Goal: Transaction & Acquisition: Purchase product/service

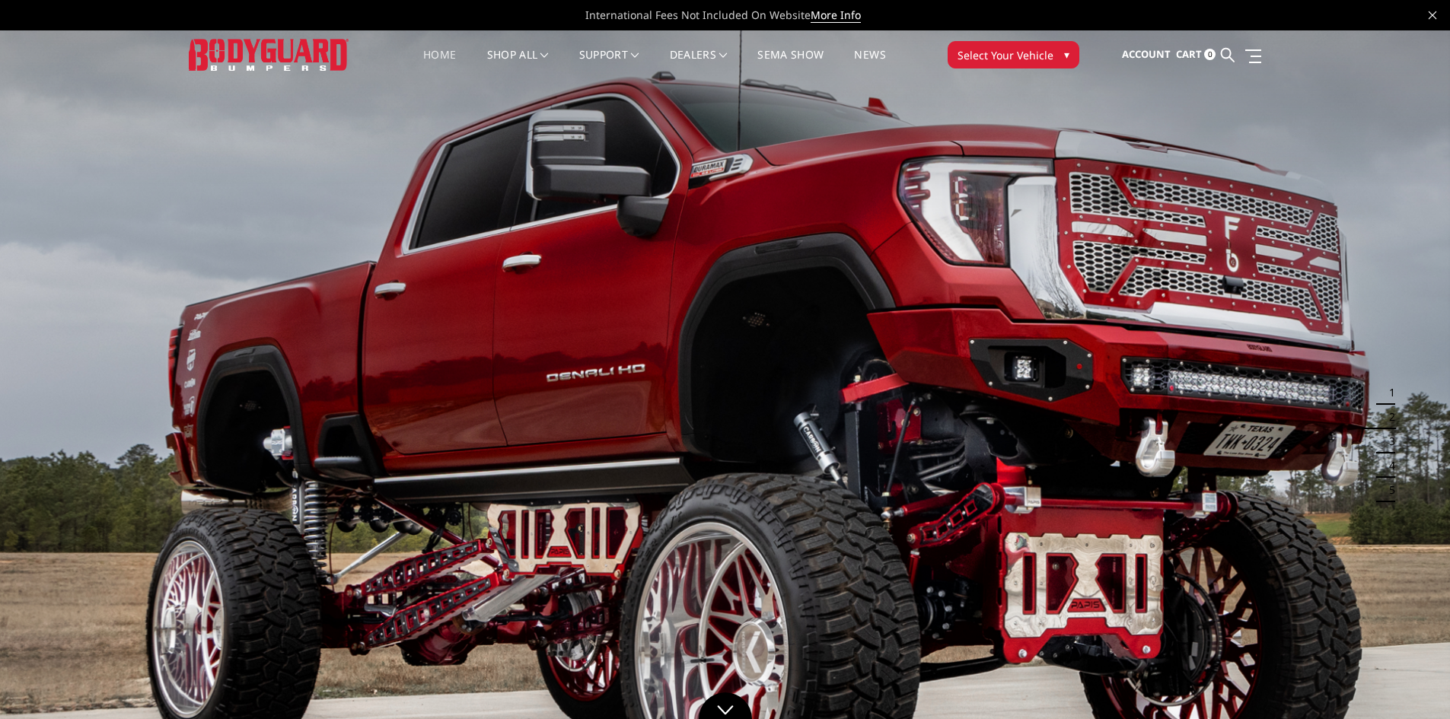
click at [982, 56] on span "Select Your Vehicle" at bounding box center [1006, 55] width 96 height 16
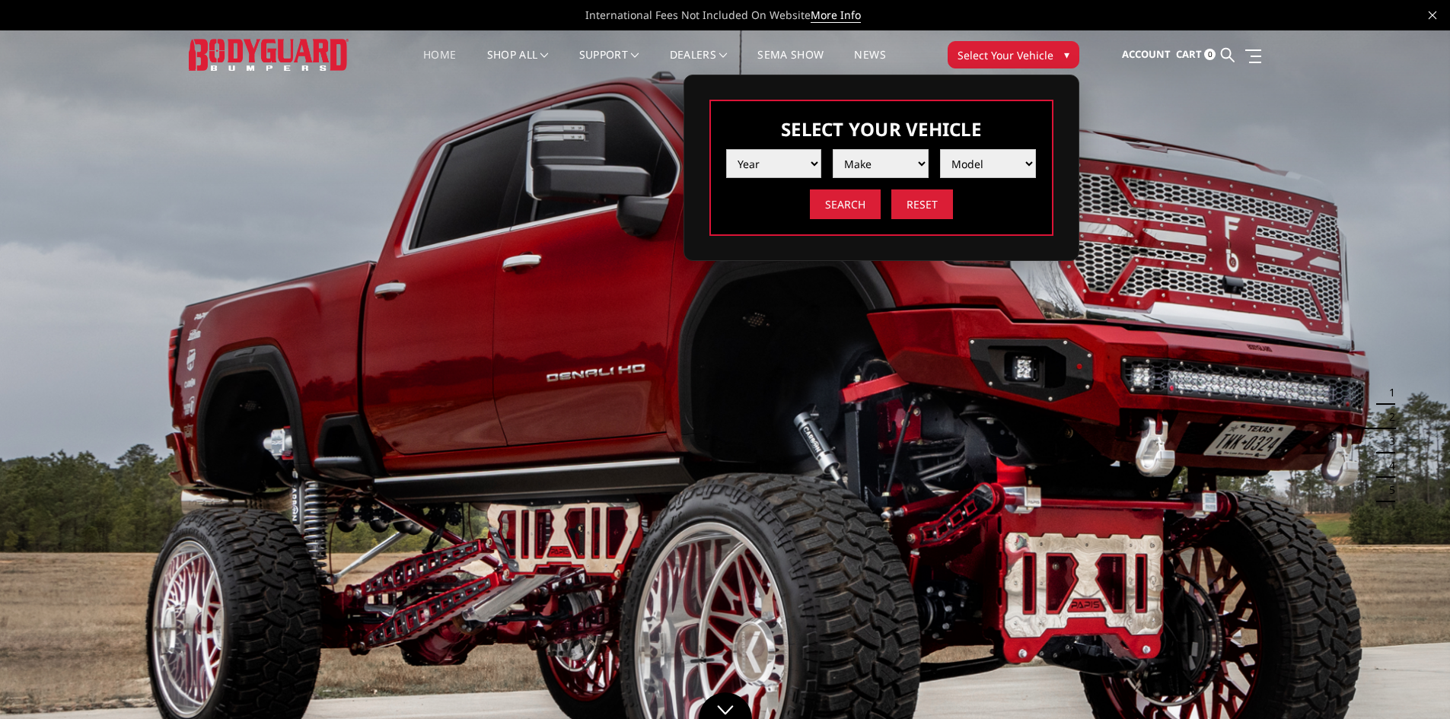
click at [819, 156] on select "Year [DATE] 2024 2023 2022 2021 2020 2019 2018 2017 2016 2015 2014 2013 2012 20…" at bounding box center [774, 163] width 96 height 29
select select "yr_2025"
click at [726, 149] on select "Year [DATE] 2024 2023 2022 2021 2020 2019 2018 2017 2016 2015 2014 2013 2012 20…" at bounding box center [774, 163] width 96 height 29
click at [899, 171] on select "Make Chevrolet Ford GMC Ram Toyota" at bounding box center [881, 163] width 96 height 29
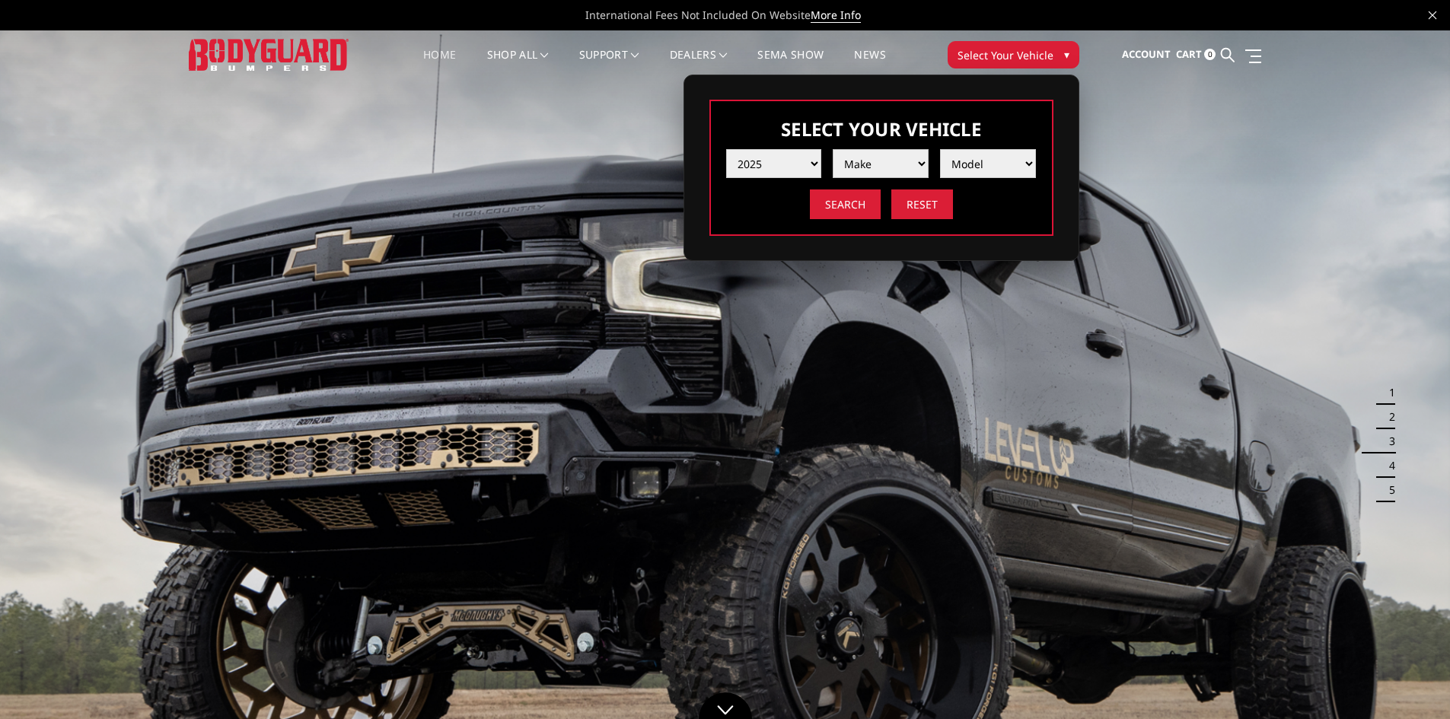
select select "mk_chevrolet"
click at [833, 149] on select "Make Chevrolet Ford GMC Ram Toyota" at bounding box center [881, 163] width 96 height 29
click at [988, 164] on select "Model Silverado 1500 Silverado 2500 / 3500 Silverado 4500 / 5500 / 6500" at bounding box center [988, 163] width 96 height 29
select select "md_silverado-2500-3500"
click at [940, 149] on select "Model Silverado 1500 Silverado 2500 / 3500 Silverado 4500 / 5500 / 6500" at bounding box center [988, 163] width 96 height 29
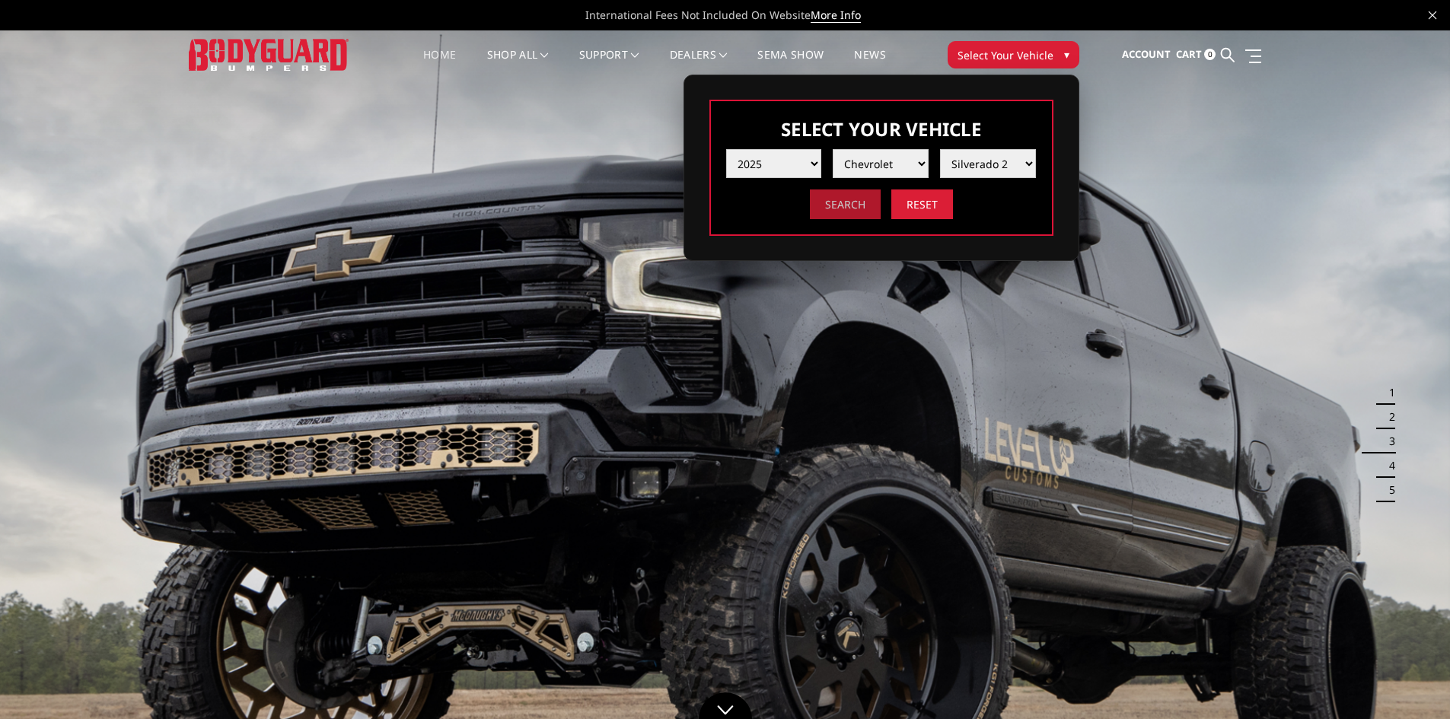
click at [834, 214] on input "Search" at bounding box center [845, 205] width 71 height 30
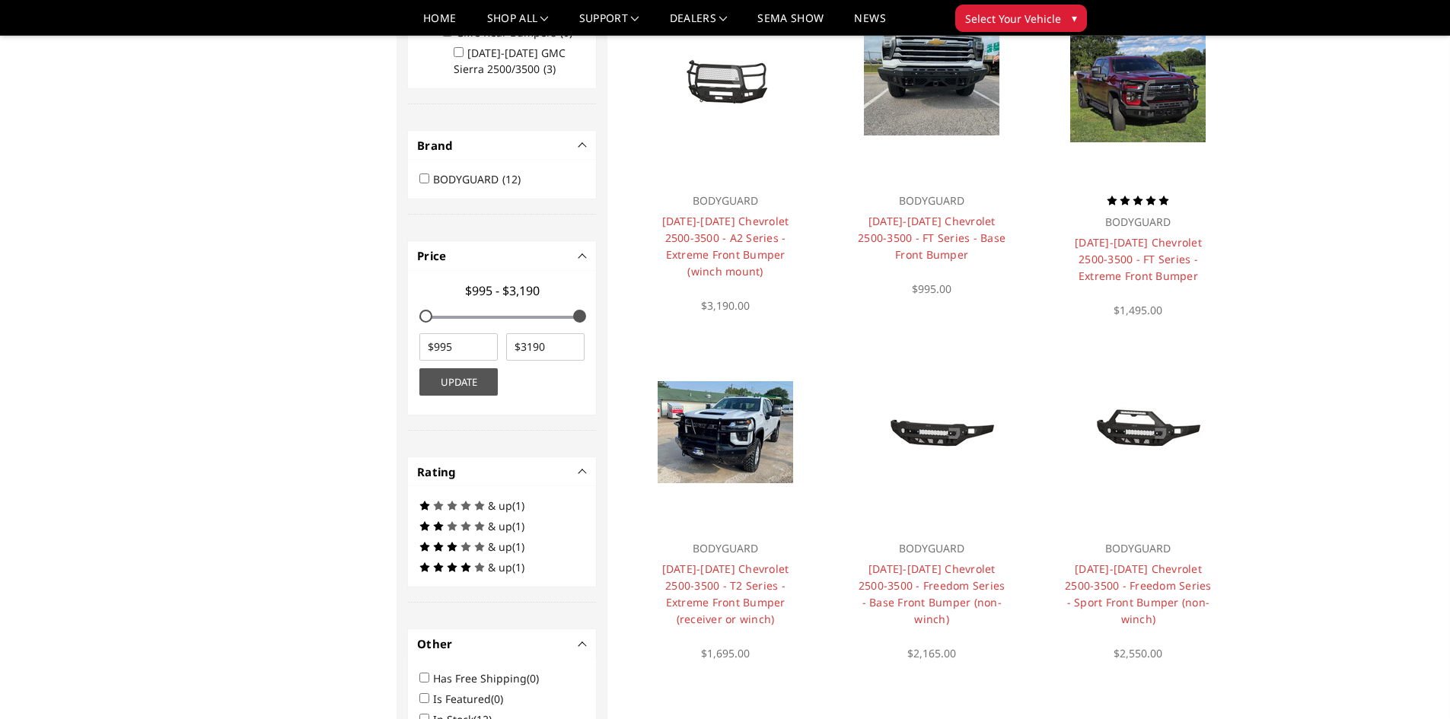
scroll to position [533, 0]
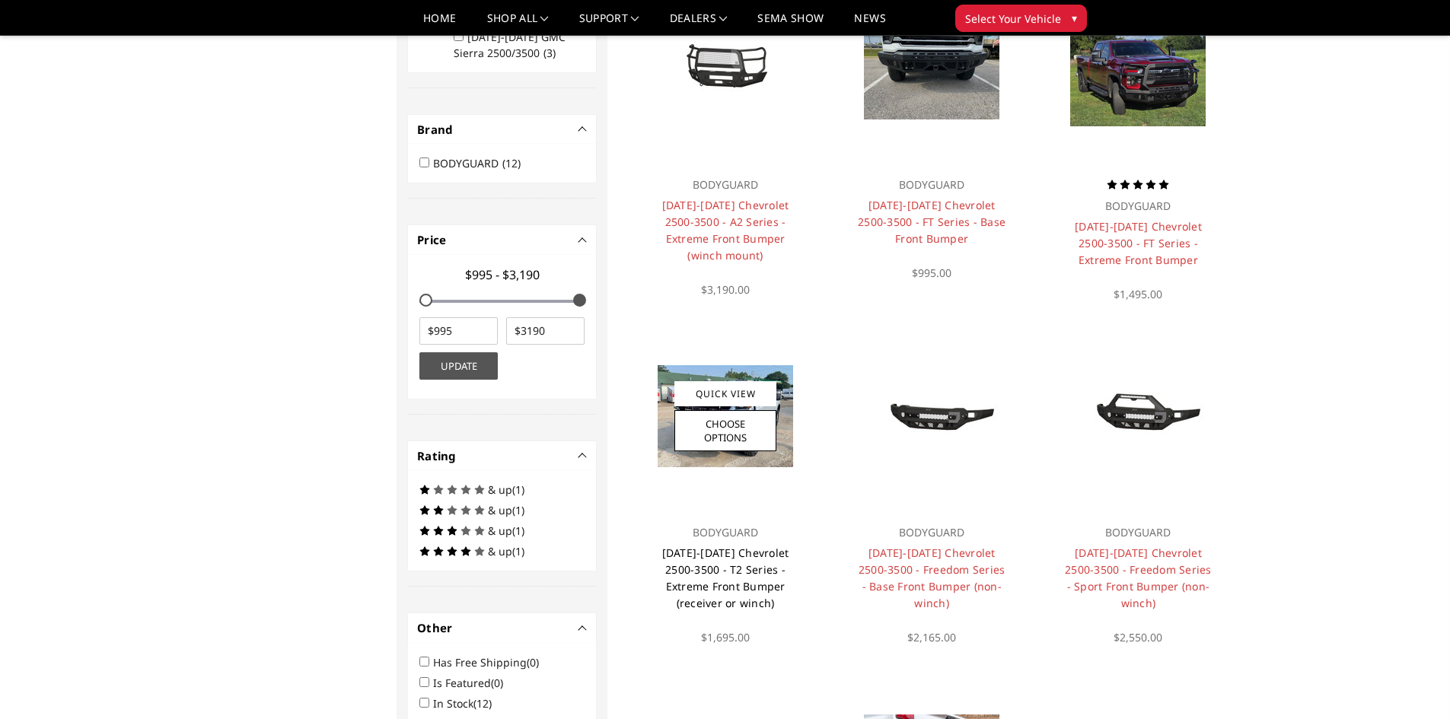
click at [729, 572] on link "2024-2026 Chevrolet 2500-3500 - T2 Series - Extreme Front Bumper (receiver or w…" at bounding box center [725, 578] width 127 height 65
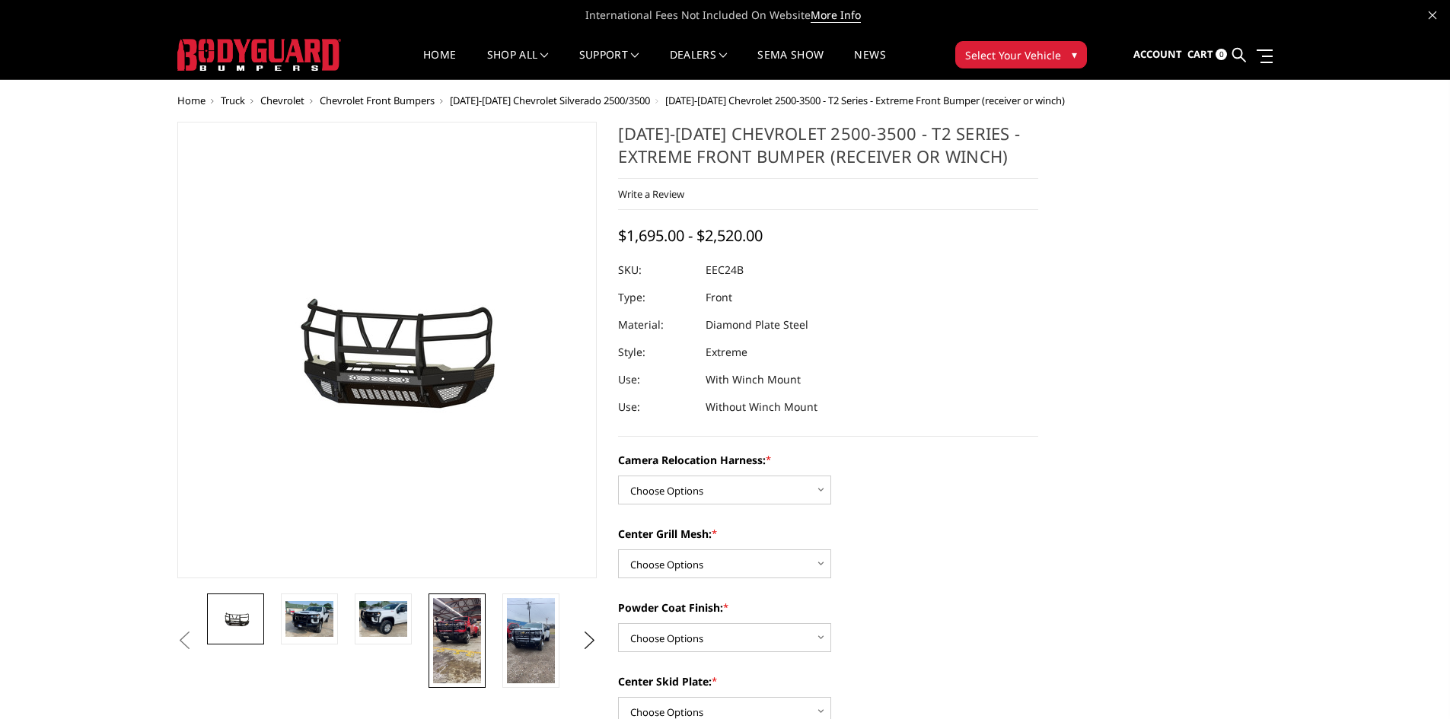
click at [470, 658] on img at bounding box center [457, 640] width 48 height 85
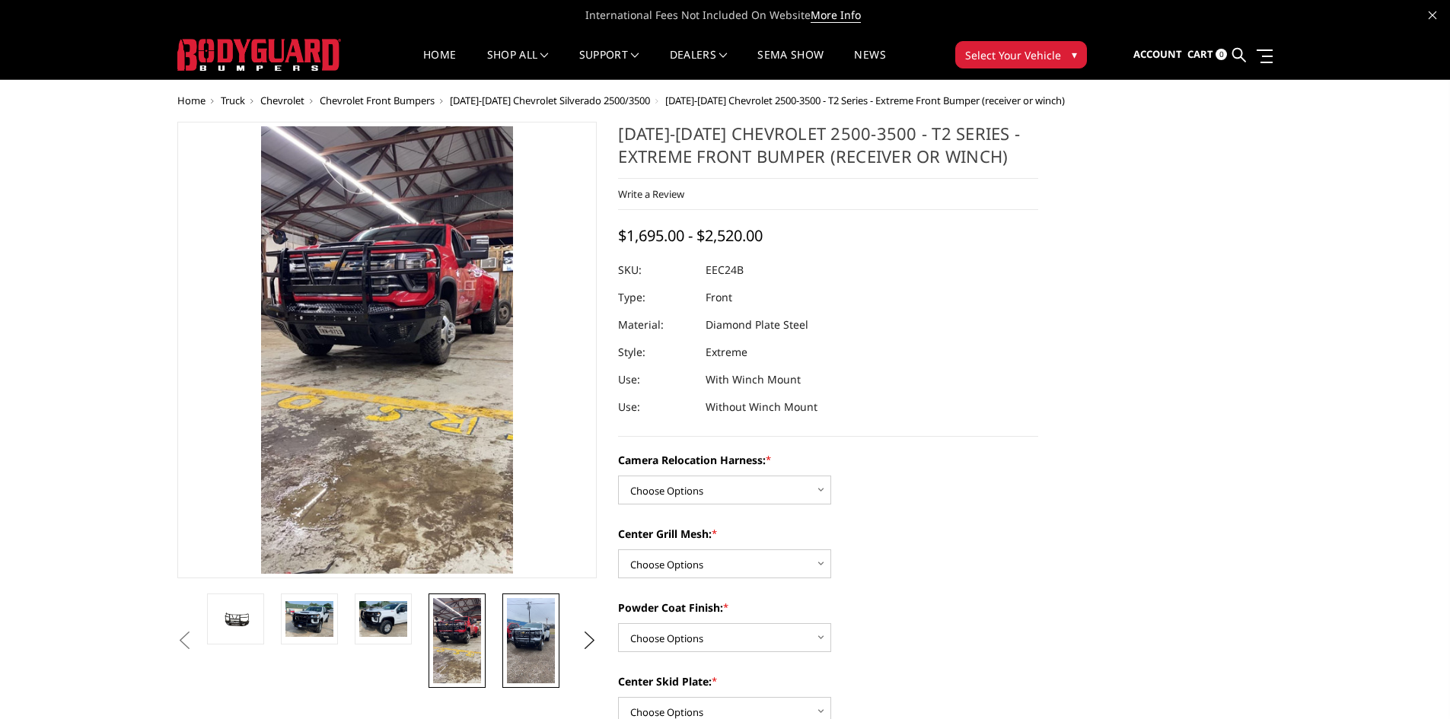
click at [517, 648] on img at bounding box center [531, 640] width 48 height 85
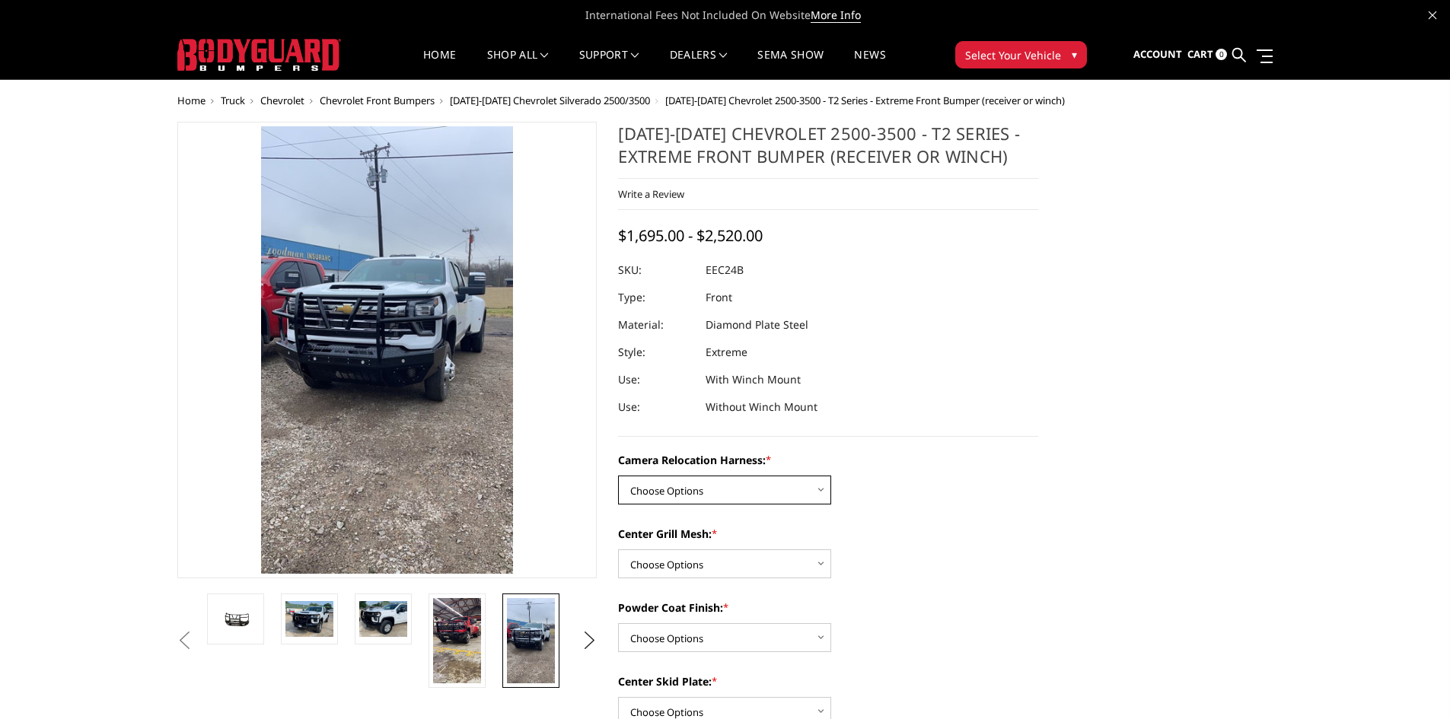
click at [811, 498] on select "Choose Options Without camera harness With camera harness" at bounding box center [724, 490] width 213 height 29
click at [618, 476] on select "Choose Options Without camera harness With camera harness" at bounding box center [724, 490] width 213 height 29
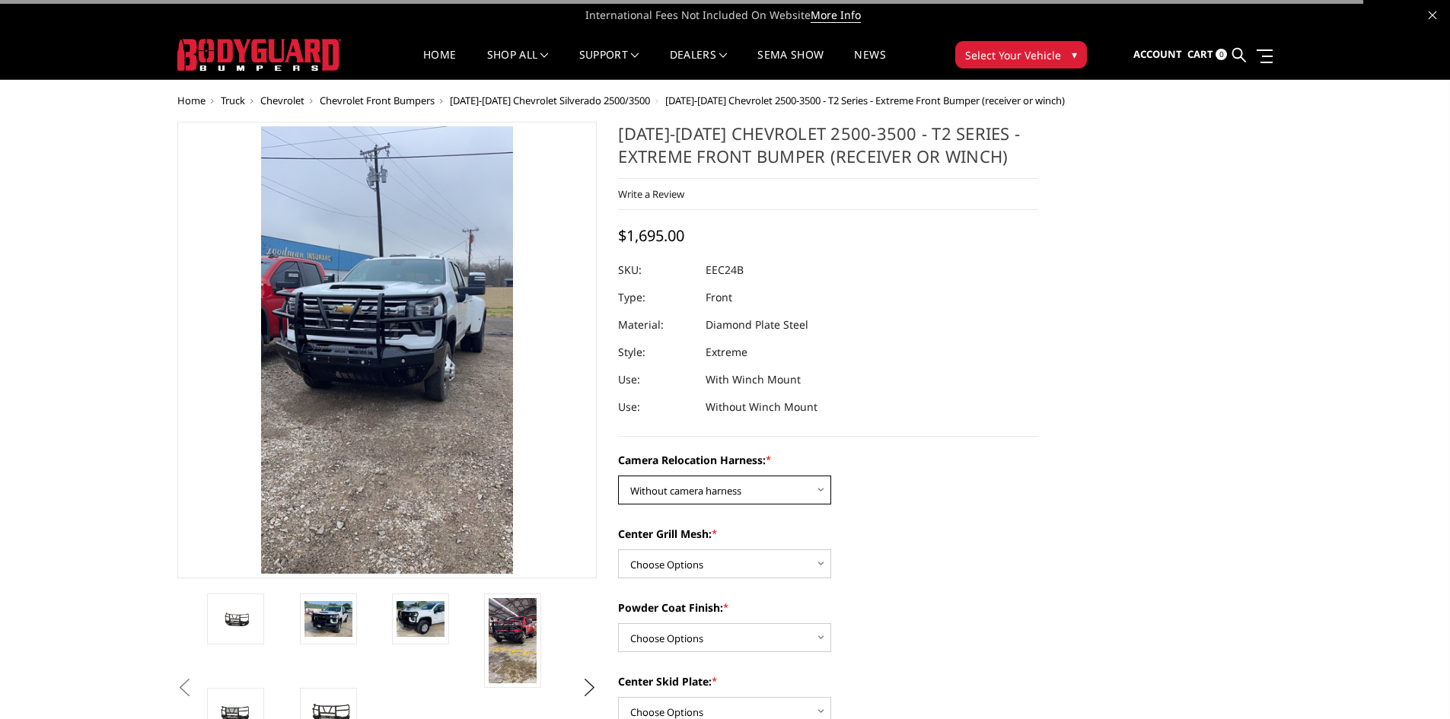
click at [814, 480] on select "Choose Options Without camera harness With camera harness" at bounding box center [724, 490] width 213 height 29
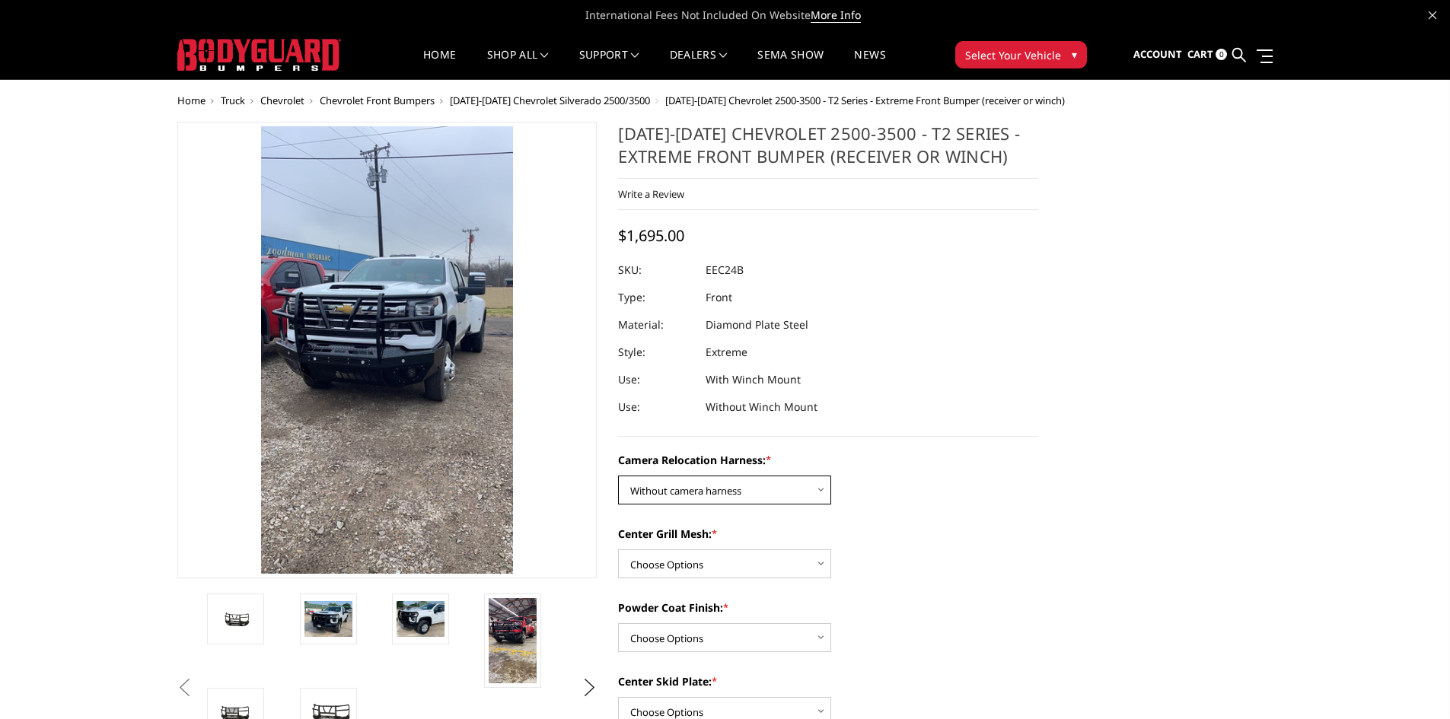
select select "3731"
click at [618, 476] on select "Choose Options Without camera harness With camera harness" at bounding box center [724, 490] width 213 height 29
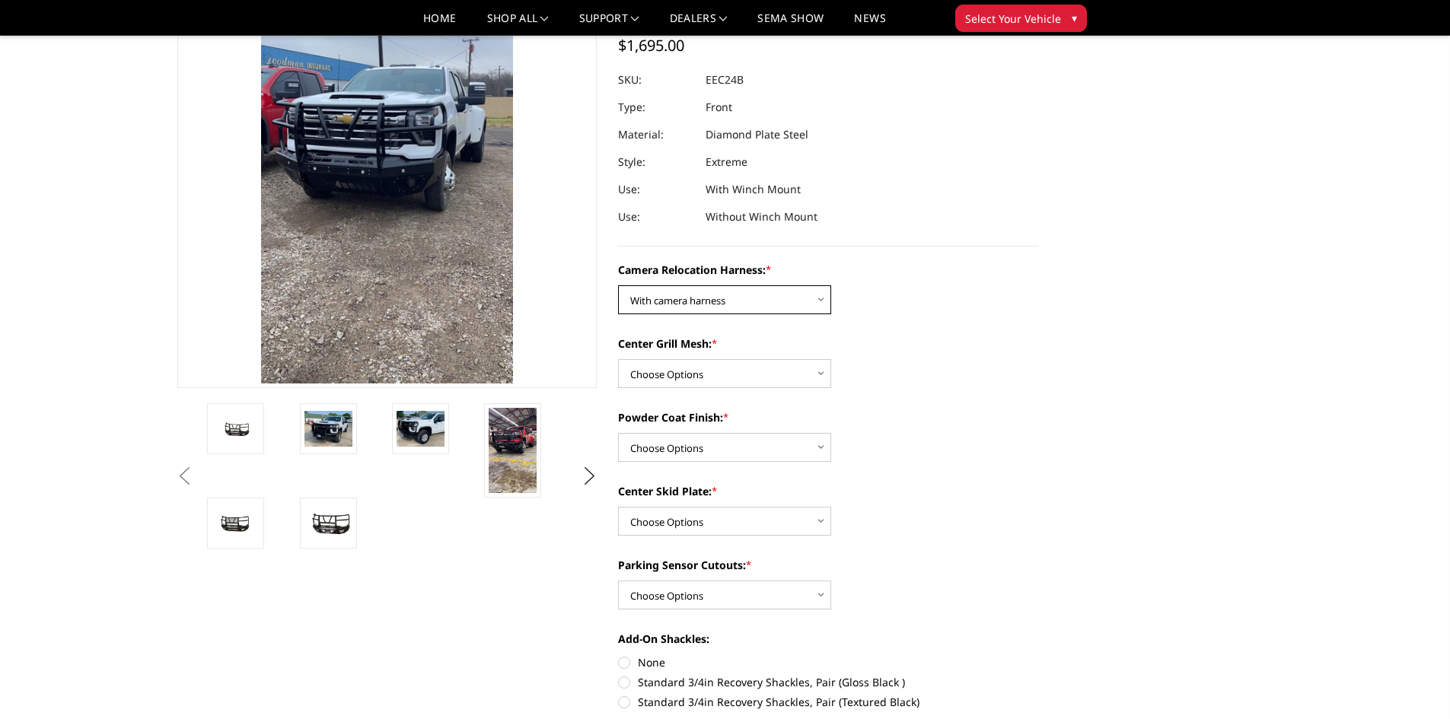
scroll to position [152, 0]
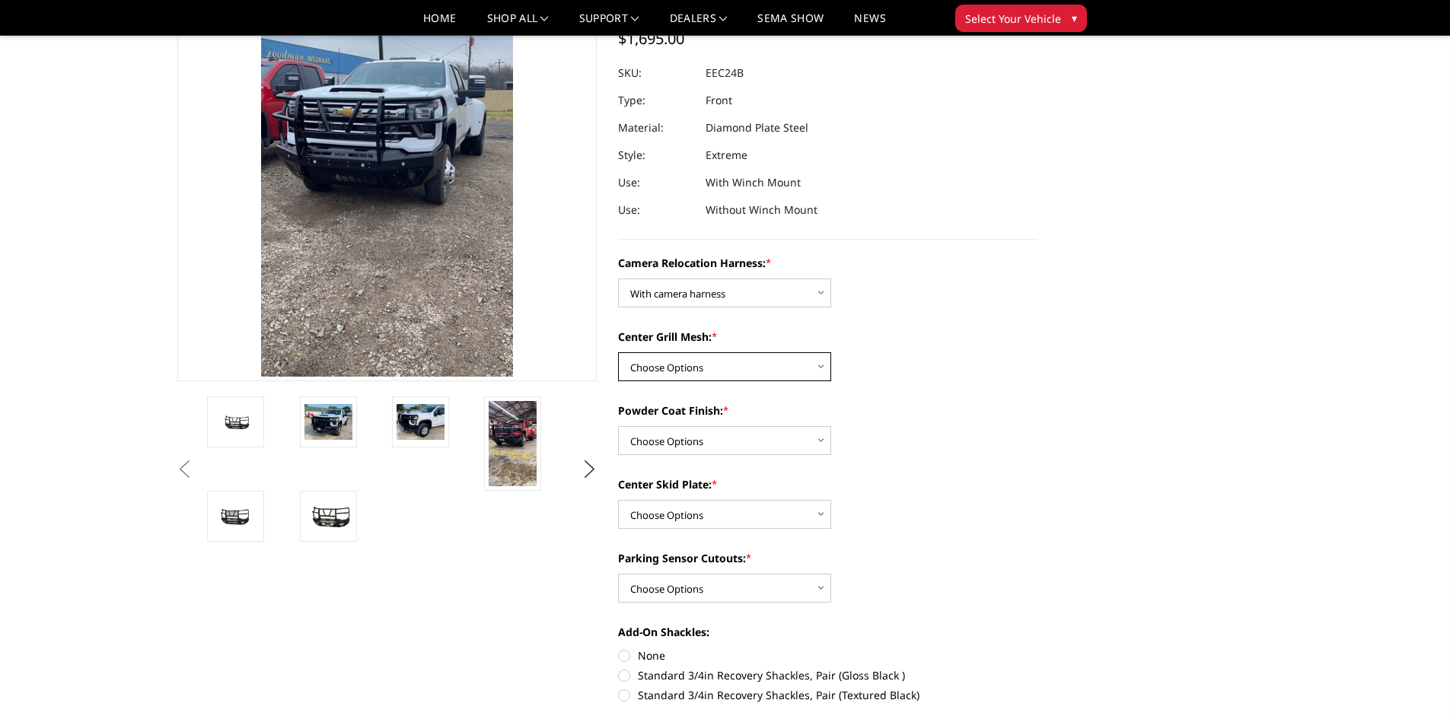
click at [812, 366] on select "Choose Options Without expanded metal With expanded metal" at bounding box center [724, 366] width 213 height 29
click at [917, 411] on label "Powder Coat Finish: *" at bounding box center [828, 411] width 420 height 16
click at [831, 426] on select "Choose Options Textured Black Powder Coat Gloss Black Powder Coat Bare Metal" at bounding box center [724, 440] width 213 height 29
click at [805, 378] on select "Choose Options Without expanded metal With expanded metal" at bounding box center [724, 366] width 213 height 29
select select "3730"
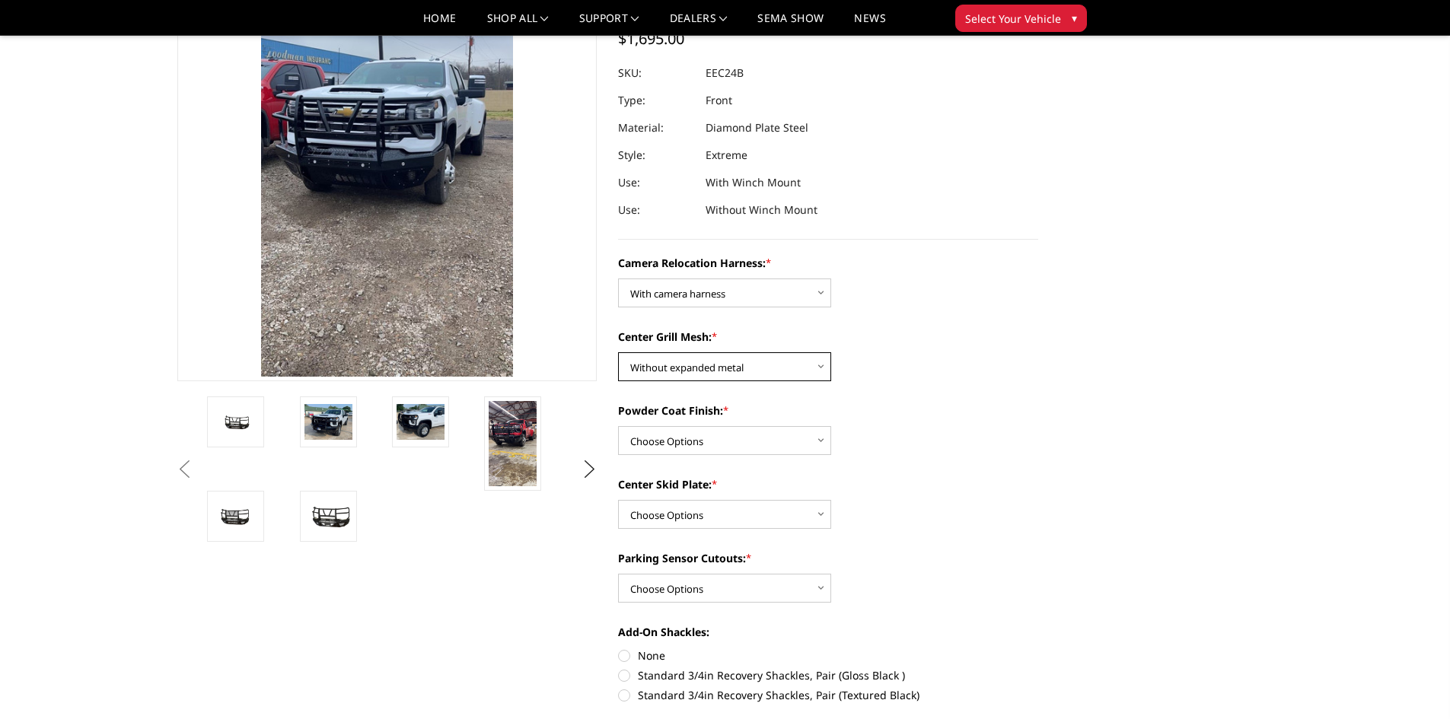
click at [618, 352] on select "Choose Options Without expanded metal With expanded metal" at bounding box center [724, 366] width 213 height 29
click at [820, 443] on select "Choose Options Textured Black Powder Coat Gloss Black Powder Coat Bare Metal" at bounding box center [724, 440] width 213 height 29
select select "3728"
click at [618, 426] on select "Choose Options Textured Black Powder Coat Gloss Black Powder Coat Bare Metal" at bounding box center [724, 440] width 213 height 29
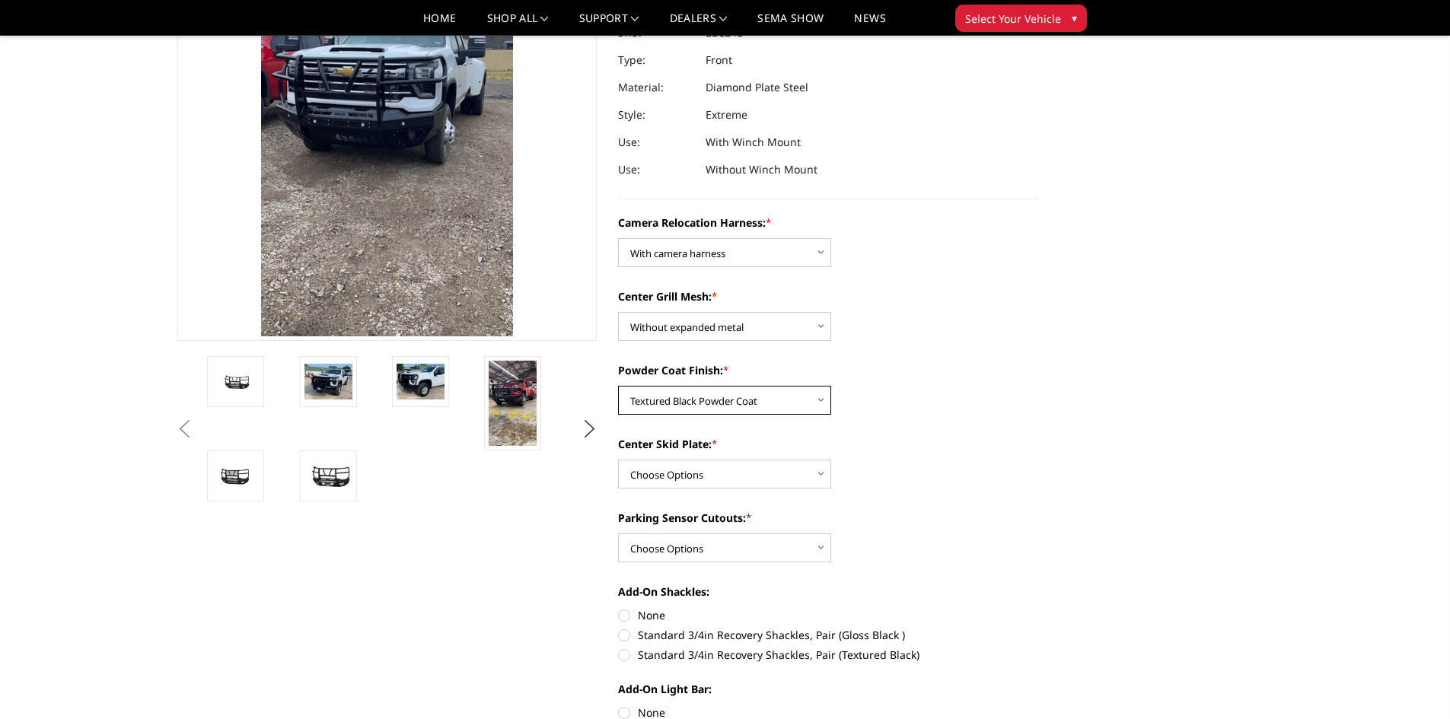
scroll to position [228, 0]
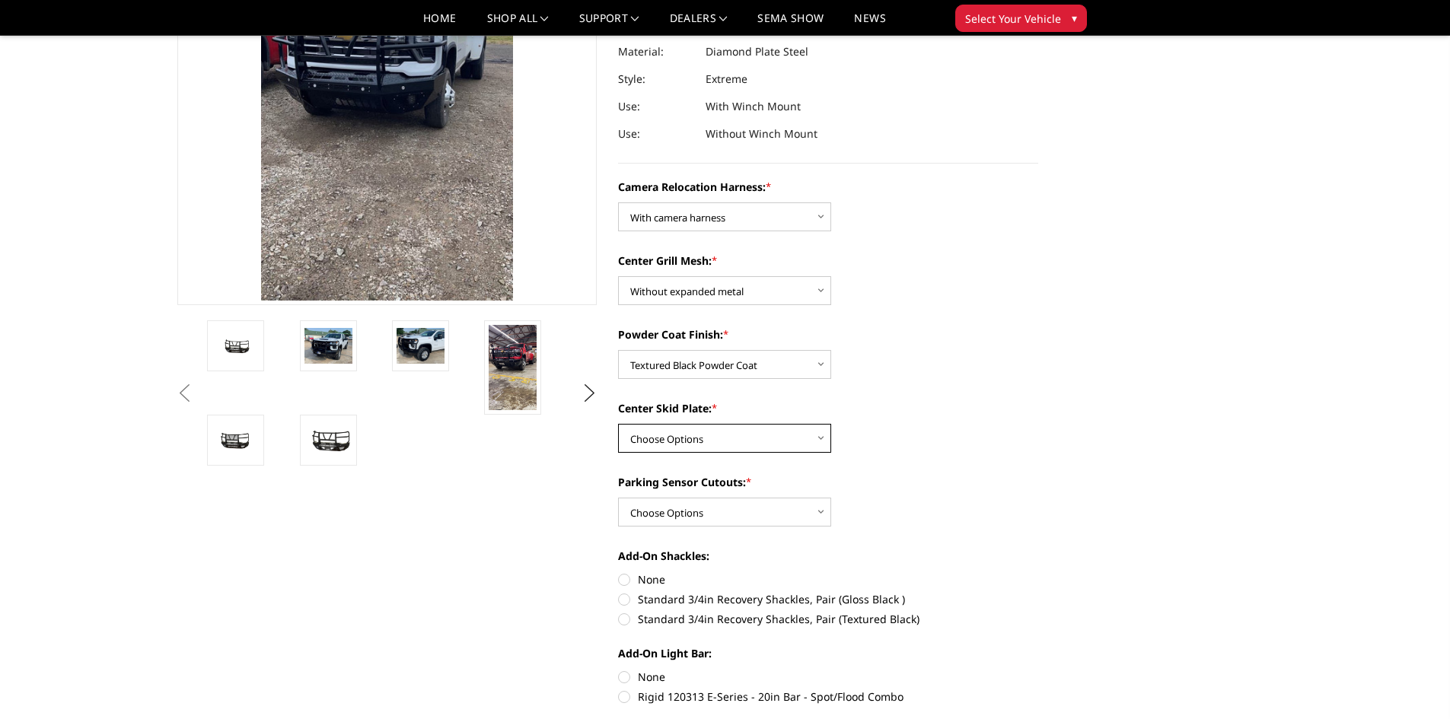
click at [820, 451] on select "Choose Options Winch Mount Skid Plate Standard Skid Plate (included) 2" Receive…" at bounding box center [724, 438] width 213 height 29
select select "3724"
click at [618, 424] on select "Choose Options Winch Mount Skid Plate Standard Skid Plate (included) 2" Receive…" at bounding box center [724, 438] width 213 height 29
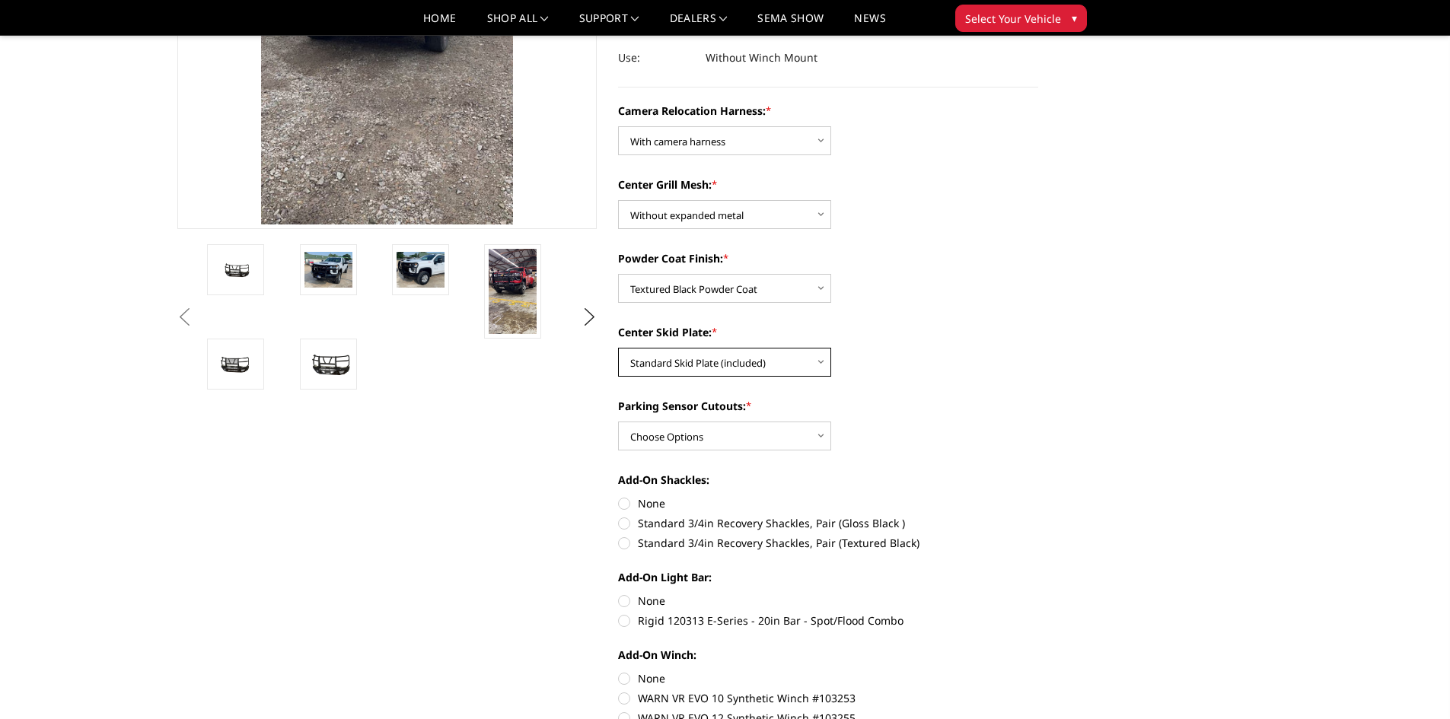
scroll to position [381, 0]
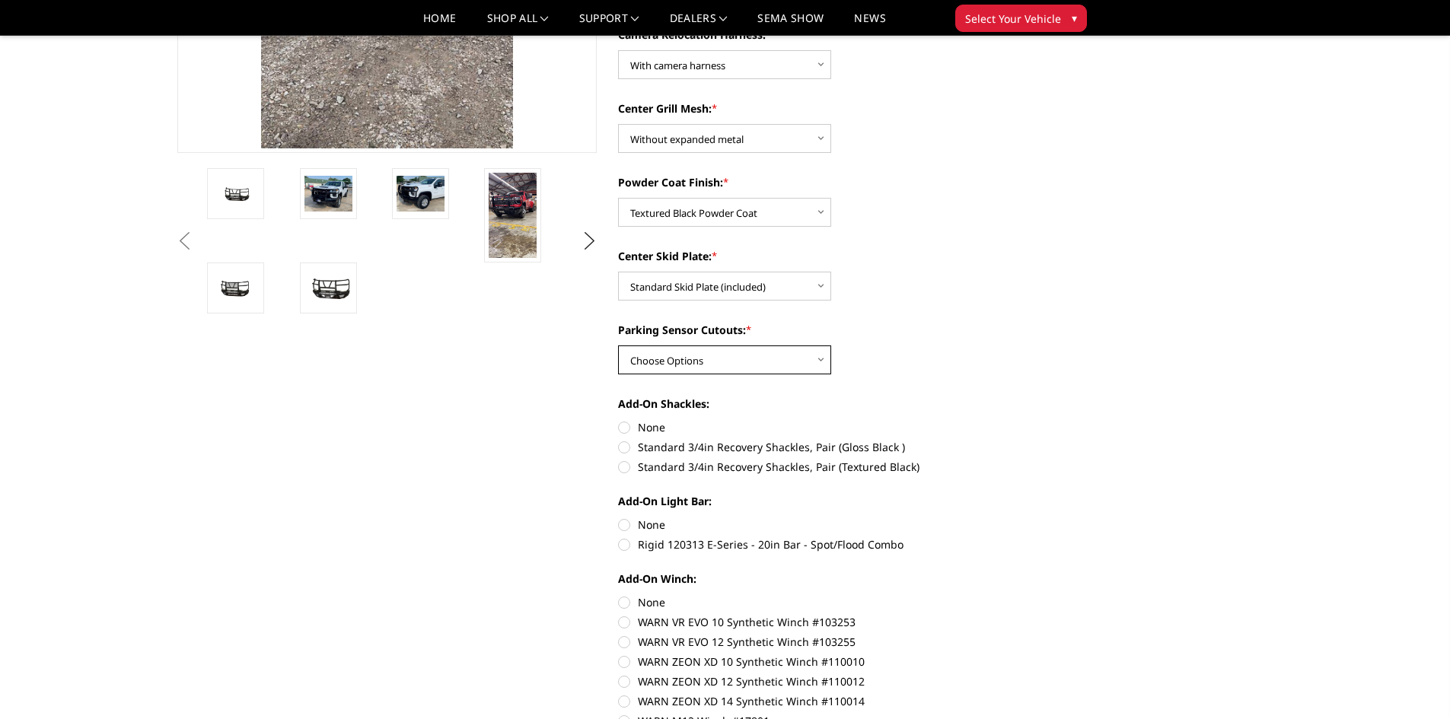
click at [819, 359] on select "Choose Options Yes - With Parking Sensor Cutouts" at bounding box center [724, 360] width 213 height 29
select select "3722"
click at [618, 346] on select "Choose Options Yes - With Parking Sensor Cutouts" at bounding box center [724, 360] width 213 height 29
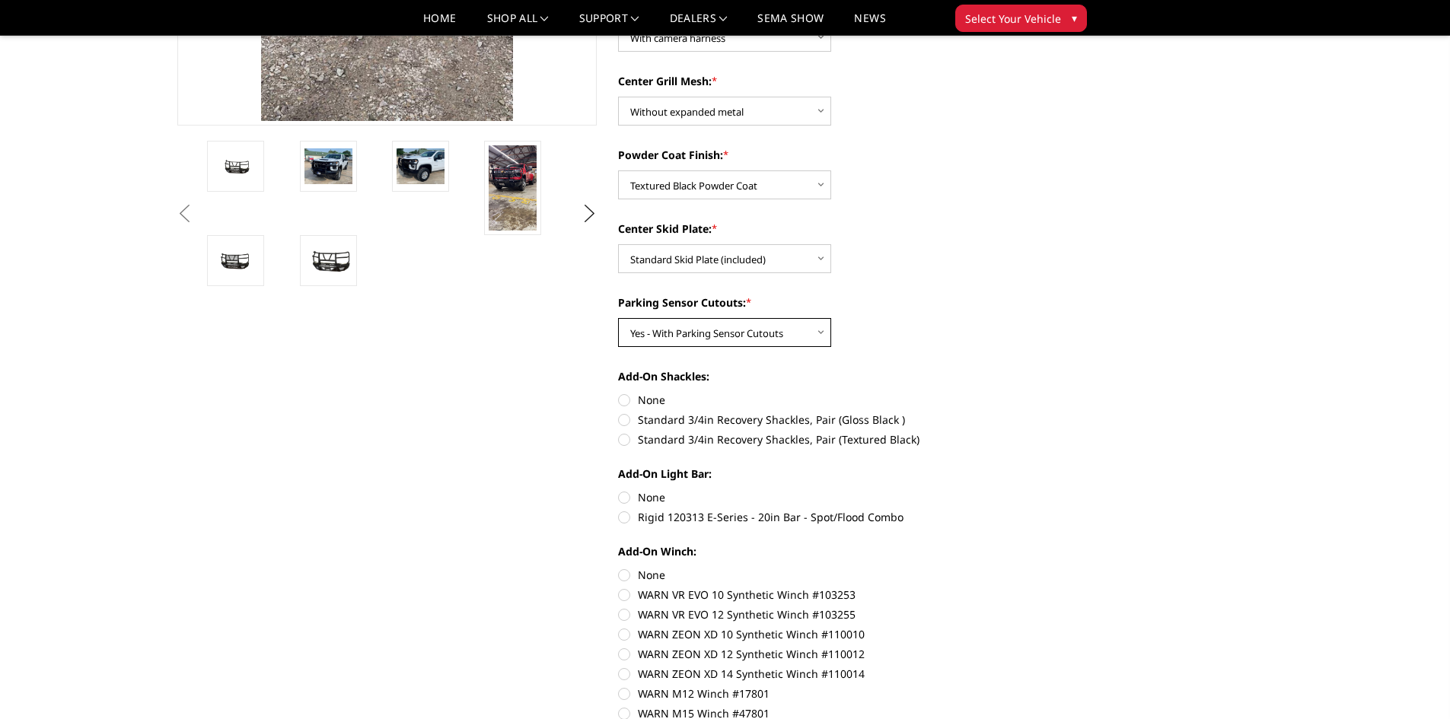
scroll to position [457, 0]
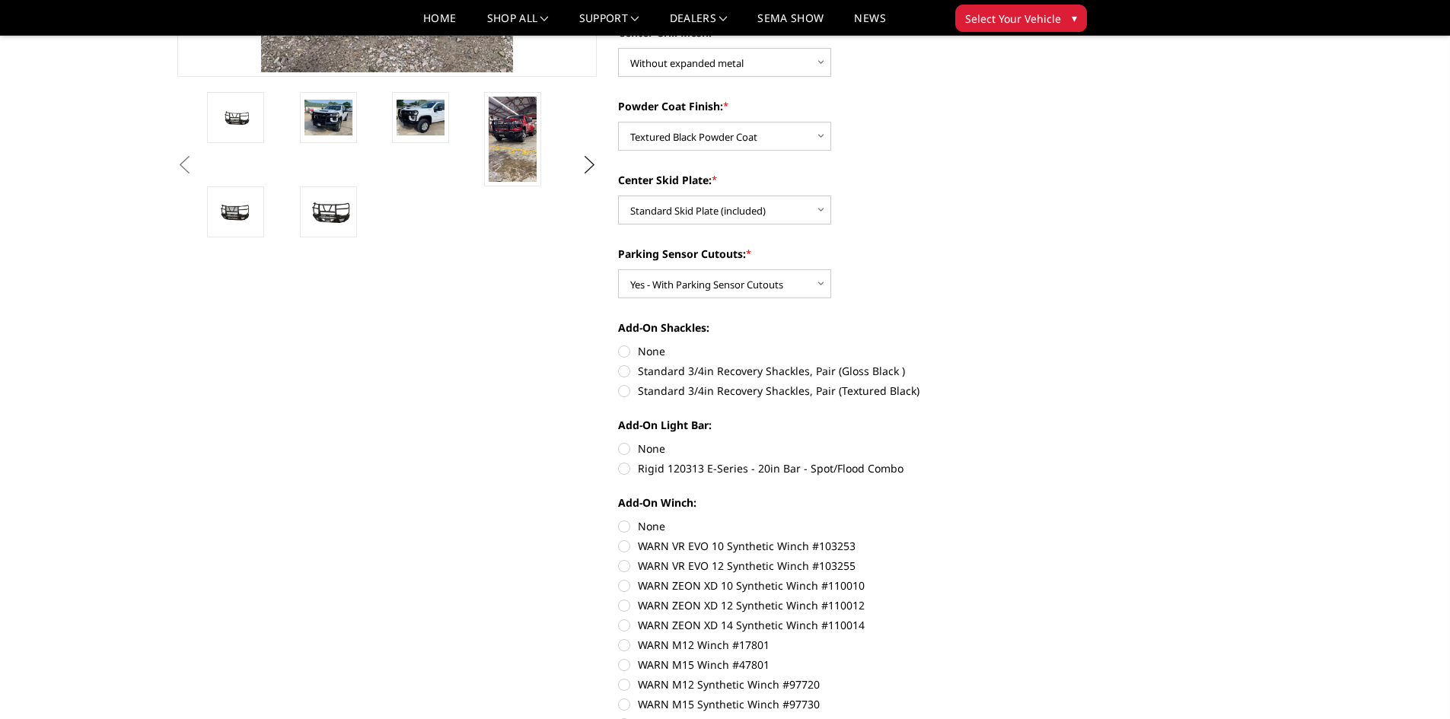
click at [623, 451] on label "None" at bounding box center [828, 449] width 420 height 16
click at [619, 442] on input "None" at bounding box center [618, 441] width 1 height 1
radio input "true"
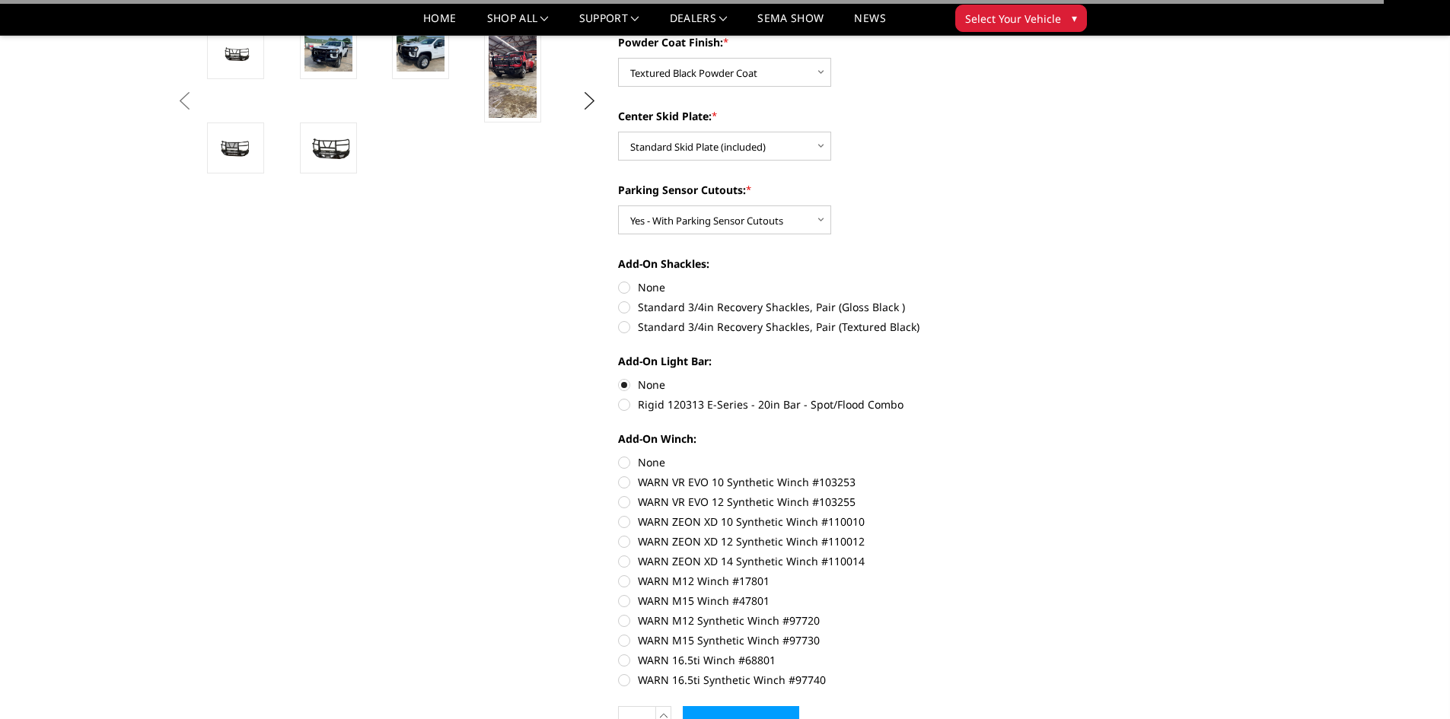
scroll to position [609, 0]
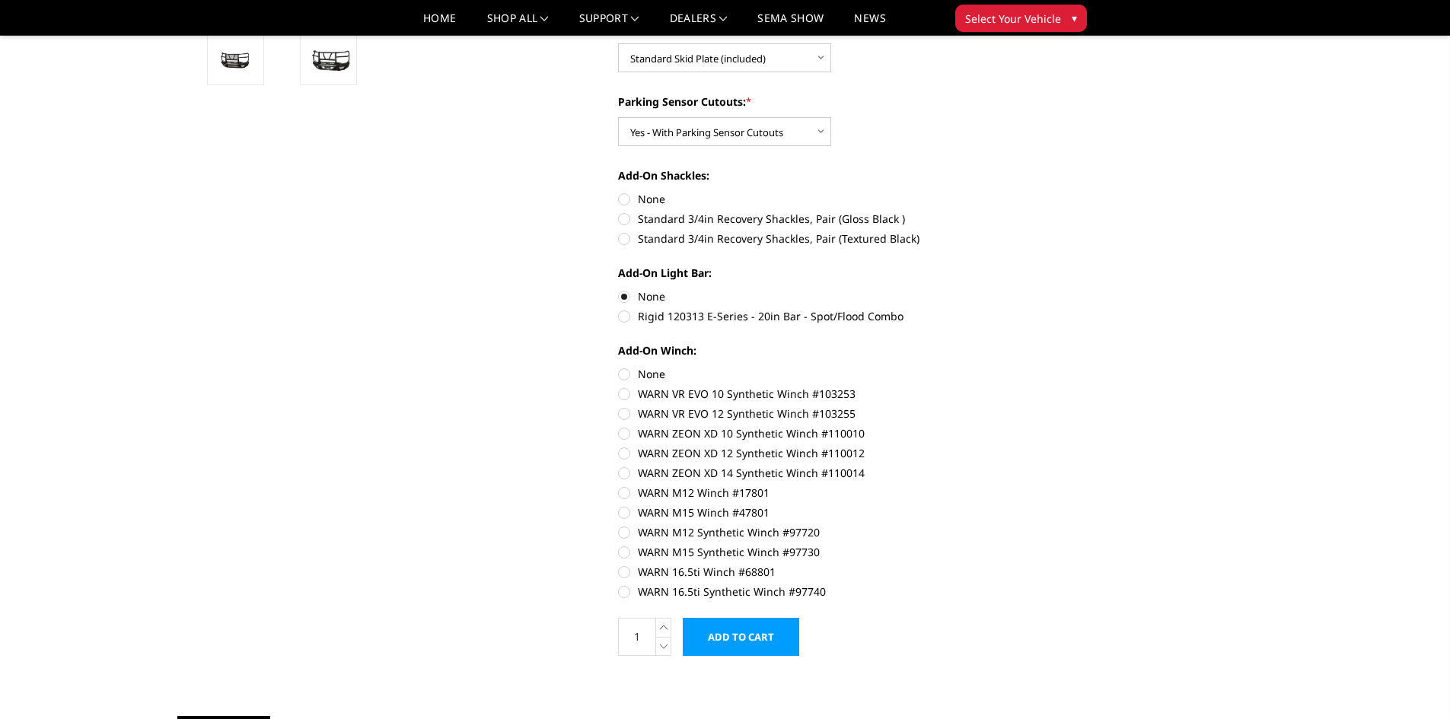
click at [622, 378] on label "None" at bounding box center [828, 374] width 420 height 16
click at [619, 367] on input "None" at bounding box center [618, 366] width 1 height 1
radio input "true"
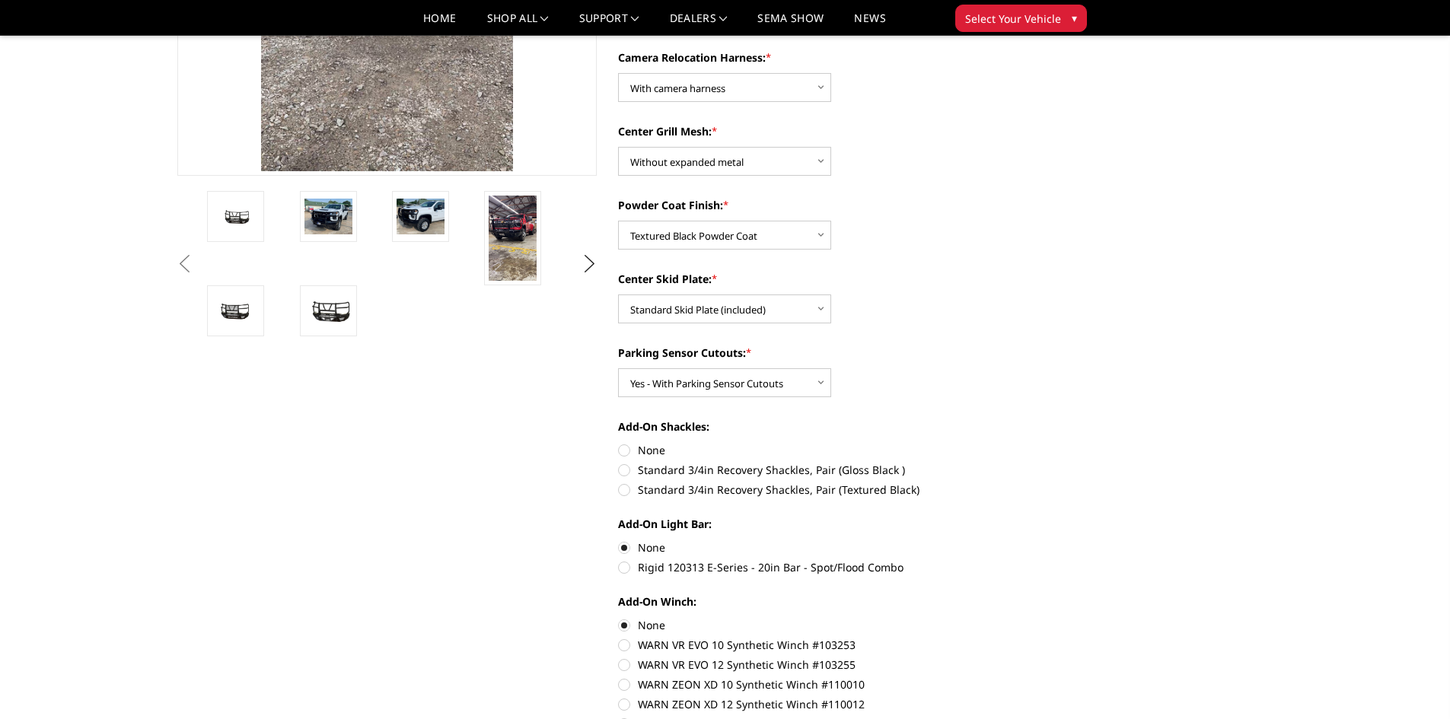
scroll to position [381, 0]
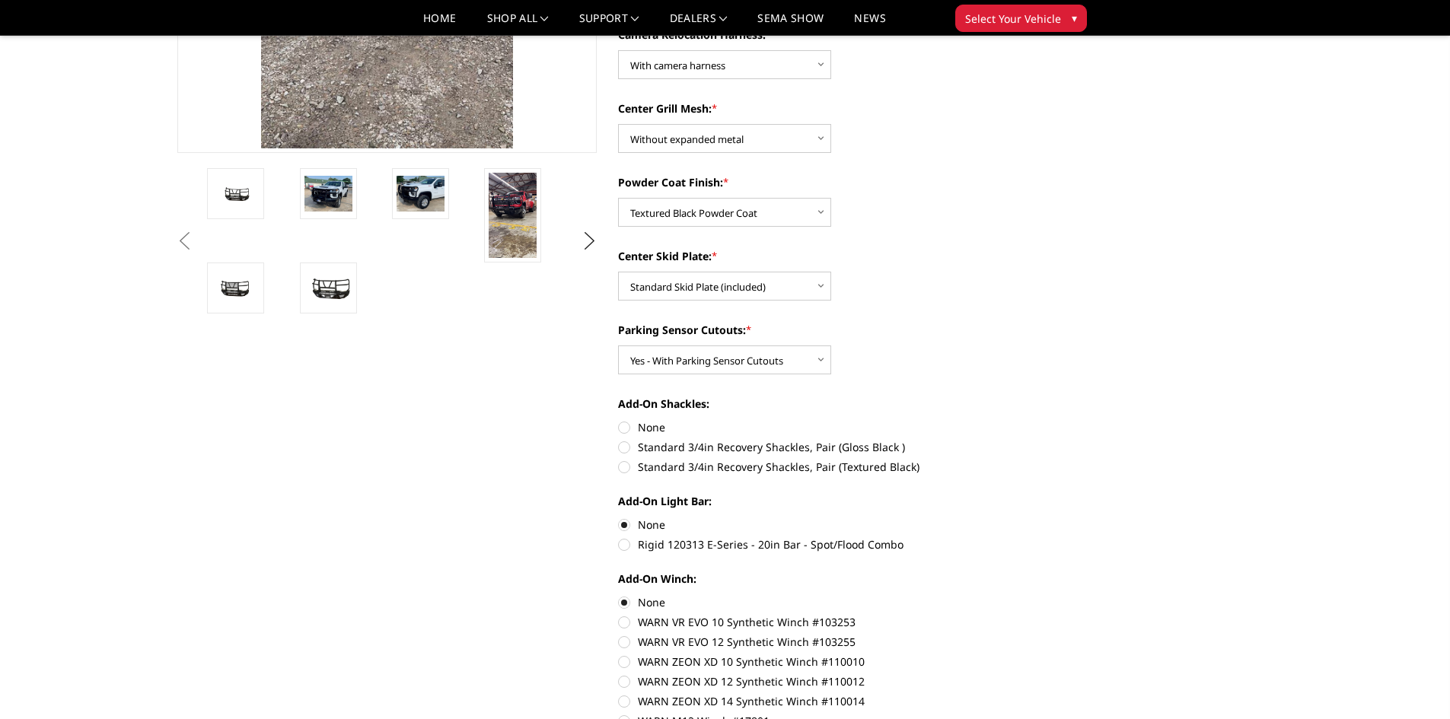
click at [624, 427] on label "None" at bounding box center [828, 427] width 420 height 16
click at [619, 420] on input "None" at bounding box center [618, 419] width 1 height 1
radio input "true"
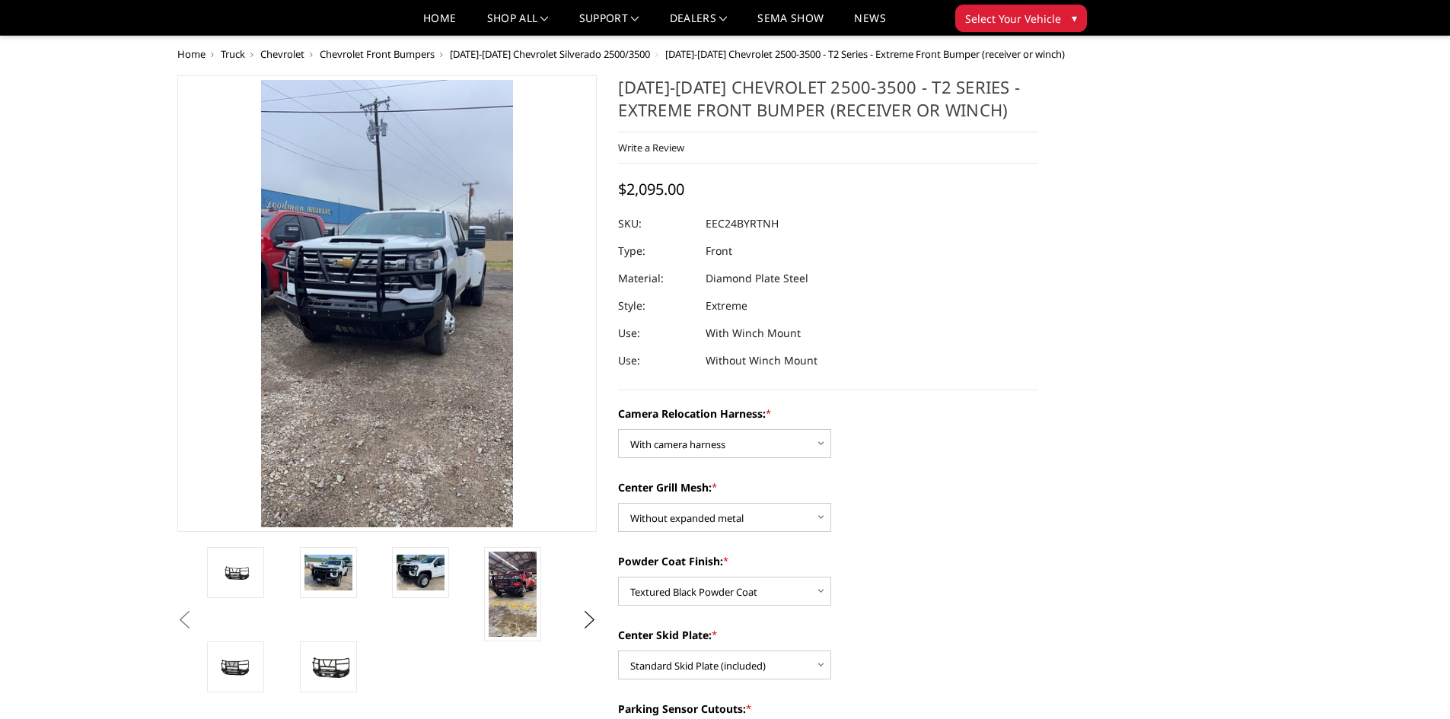
scroll to position [0, 0]
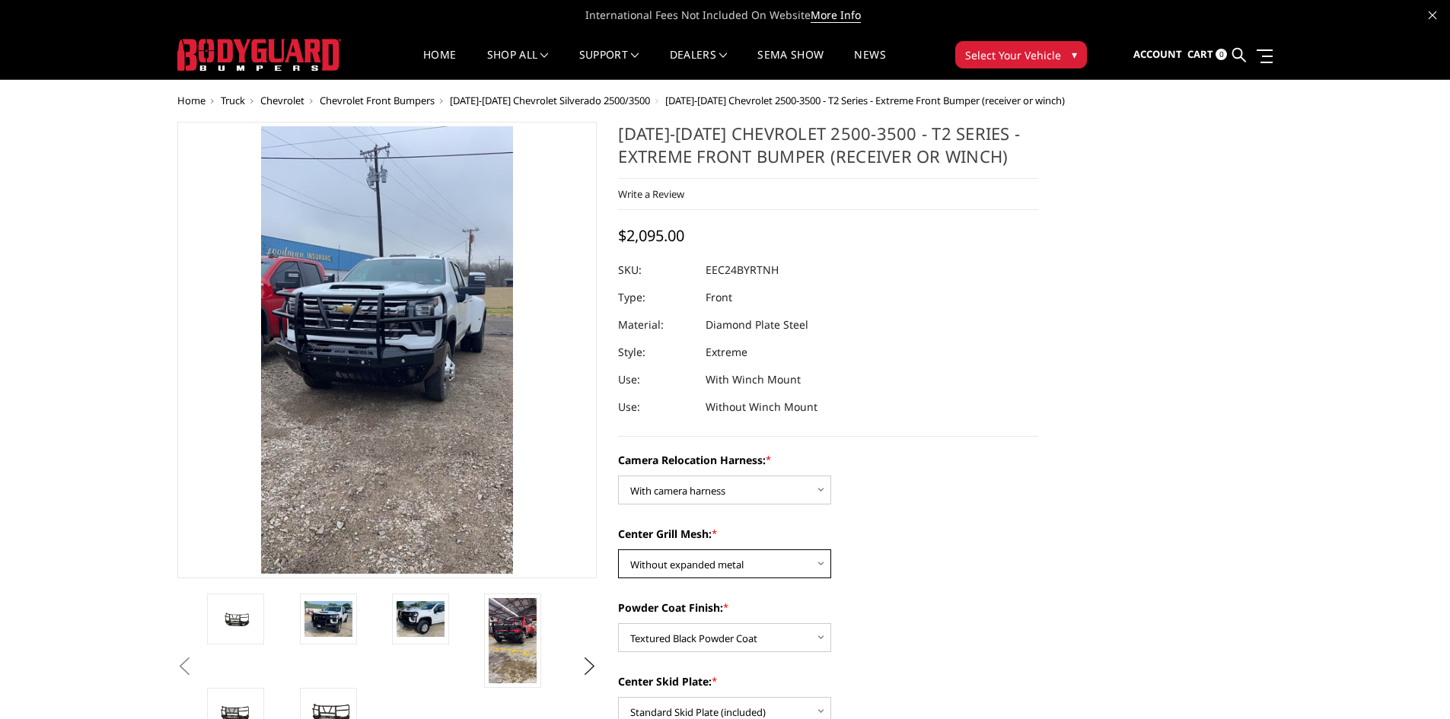
click at [801, 573] on select "Choose Options Without expanded metal With expanded metal" at bounding box center [724, 564] width 213 height 29
click at [618, 550] on select "Choose Options Without expanded metal With expanded metal" at bounding box center [724, 564] width 213 height 29
click at [815, 574] on select "Choose Options Without expanded metal With expanded metal" at bounding box center [724, 564] width 213 height 29
select select "3730"
click at [618, 550] on select "Choose Options Without expanded metal With expanded metal" at bounding box center [724, 564] width 213 height 29
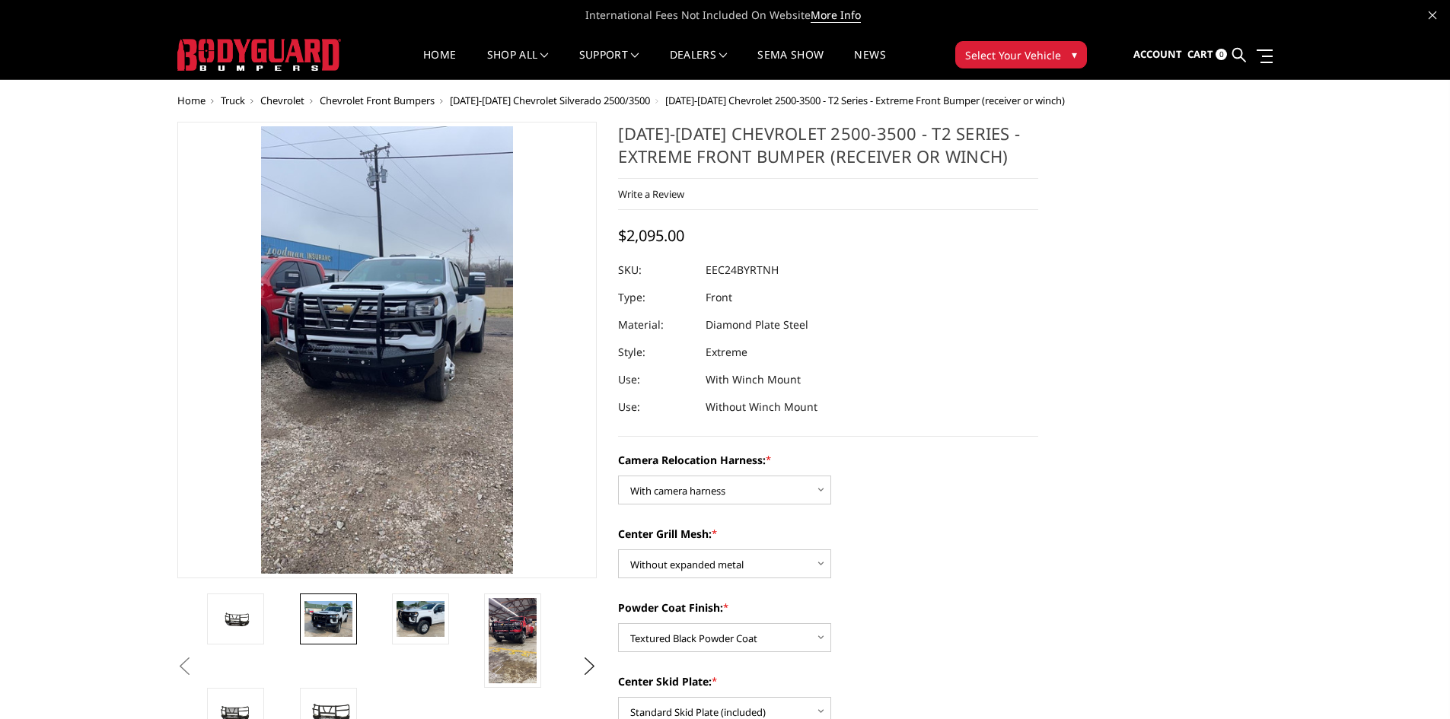
click at [332, 629] on img at bounding box center [329, 619] width 48 height 36
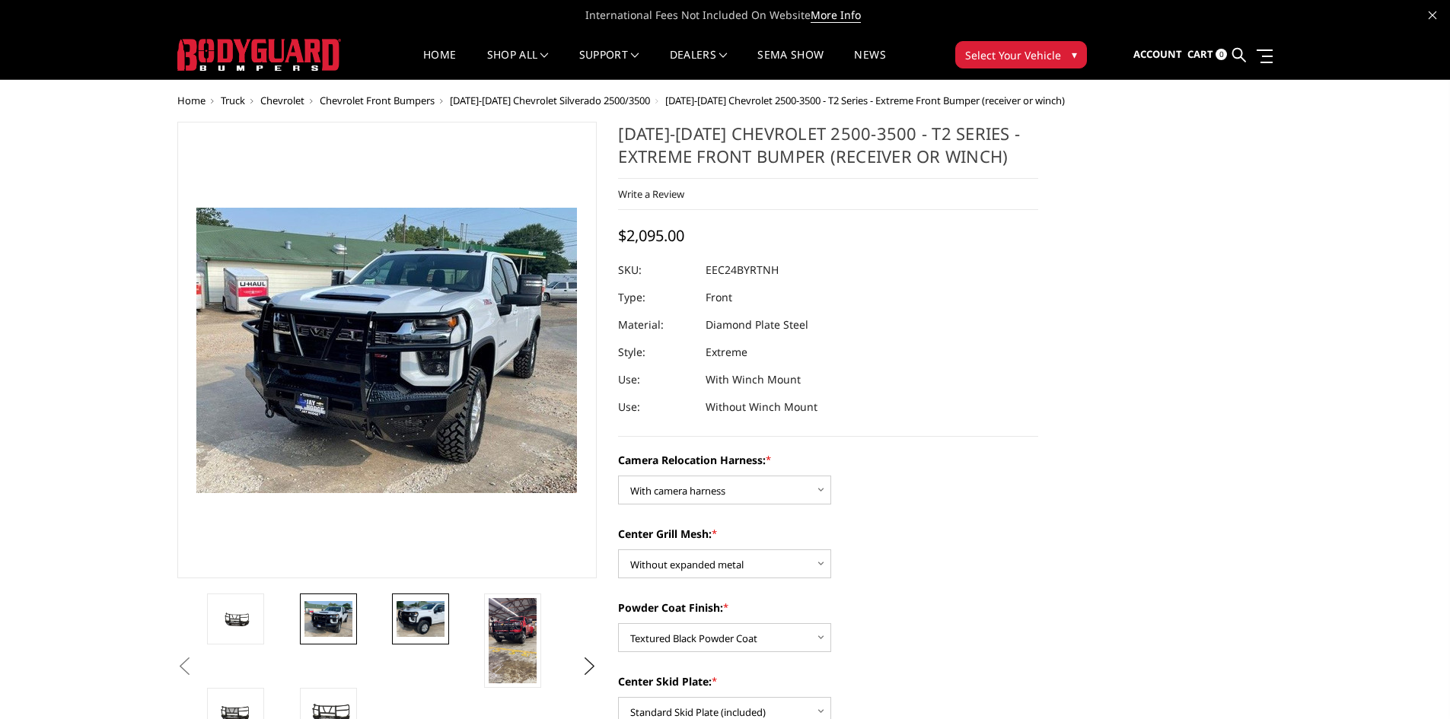
click at [411, 620] on img at bounding box center [421, 619] width 48 height 36
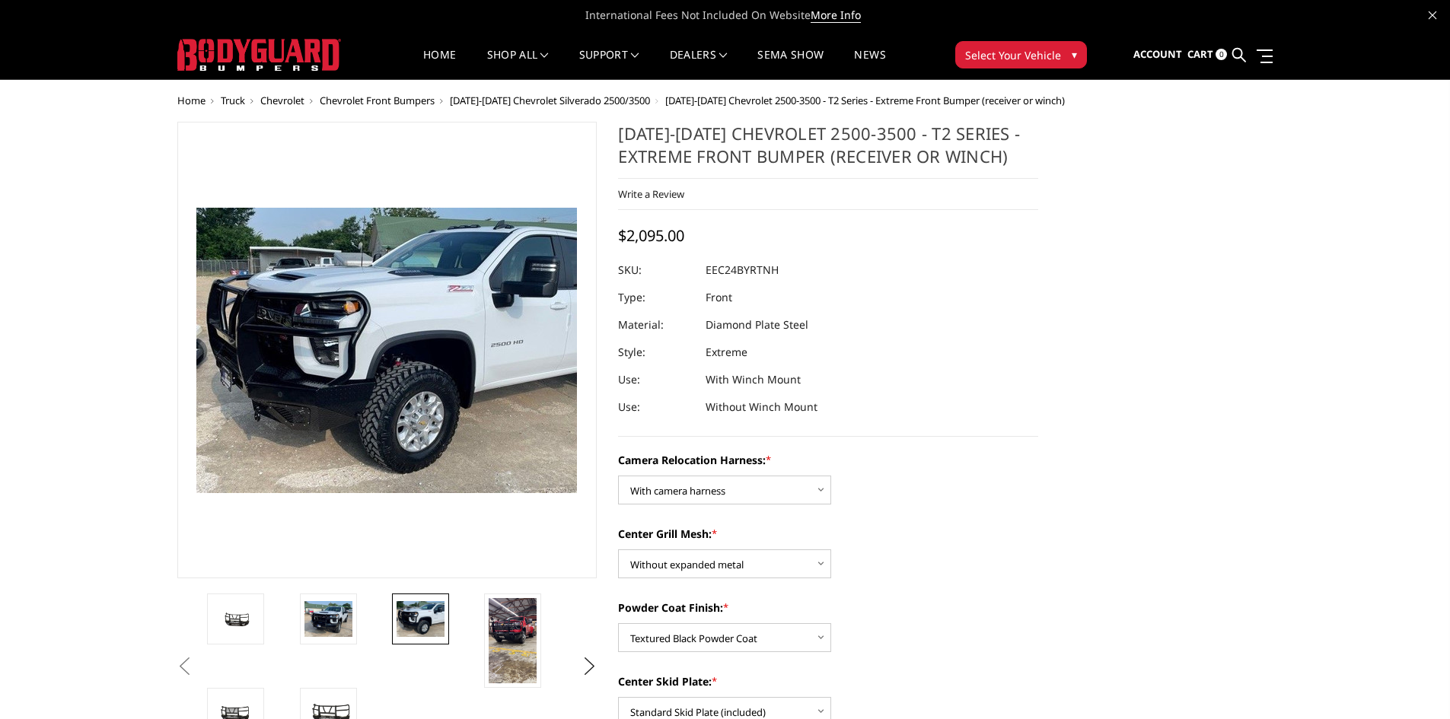
click at [473, 624] on li at bounding box center [434, 641] width 92 height 94
click at [497, 625] on img at bounding box center [513, 640] width 48 height 85
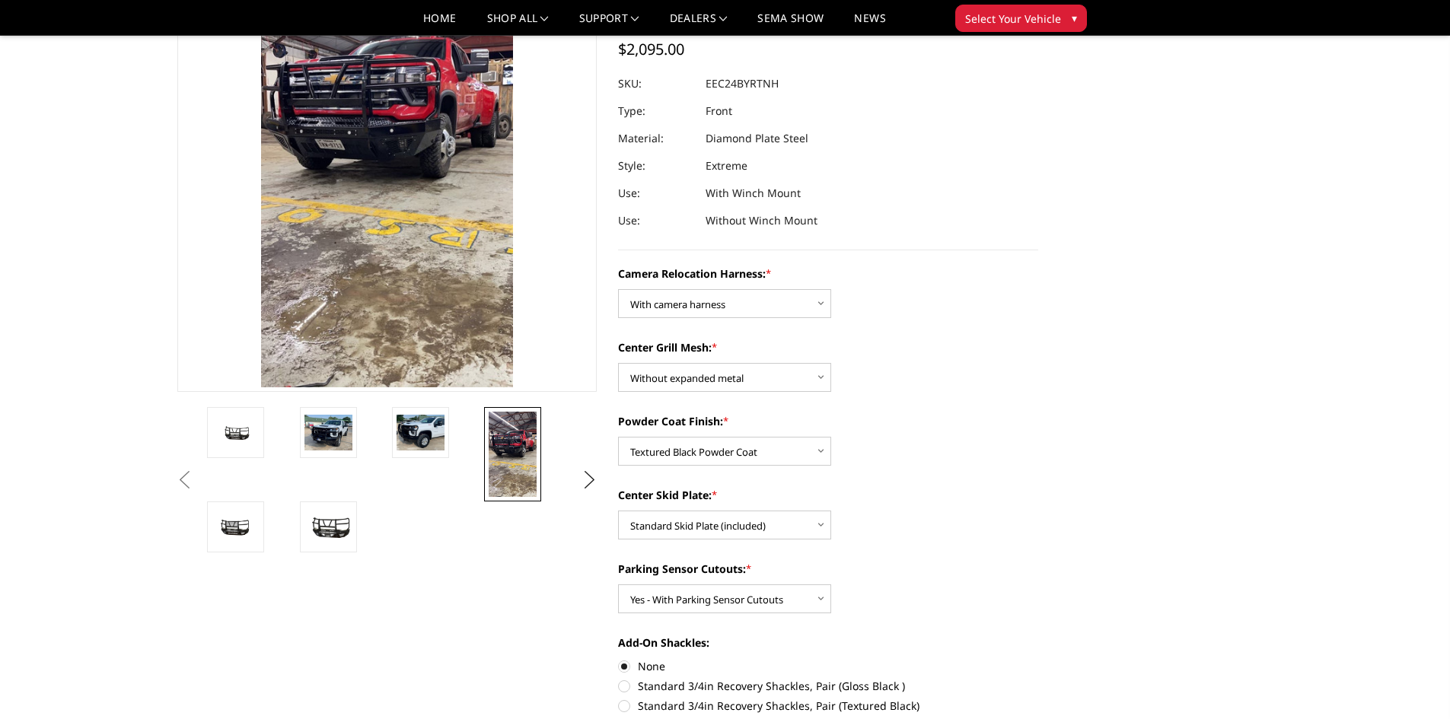
scroll to position [152, 0]
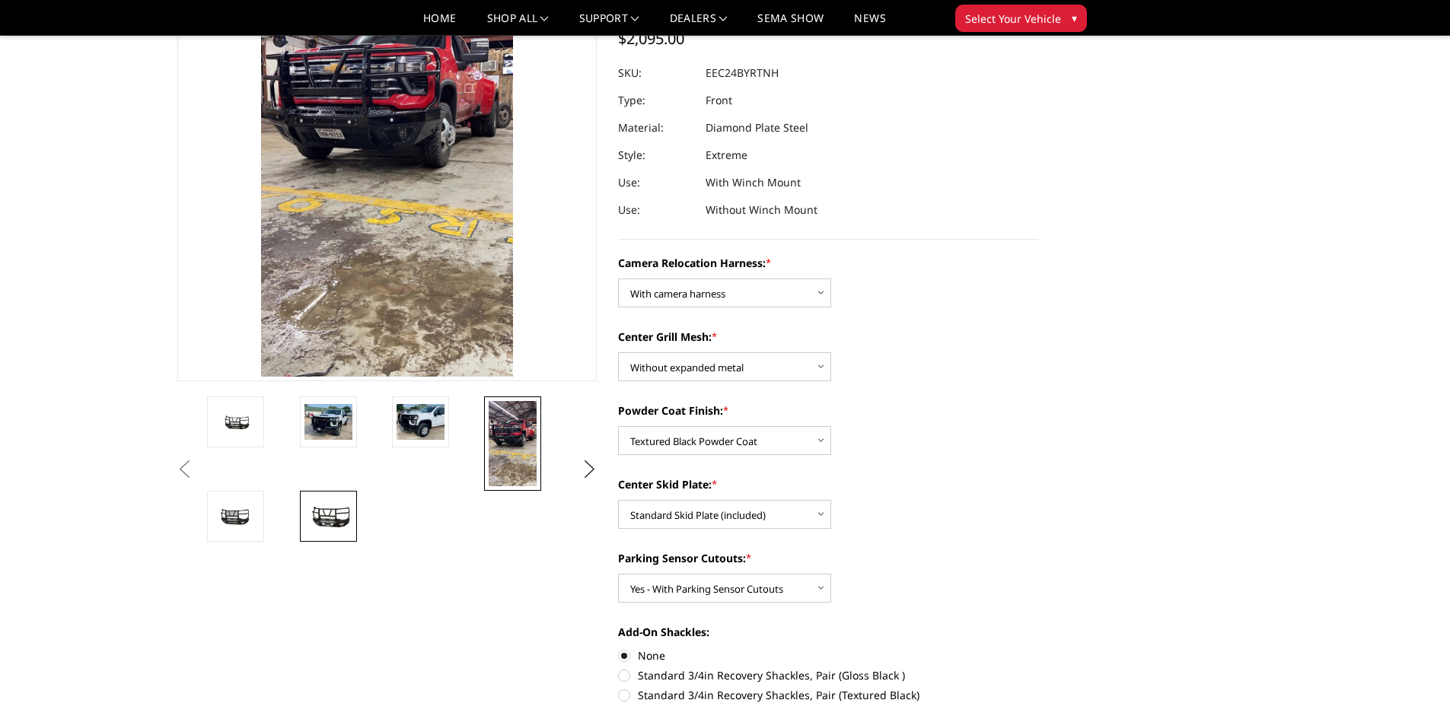
click at [338, 529] on img at bounding box center [329, 516] width 48 height 27
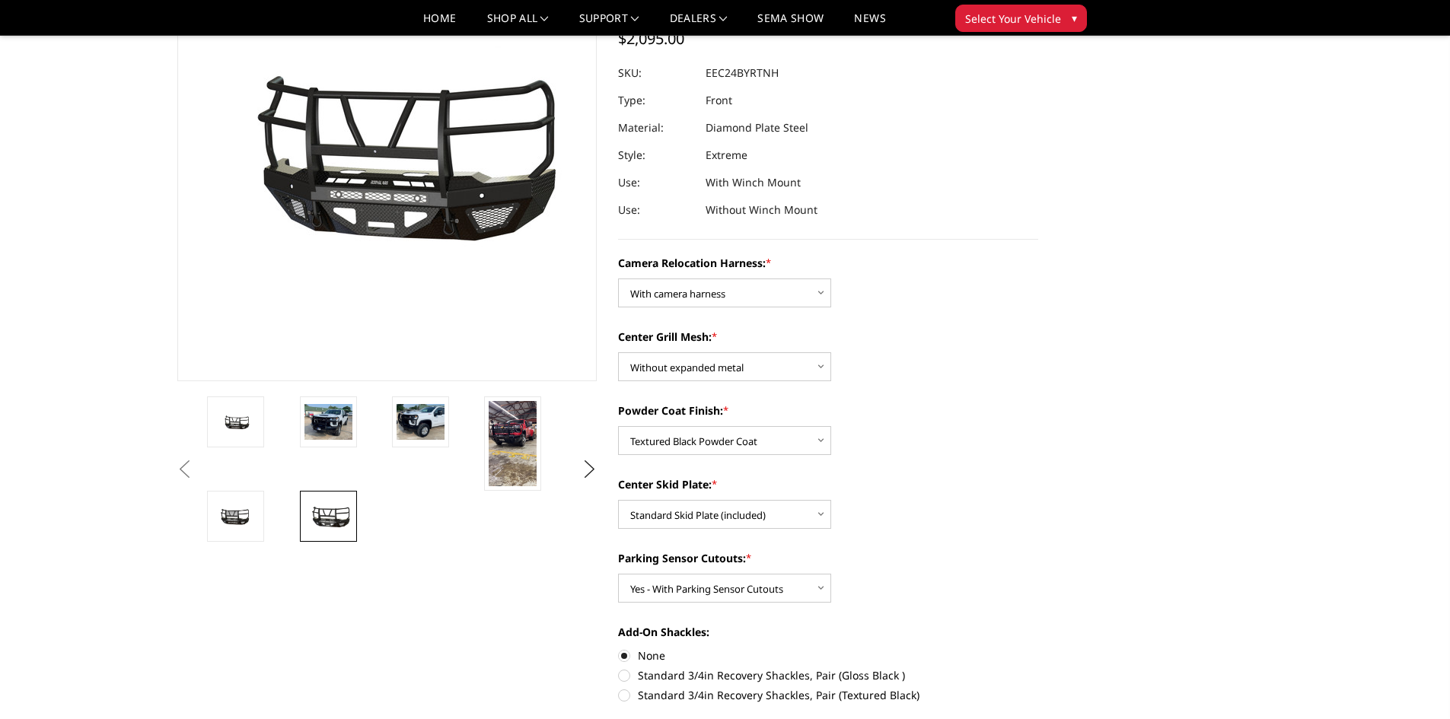
scroll to position [269, 0]
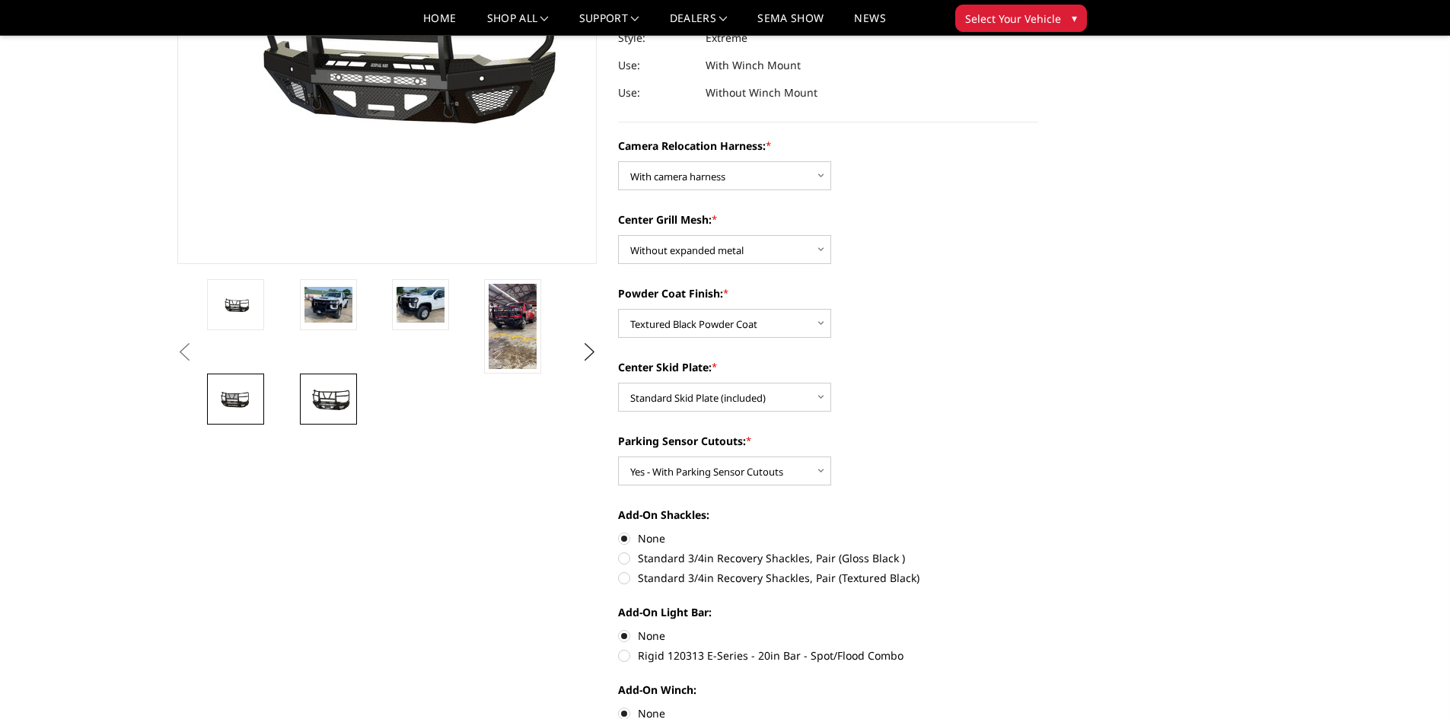
click at [238, 406] on img at bounding box center [236, 399] width 48 height 25
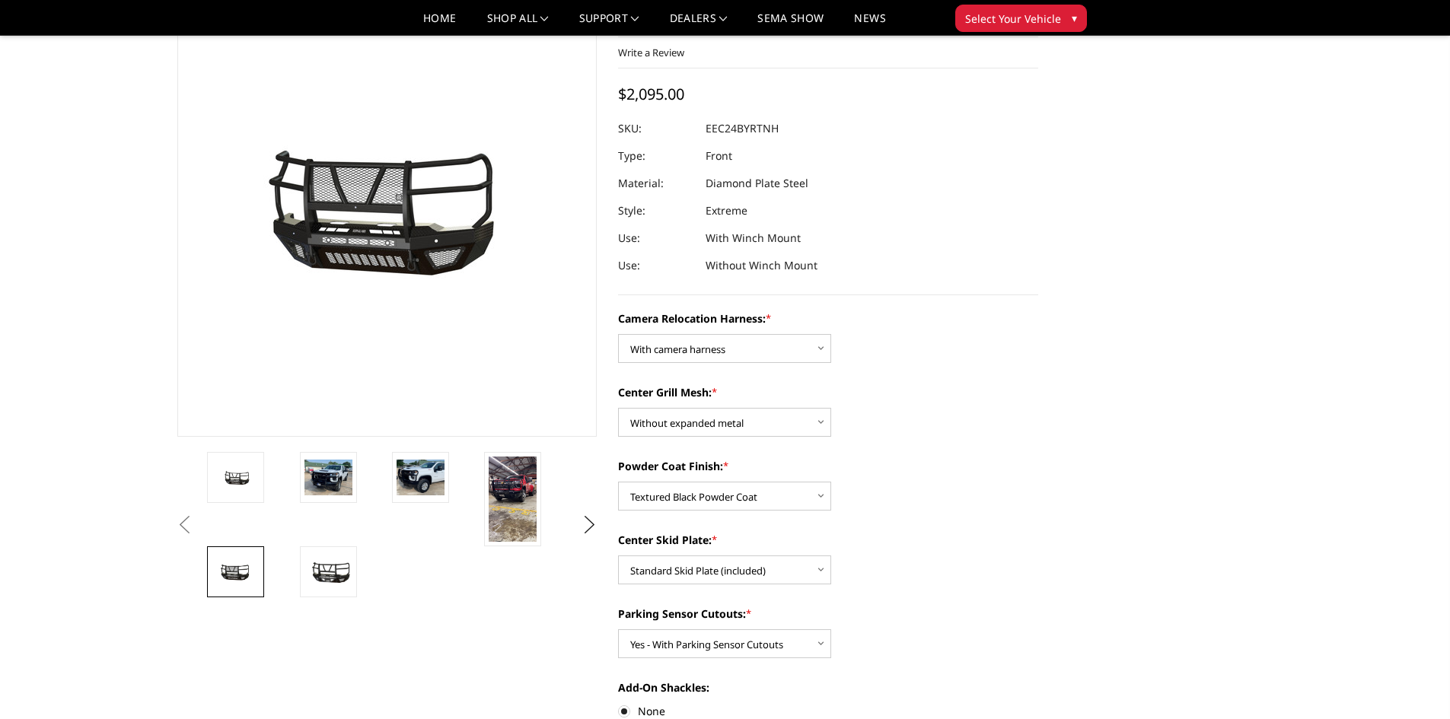
scroll to position [48, 0]
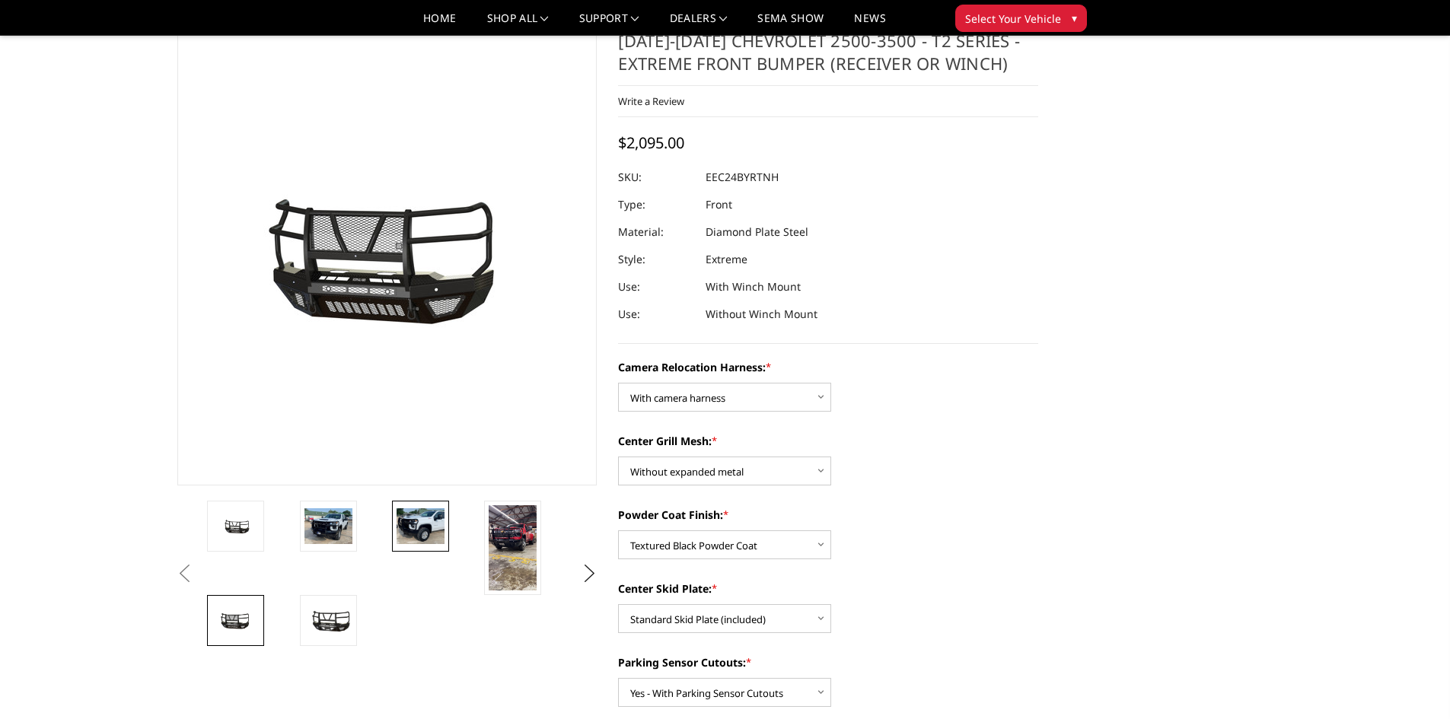
click at [418, 532] on img at bounding box center [421, 527] width 48 height 36
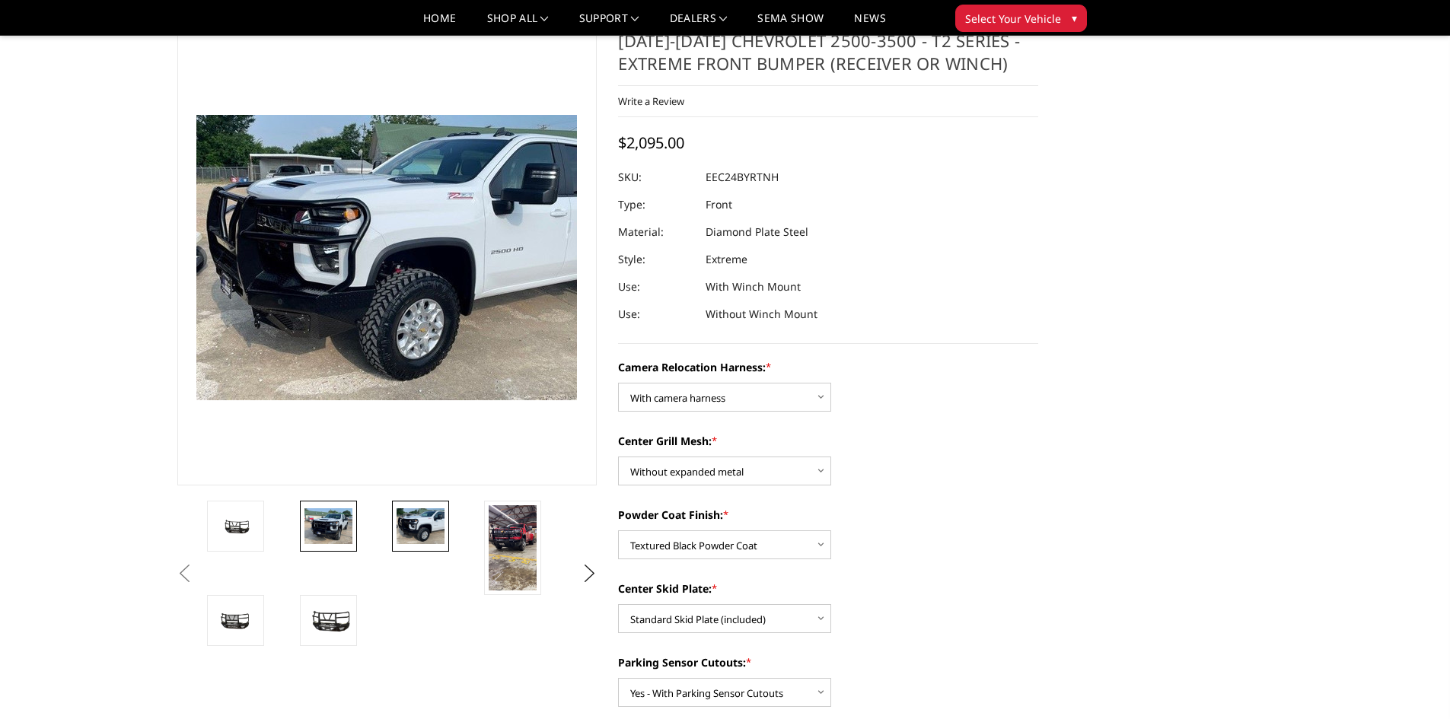
click at [342, 520] on img at bounding box center [329, 527] width 48 height 36
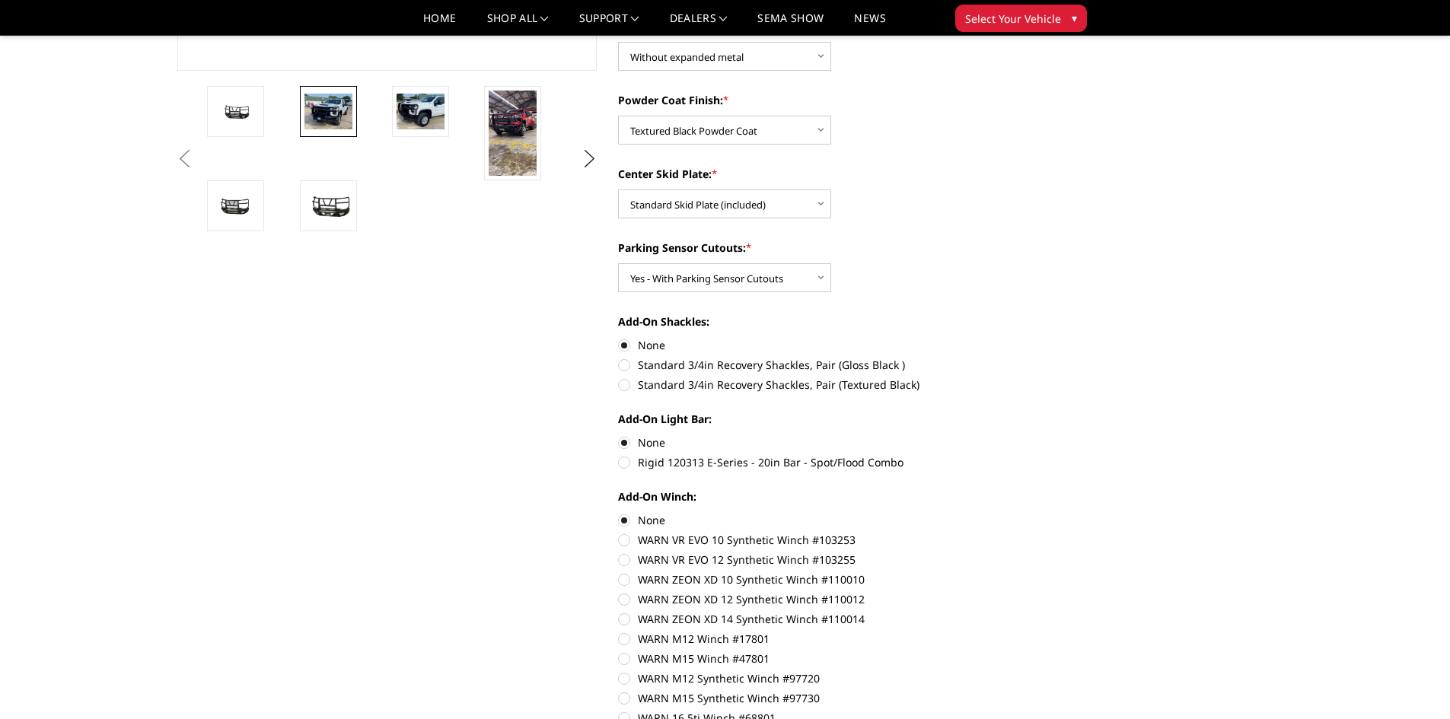
scroll to position [429, 0]
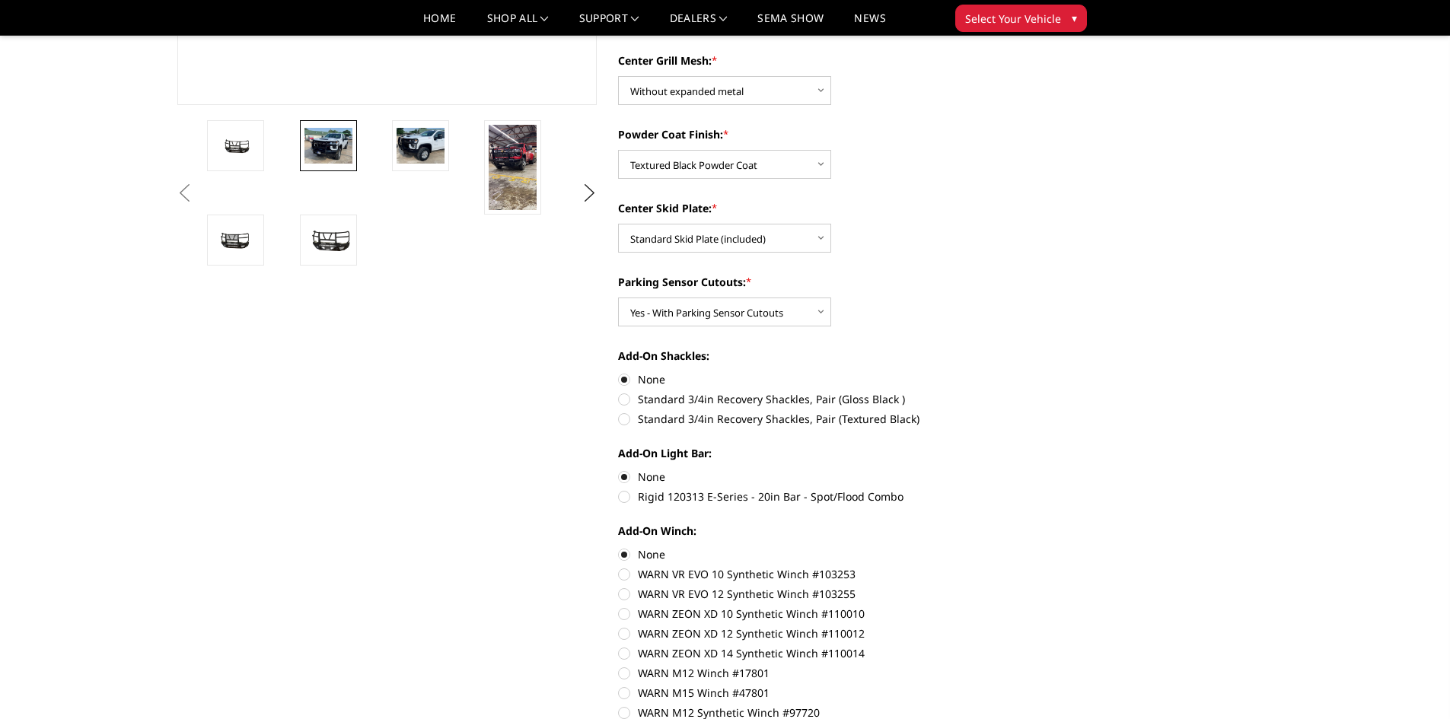
click at [629, 501] on label "Rigid 120313 E-Series - 20in Bar - Spot/Flood Combo" at bounding box center [828, 497] width 420 height 16
click at [1038, 470] on input "Rigid 120313 E-Series - 20in Bar - Spot/Flood Combo" at bounding box center [1038, 469] width 1 height 1
radio input "true"
click at [625, 495] on label "Rigid 120313 E-Series - 20in Bar - Spot/Flood Combo" at bounding box center [828, 497] width 420 height 16
click at [1038, 470] on input "Rigid 120313 E-Series - 20in Bar - Spot/Flood Combo" at bounding box center [1038, 469] width 1 height 1
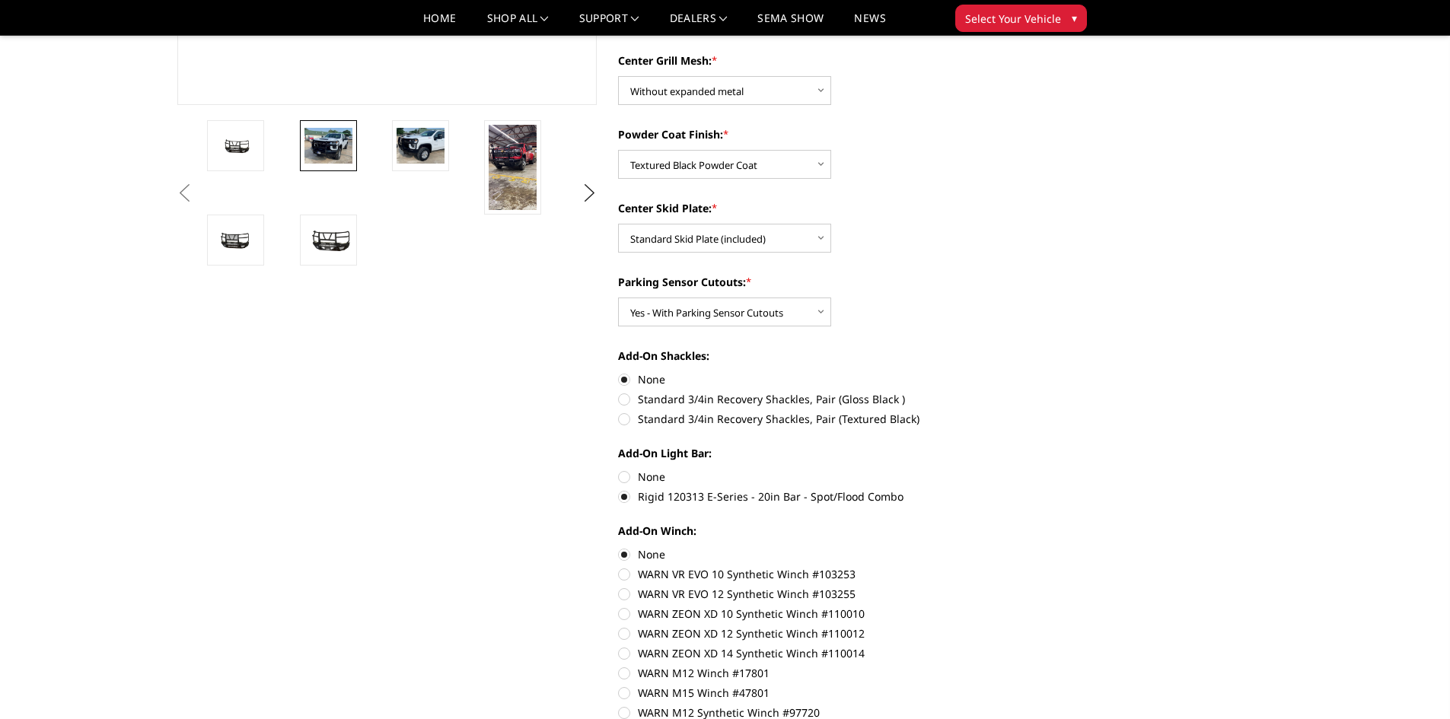
click at [628, 418] on label "Standard 3/4in Recovery Shackles, Pair (Textured Black)" at bounding box center [828, 419] width 420 height 16
click at [1038, 392] on input "Standard 3/4in Recovery Shackles, Pair (Textured Black)" at bounding box center [1038, 391] width 1 height 1
radio input "true"
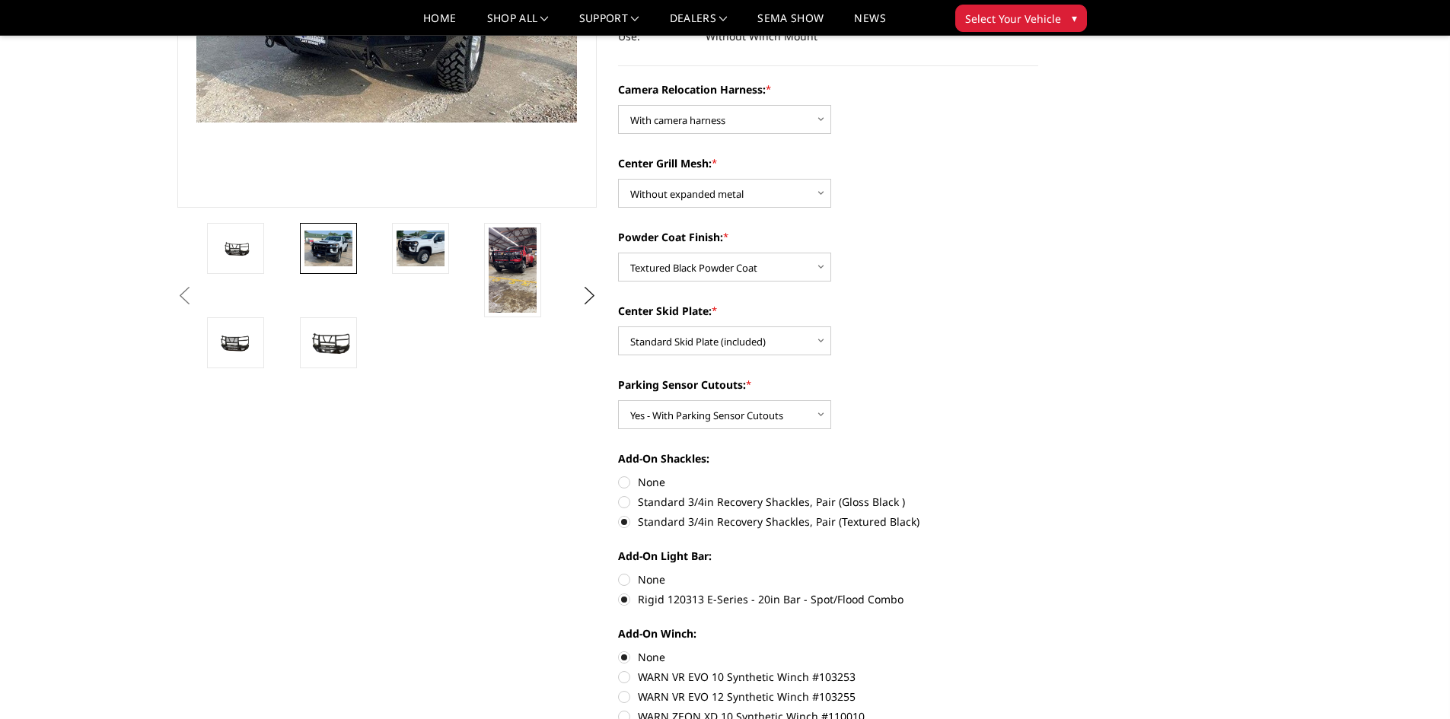
scroll to position [352, 0]
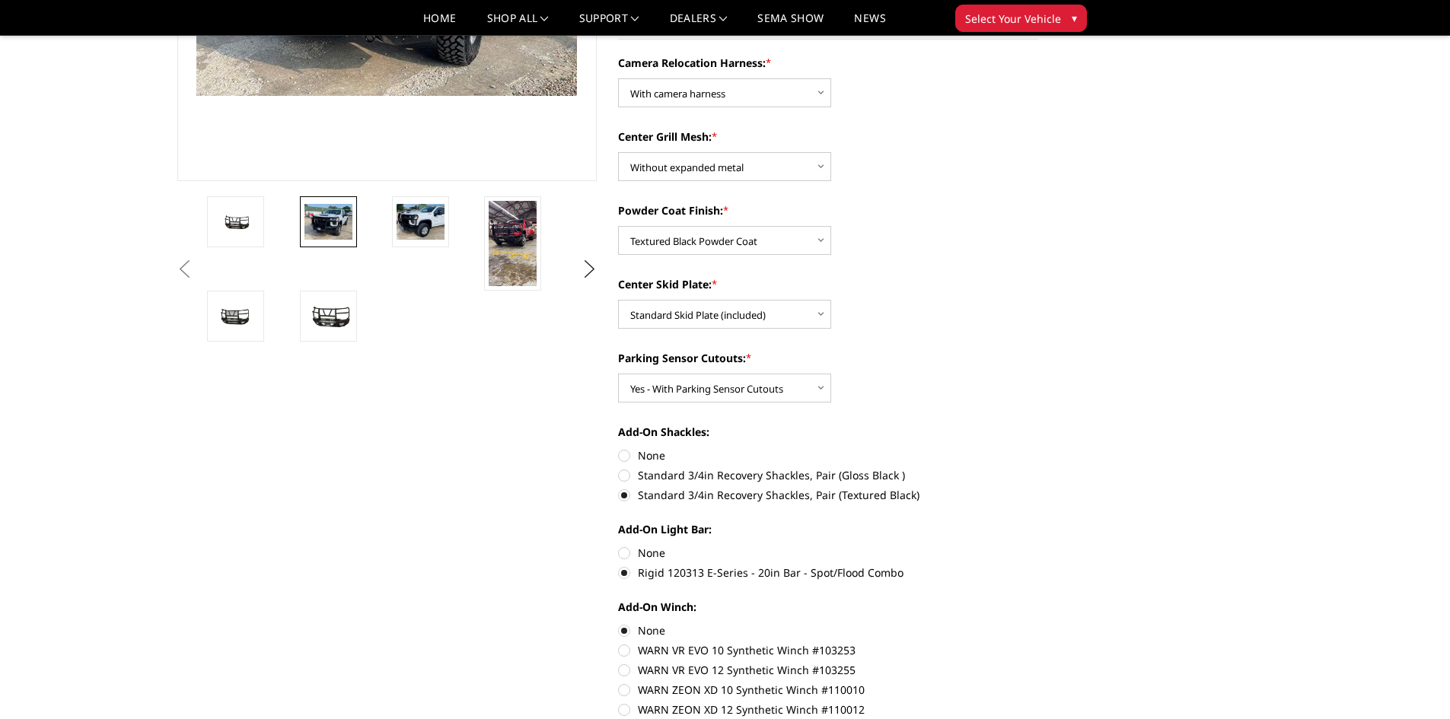
click at [624, 550] on label "None" at bounding box center [828, 553] width 420 height 16
click at [619, 546] on input "None" at bounding box center [618, 545] width 1 height 1
radio input "true"
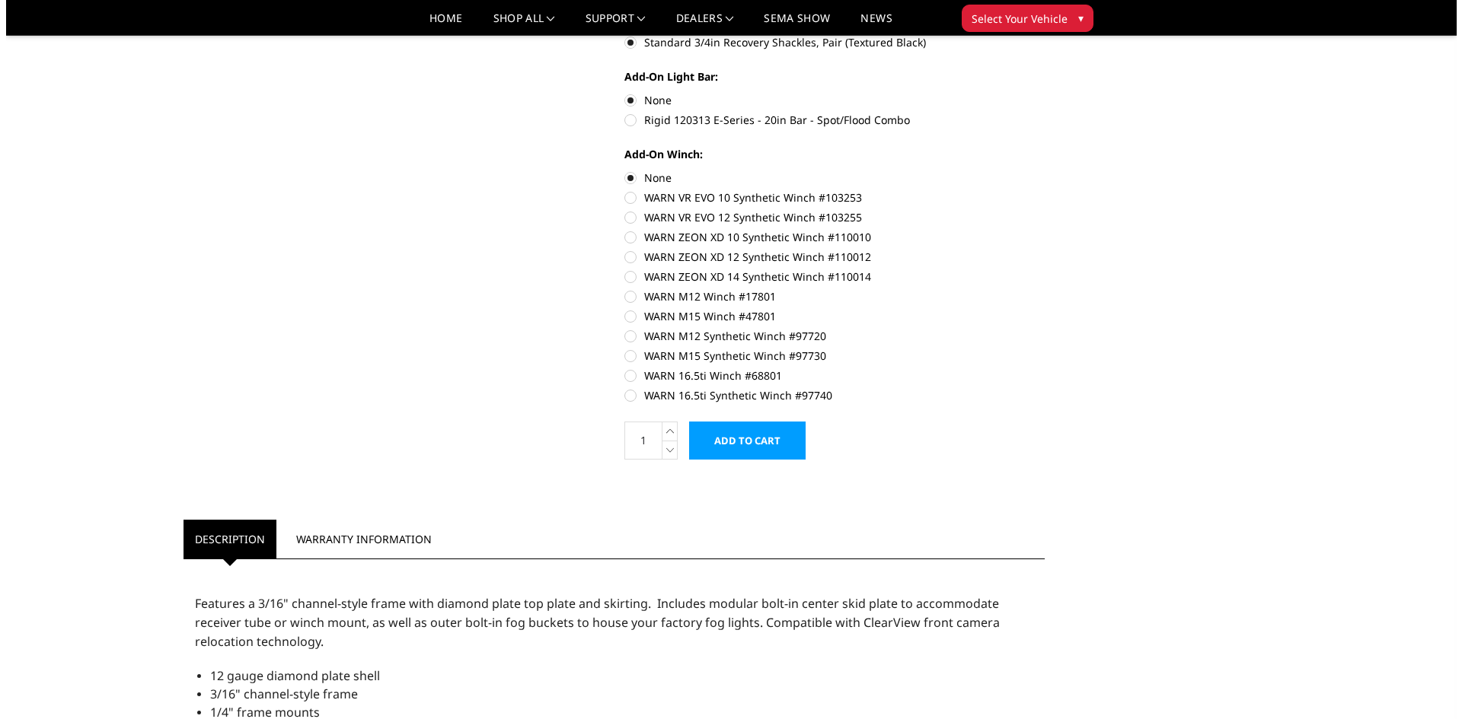
scroll to position [990, 0]
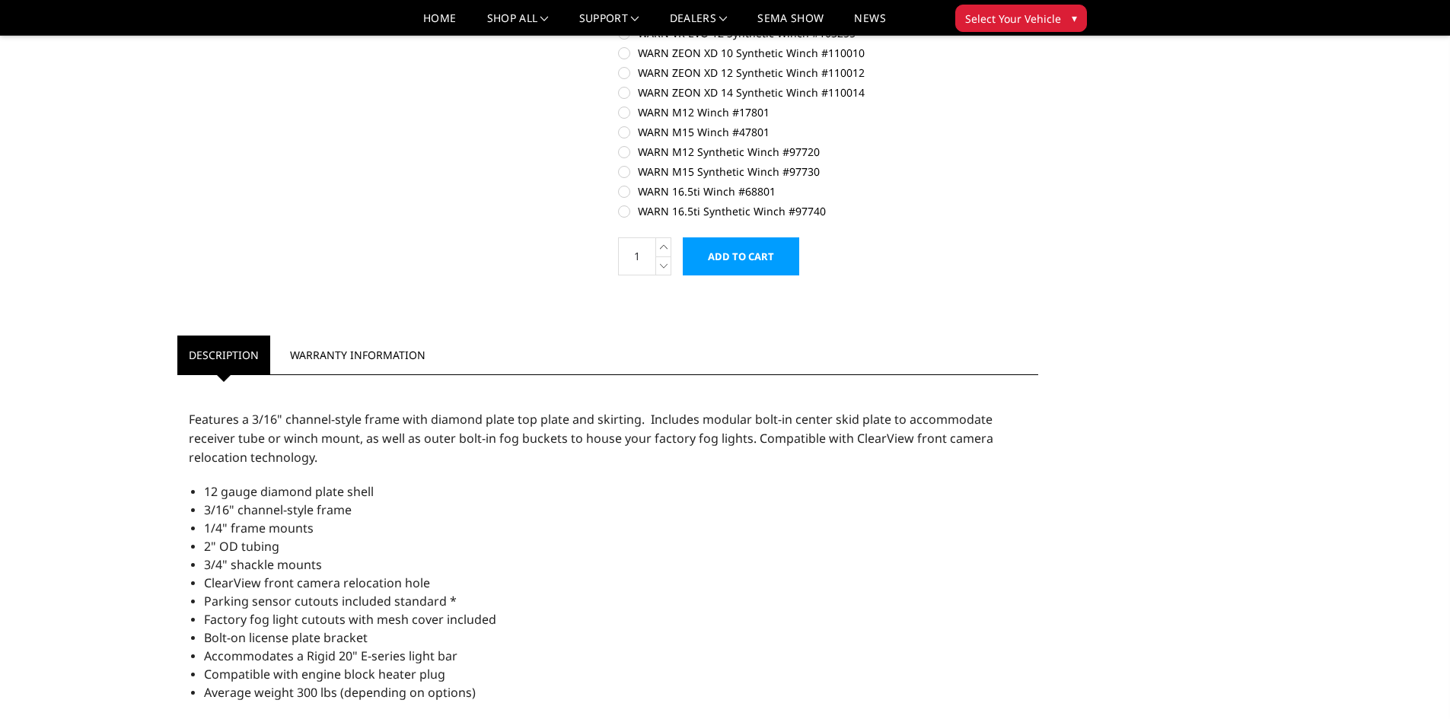
click at [766, 266] on input "Add to Cart" at bounding box center [741, 257] width 116 height 38
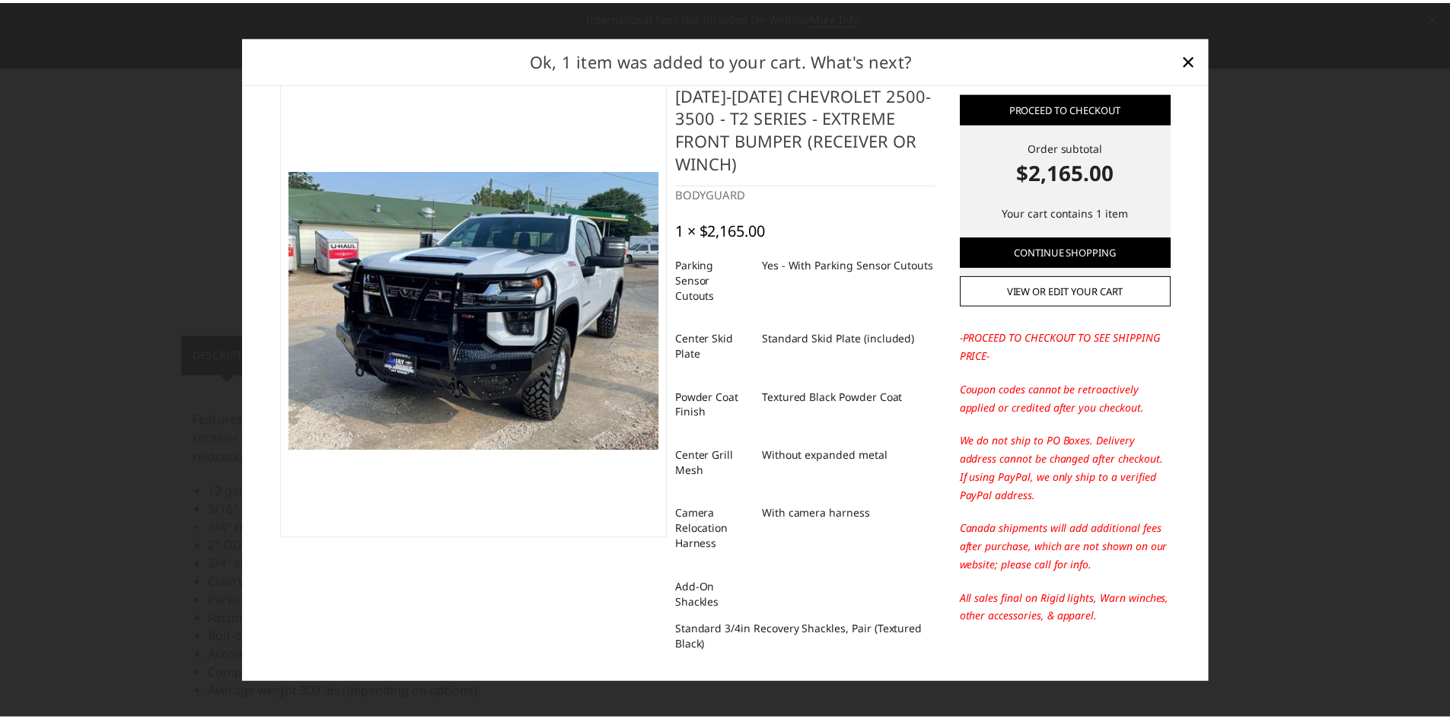
scroll to position [47, 0]
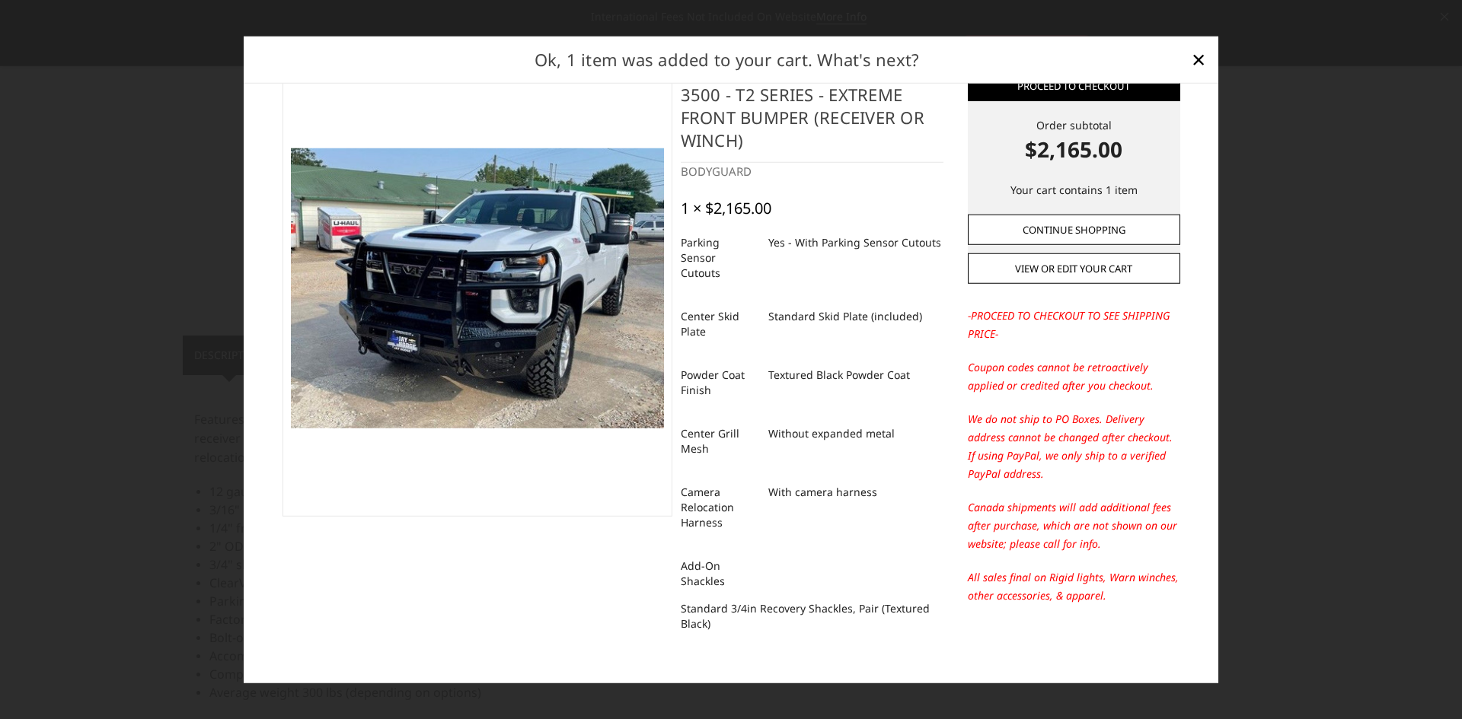
click at [1097, 235] on link "Continue Shopping" at bounding box center [1074, 230] width 212 height 30
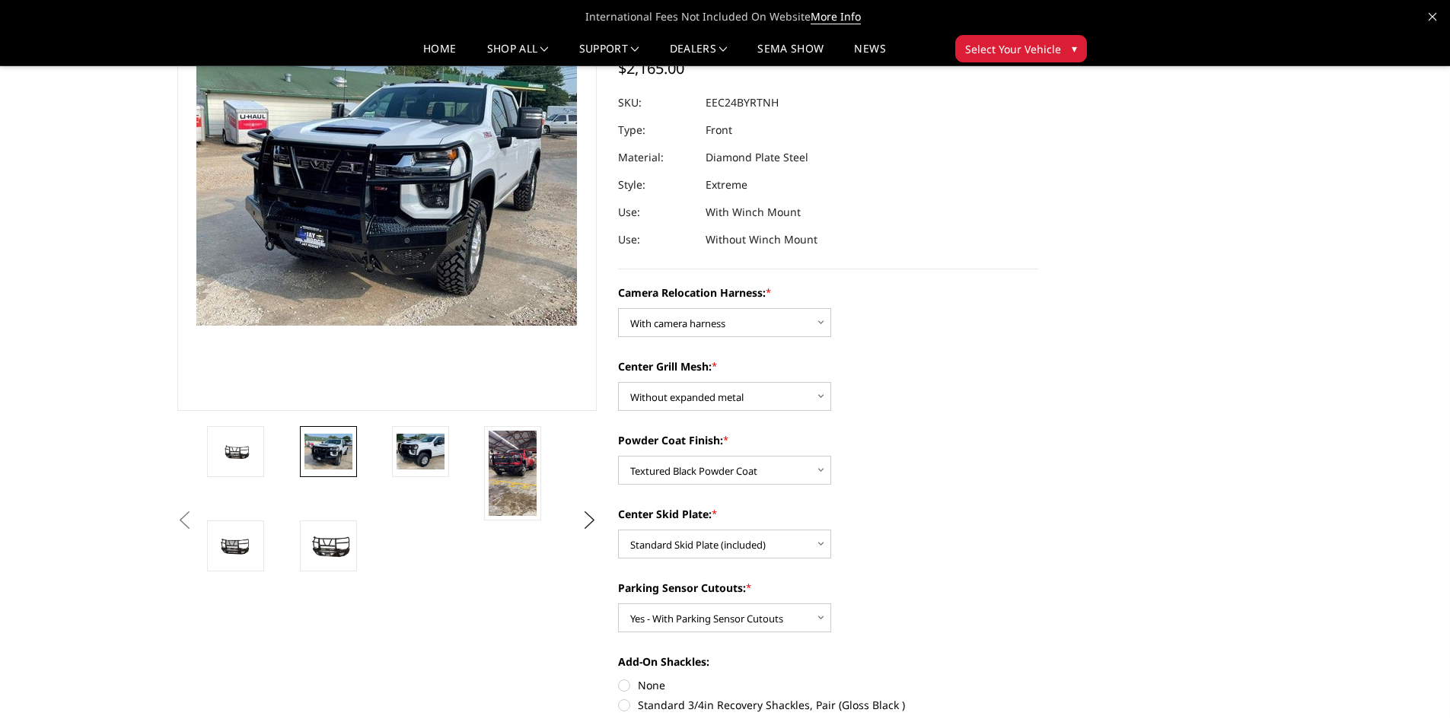
scroll to position [0, 0]
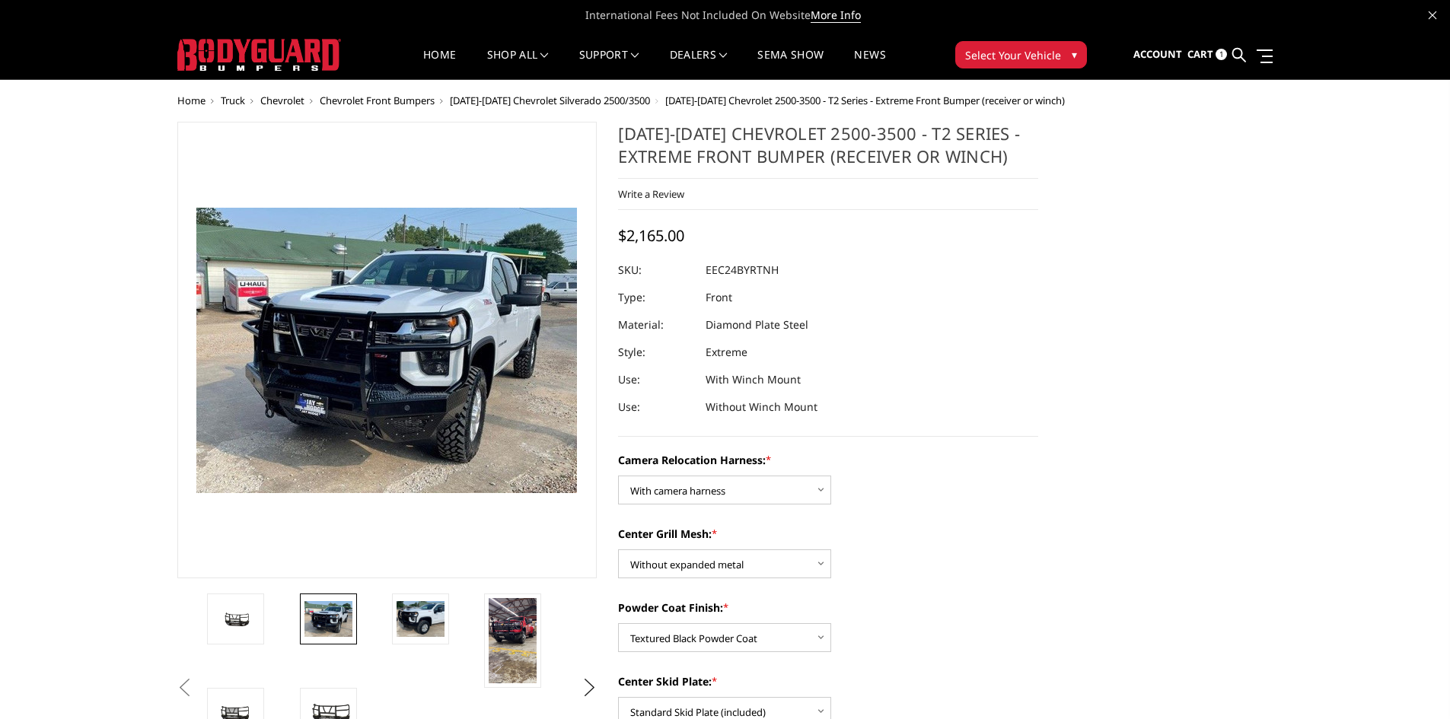
click at [1202, 58] on span "Cart" at bounding box center [1201, 54] width 26 height 14
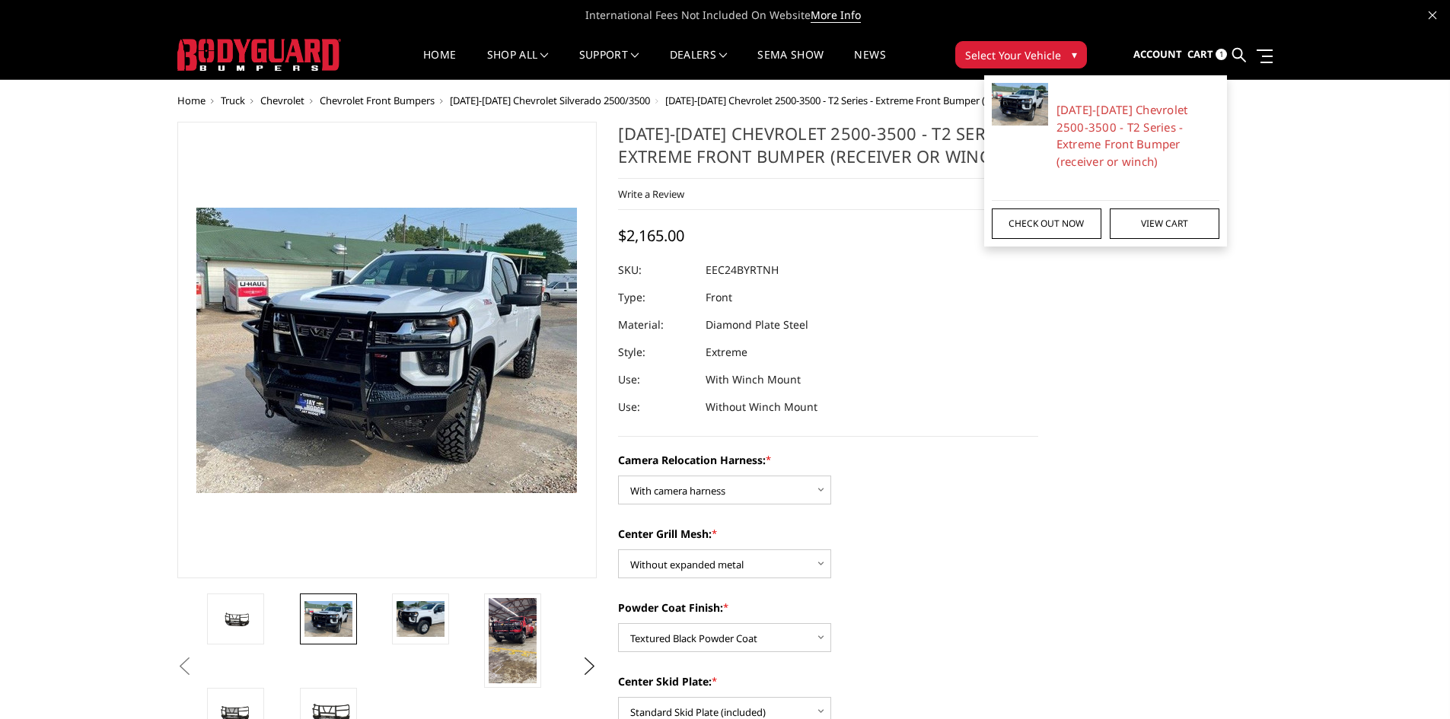
click at [1048, 220] on link "Check out now" at bounding box center [1047, 224] width 110 height 30
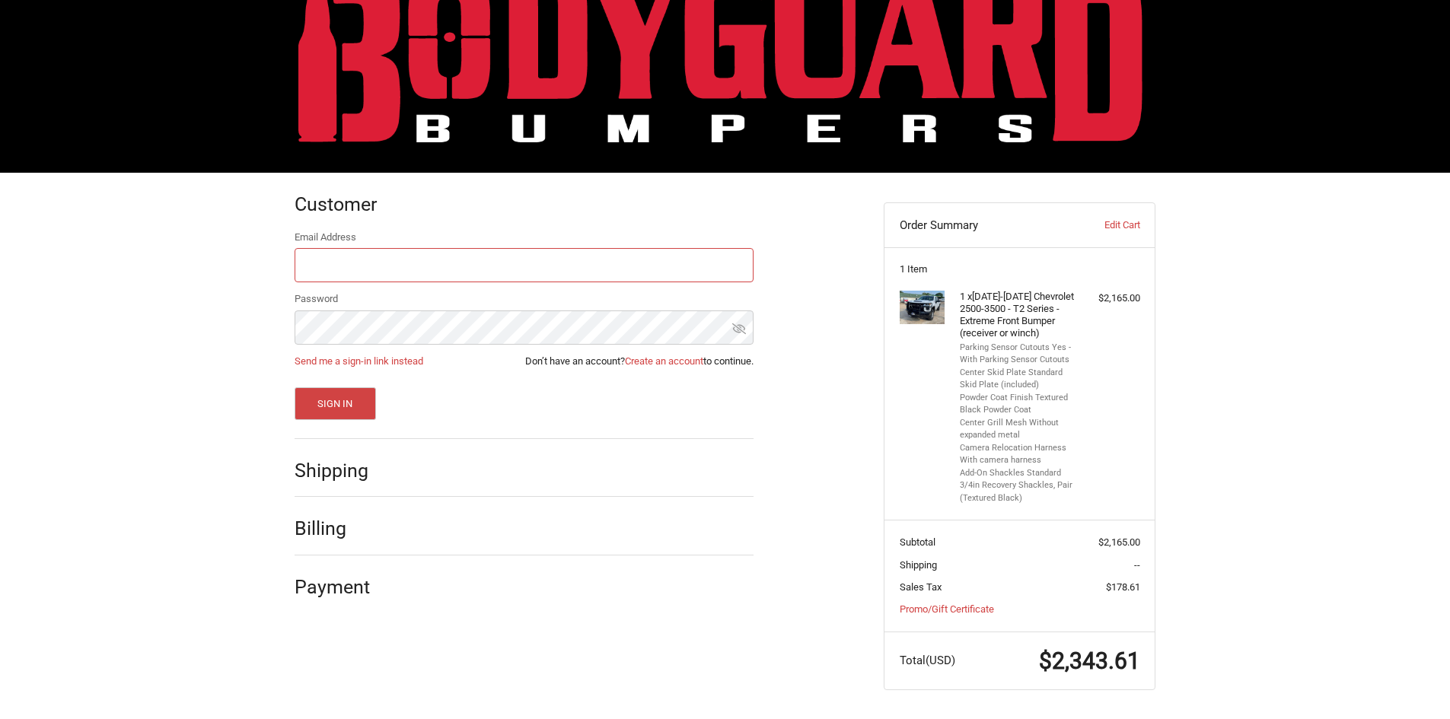
scroll to position [56, 0]
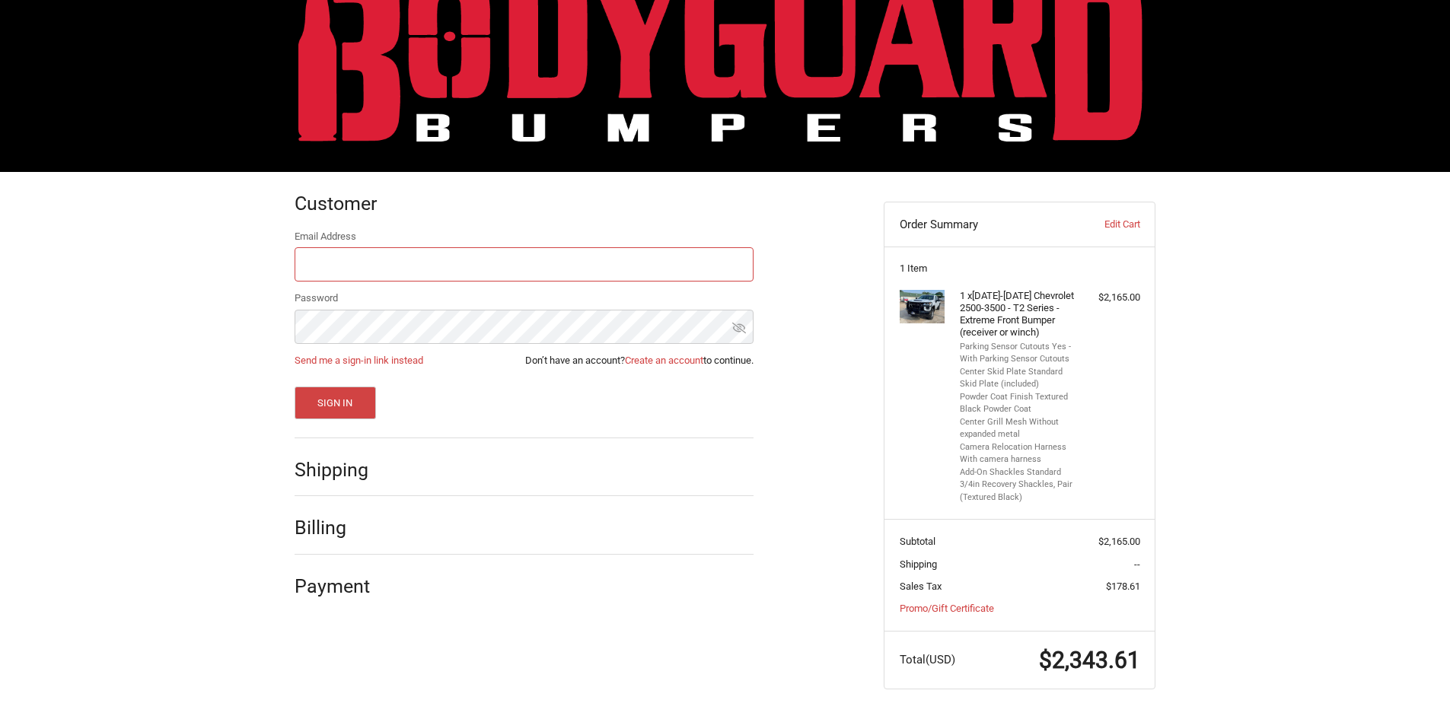
click at [444, 260] on input "Email Address" at bounding box center [524, 264] width 459 height 34
type input "dalton.bates35@yahoo.com"
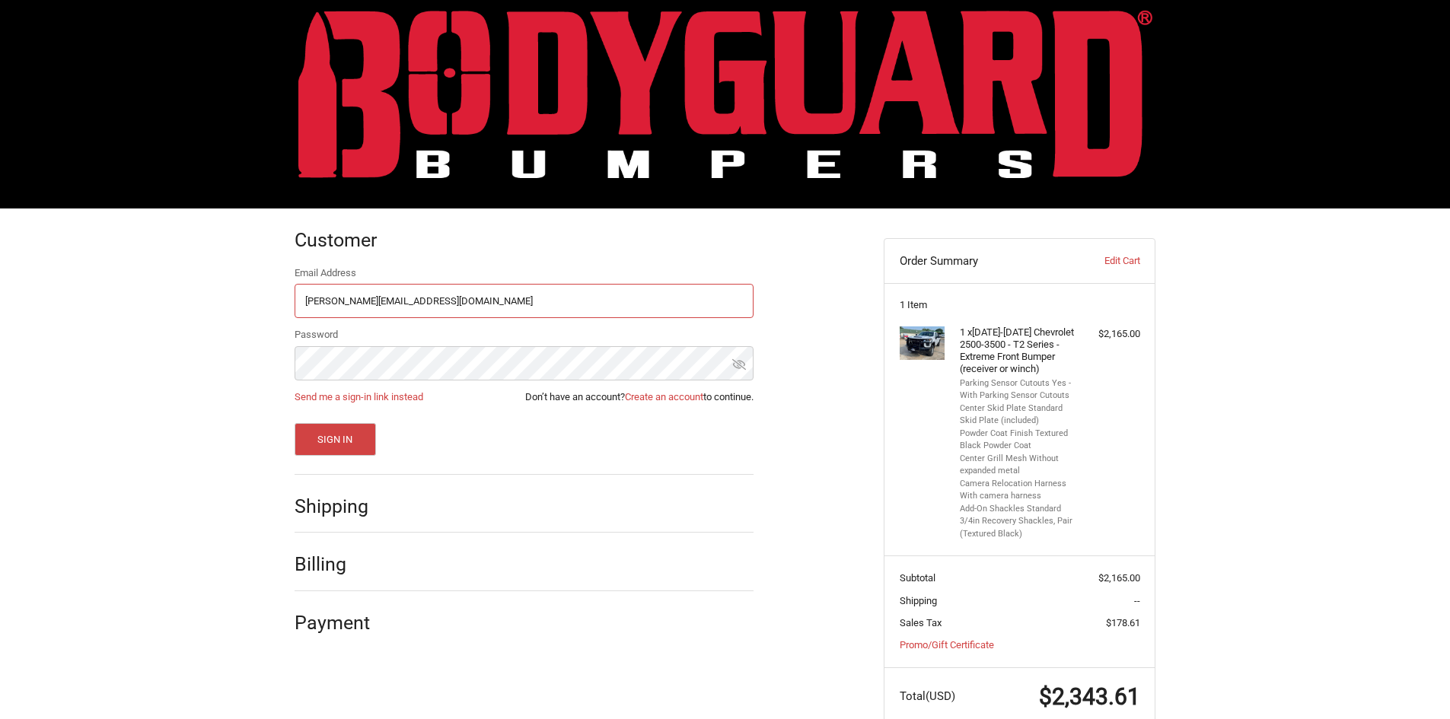
scroll to position [0, 0]
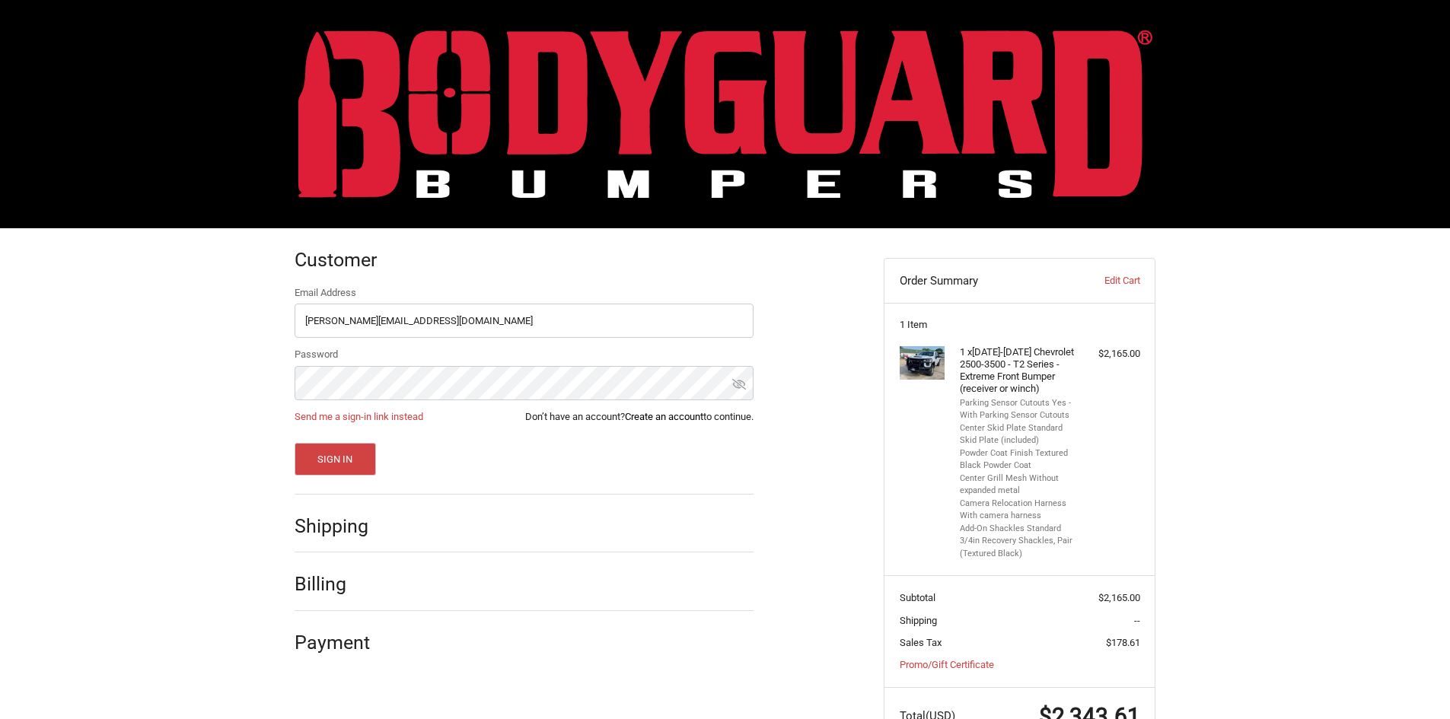
click at [654, 420] on link "Create an account" at bounding box center [664, 416] width 78 height 11
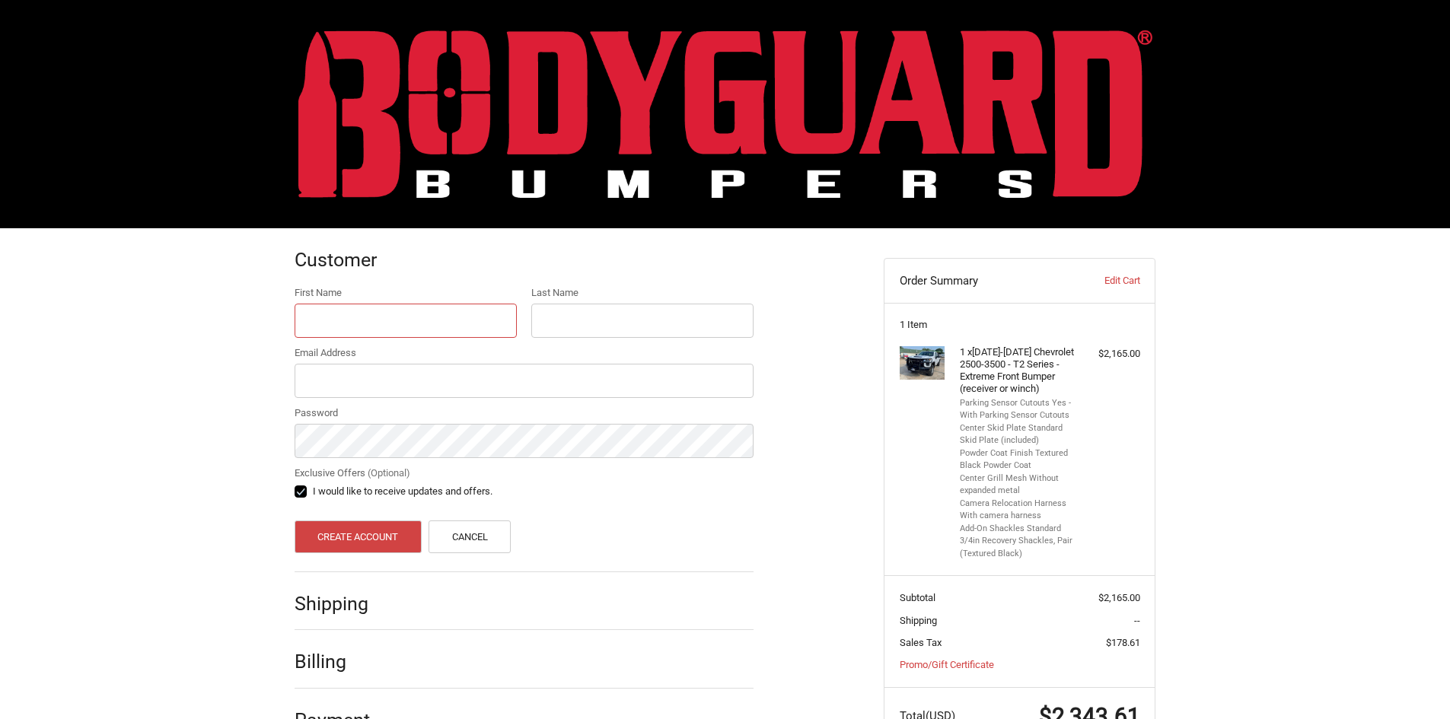
click at [457, 323] on input "First Name" at bounding box center [406, 321] width 222 height 34
type input "dalton"
type input "`"
type input "bates"
click at [394, 389] on input "Email Address" at bounding box center [524, 381] width 459 height 34
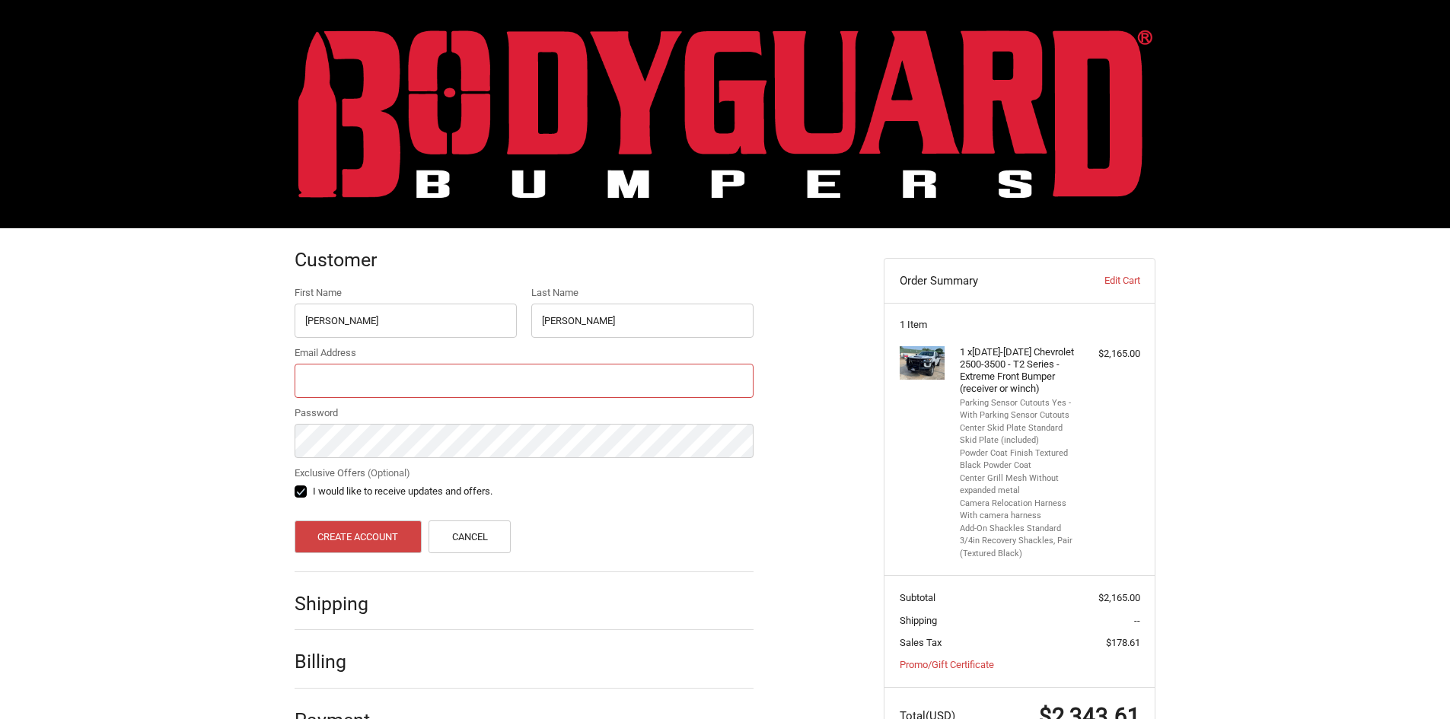
type input "dalton.bates35@yahoo.com"
click at [390, 526] on button "Create Account" at bounding box center [358, 537] width 127 height 33
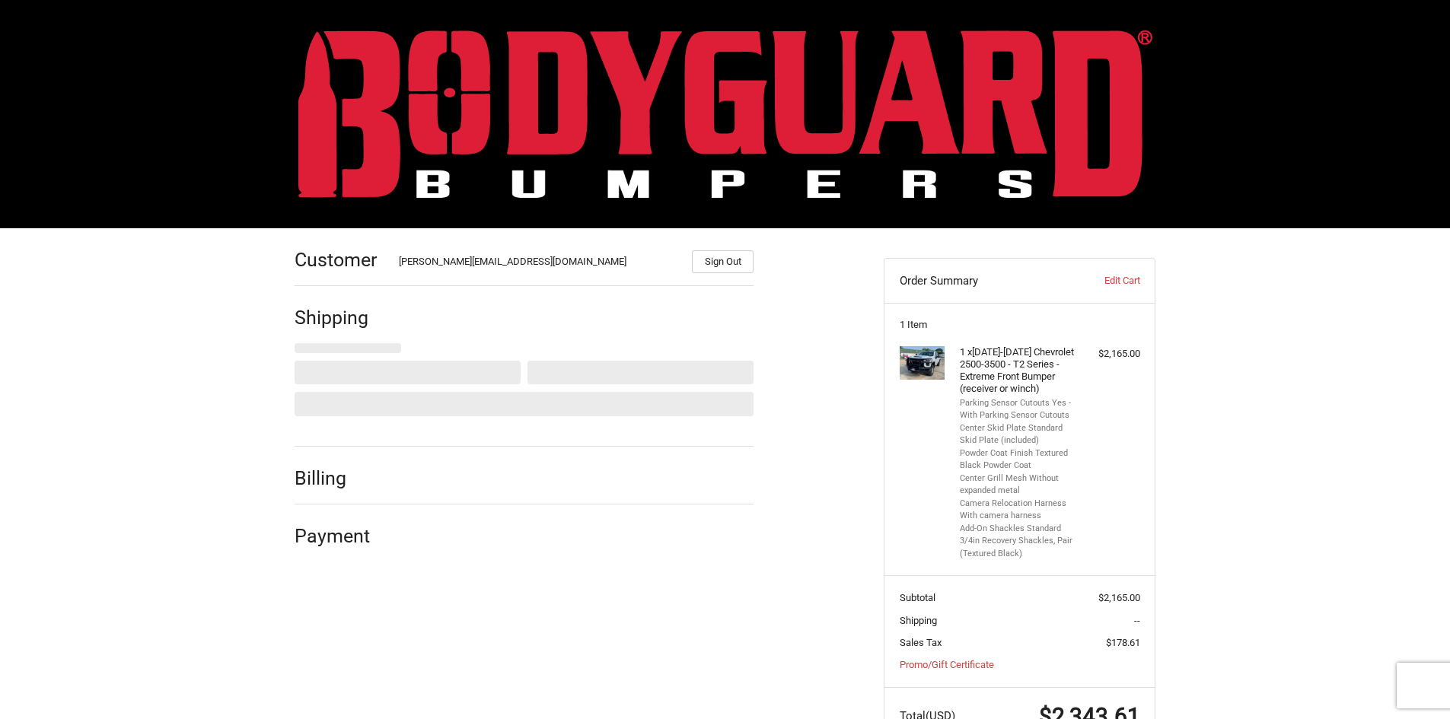
select select "US"
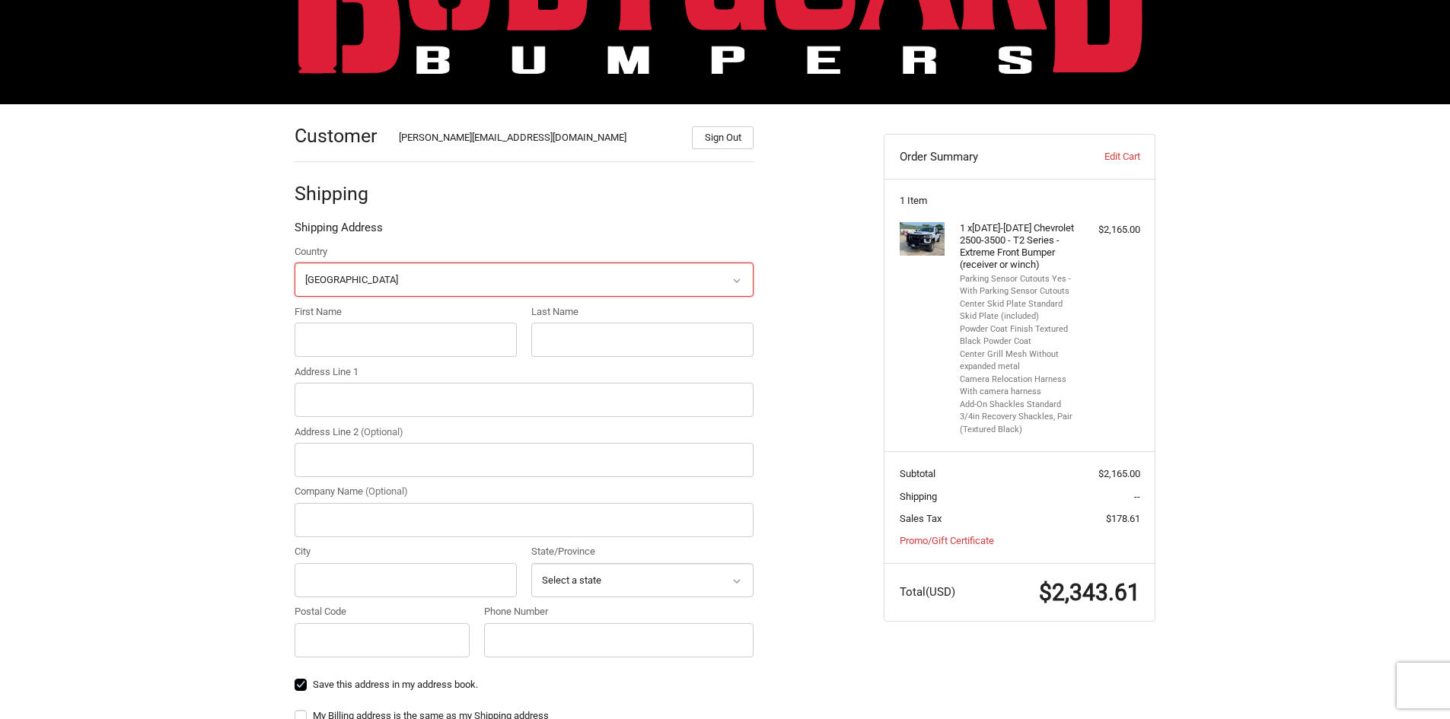
scroll to position [142, 0]
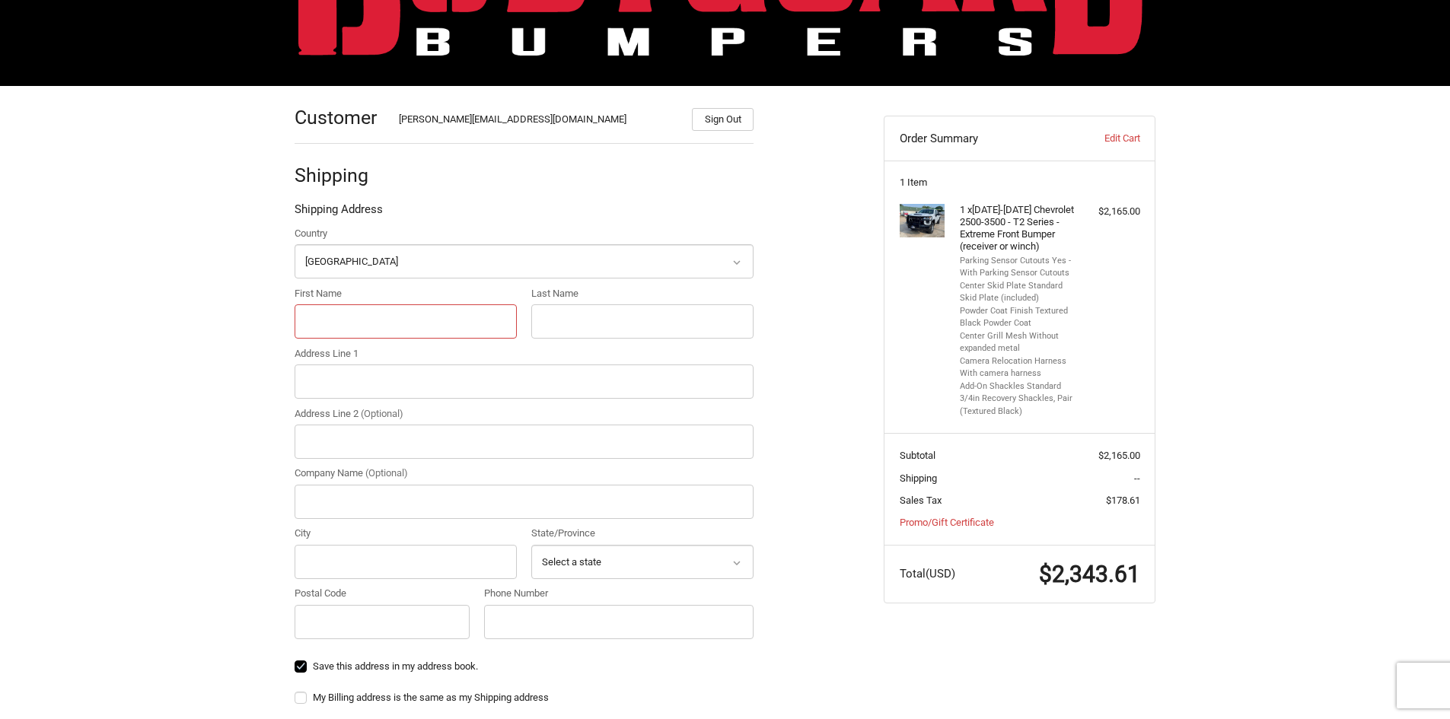
click at [443, 333] on input "First Name" at bounding box center [406, 322] width 222 height 34
type input "DALTON"
click at [607, 320] on input "Last Name" at bounding box center [642, 322] width 222 height 34
click at [655, 385] on input "Address Line 1" at bounding box center [524, 382] width 459 height 34
click at [333, 383] on input "Address Line 1" at bounding box center [524, 382] width 459 height 34
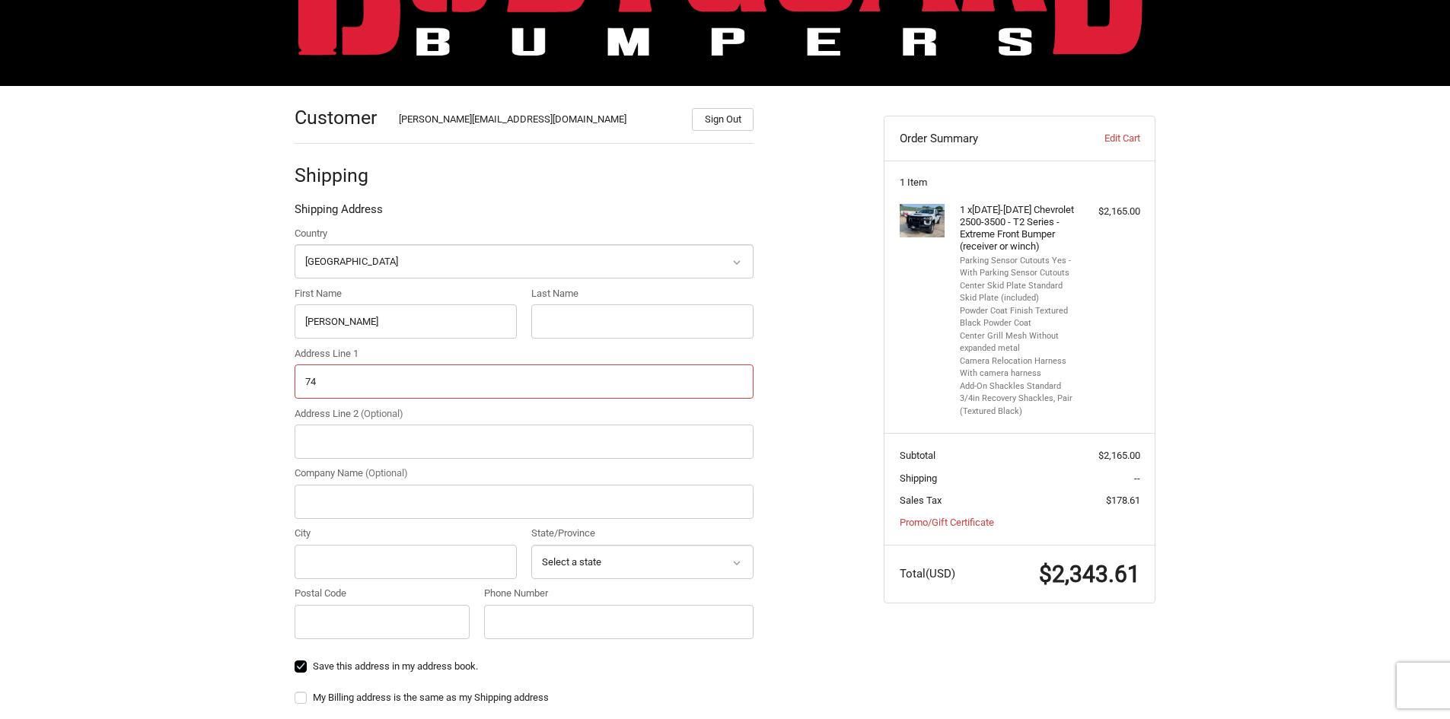
type input "7460 COUNTY ROAD 118"
click at [394, 555] on input "City" at bounding box center [406, 562] width 222 height 34
type input "i"
type input "IOLA"
click at [645, 579] on div "Country Select a country Afghanistan Åland Islands Albania Algeria American Sam…" at bounding box center [524, 436] width 474 height 421
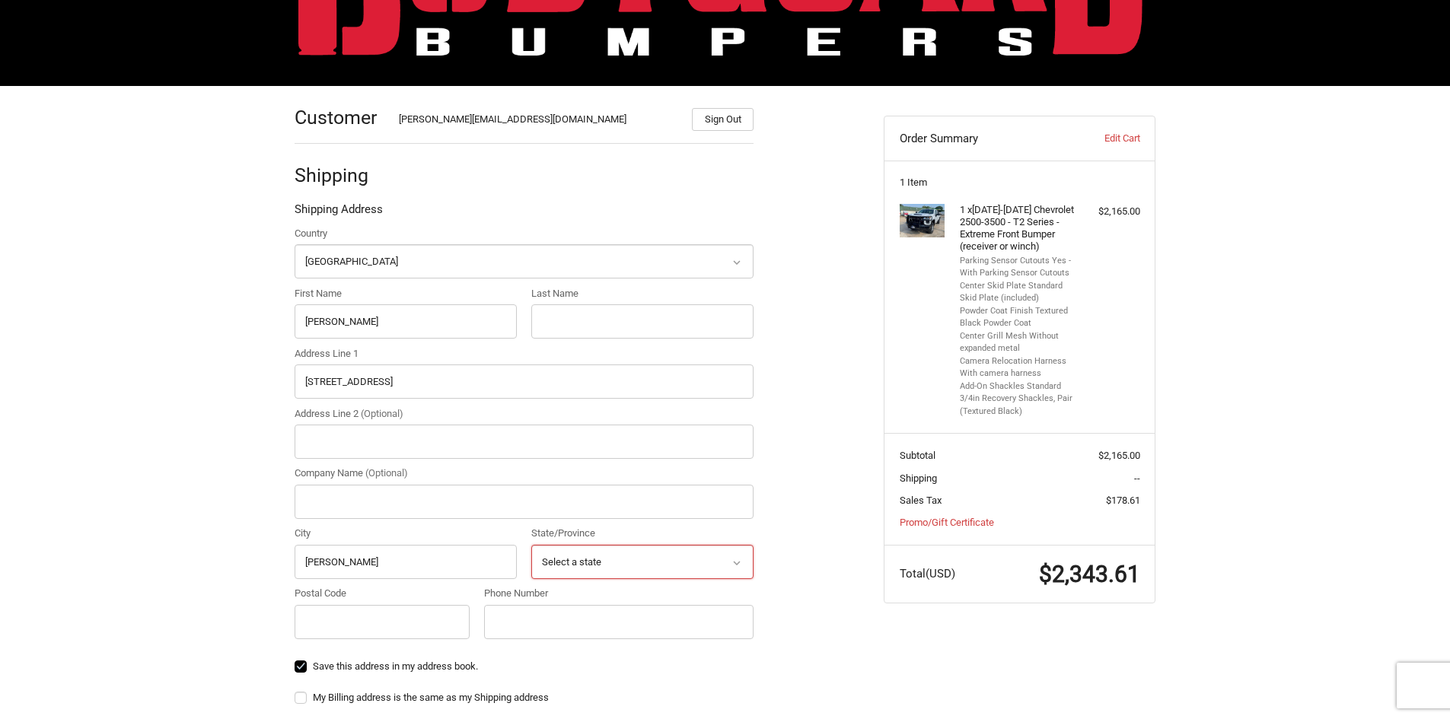
click at [665, 576] on select "Select a state Alabama Alaska American Samoa Arizona Arkansas Armed Forces Amer…" at bounding box center [642, 562] width 222 height 34
select select "TX"
click at [531, 545] on select "Select a state Alabama Alaska American Samoa Arizona Arkansas Armed Forces Amer…" at bounding box center [642, 562] width 222 height 34
click at [388, 628] on input "Postal Code" at bounding box center [382, 622] width 175 height 34
type input "77861"
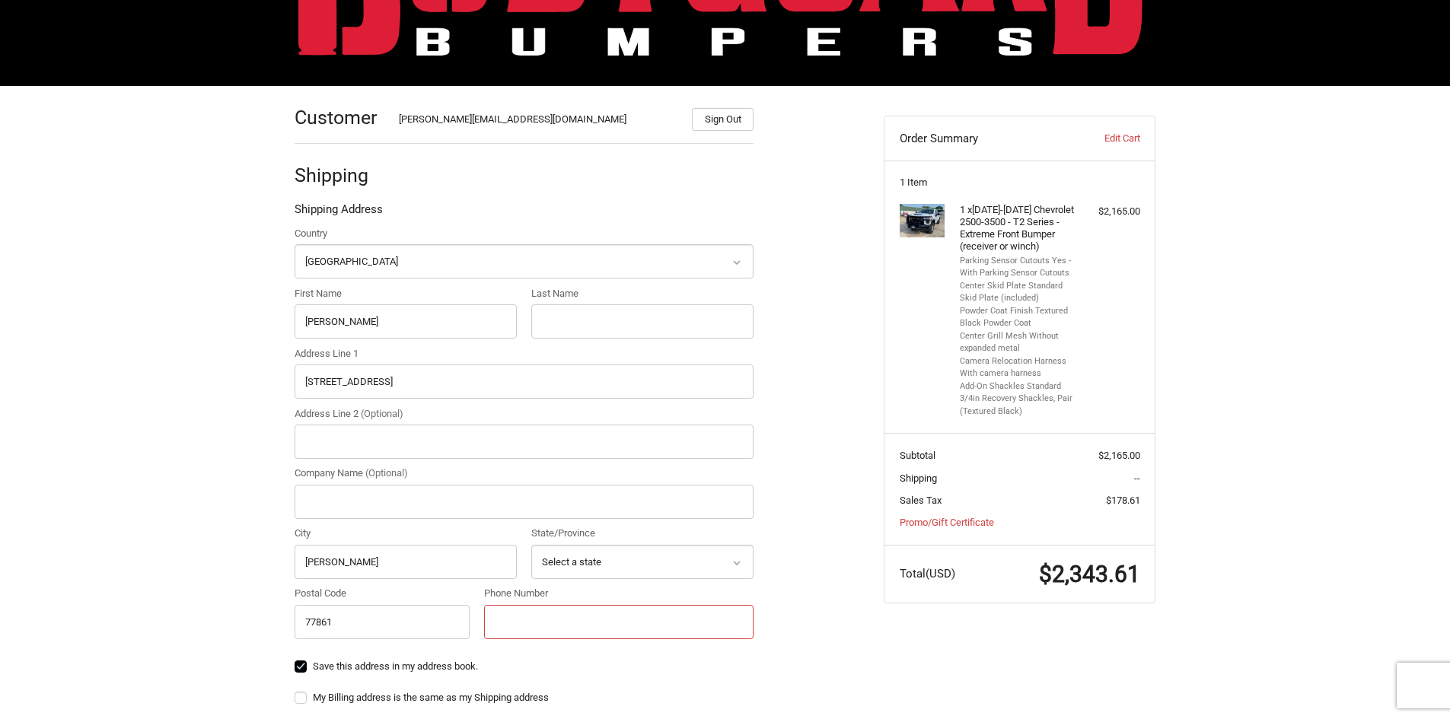
click at [547, 628] on input "Phone Number" at bounding box center [618, 622] width 269 height 34
type input "9033888290"
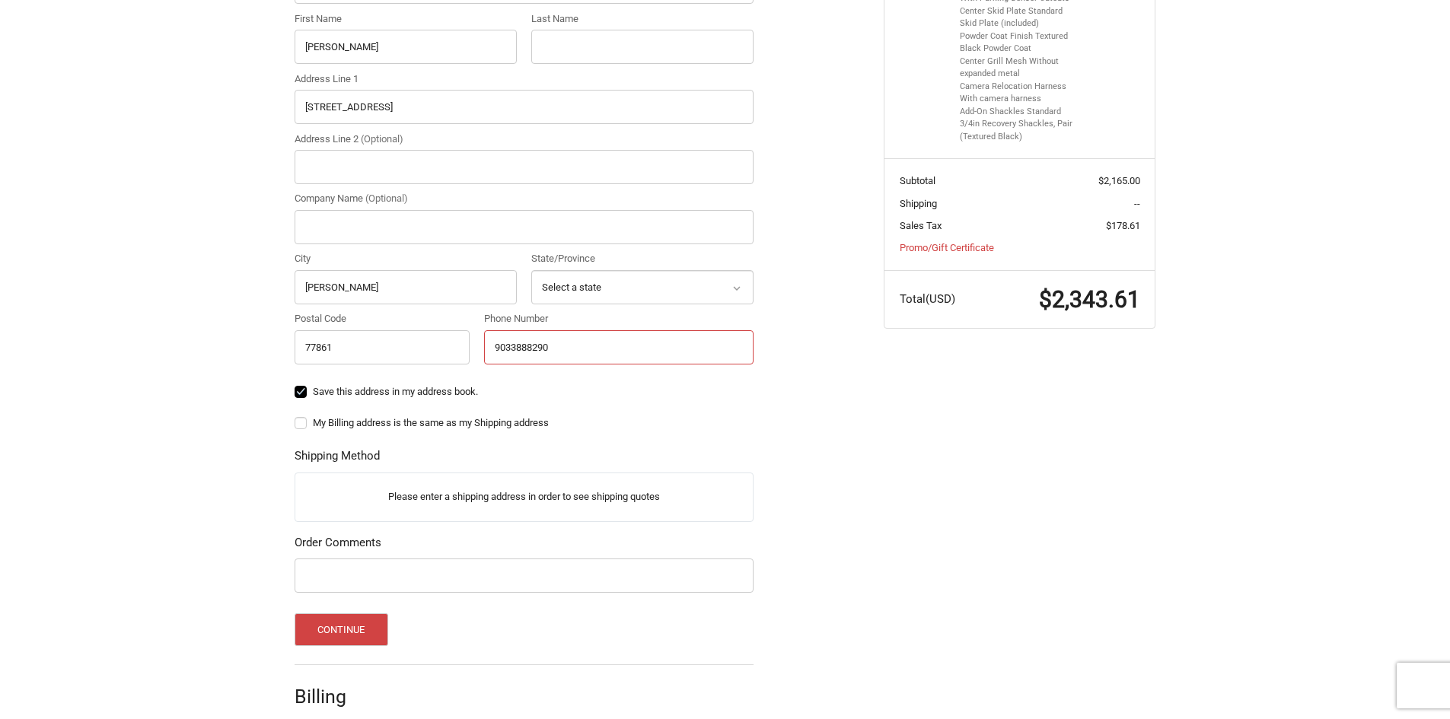
scroll to position [447, 0]
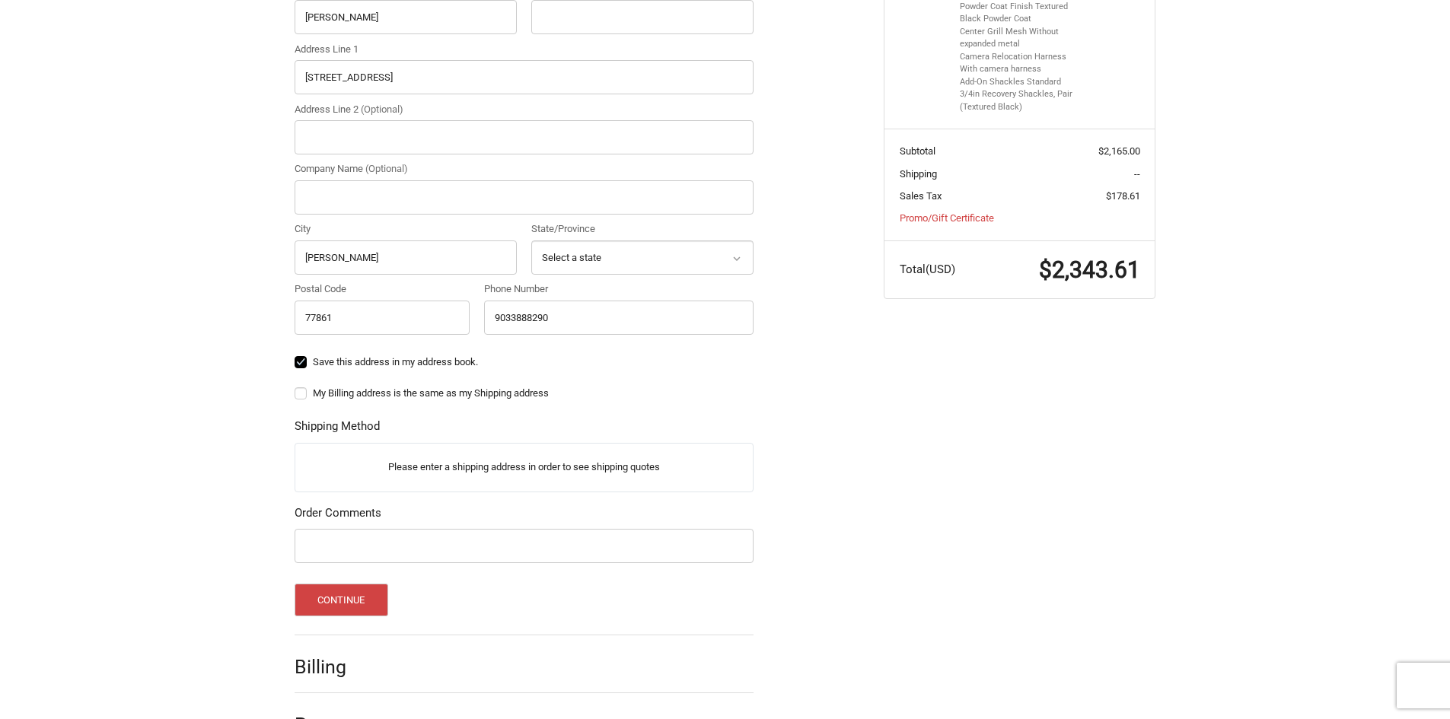
click at [300, 392] on label "My Billing address is the same as my Shipping address" at bounding box center [524, 393] width 459 height 12
click at [295, 387] on input "My Billing address is the same as my Shipping address" at bounding box center [295, 386] width 1 height 1
checkbox input "true"
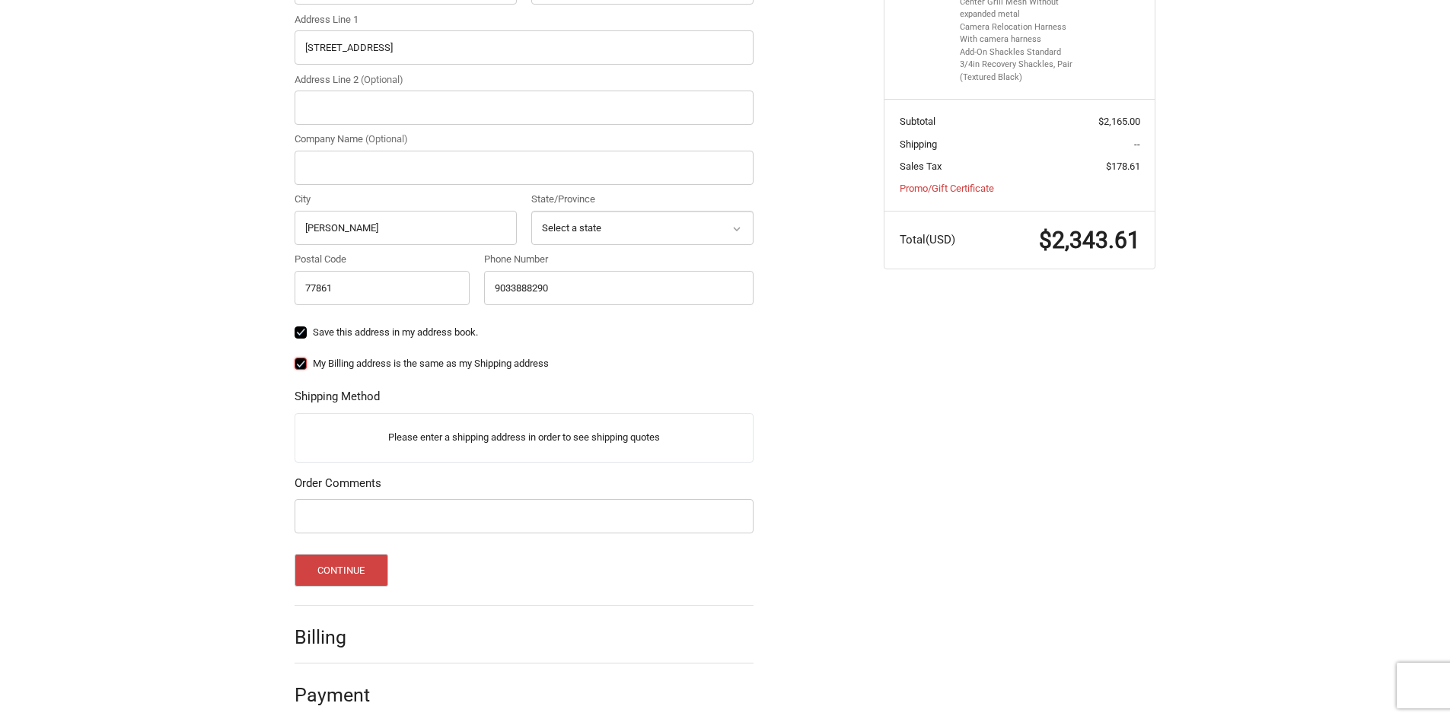
scroll to position [493, 0]
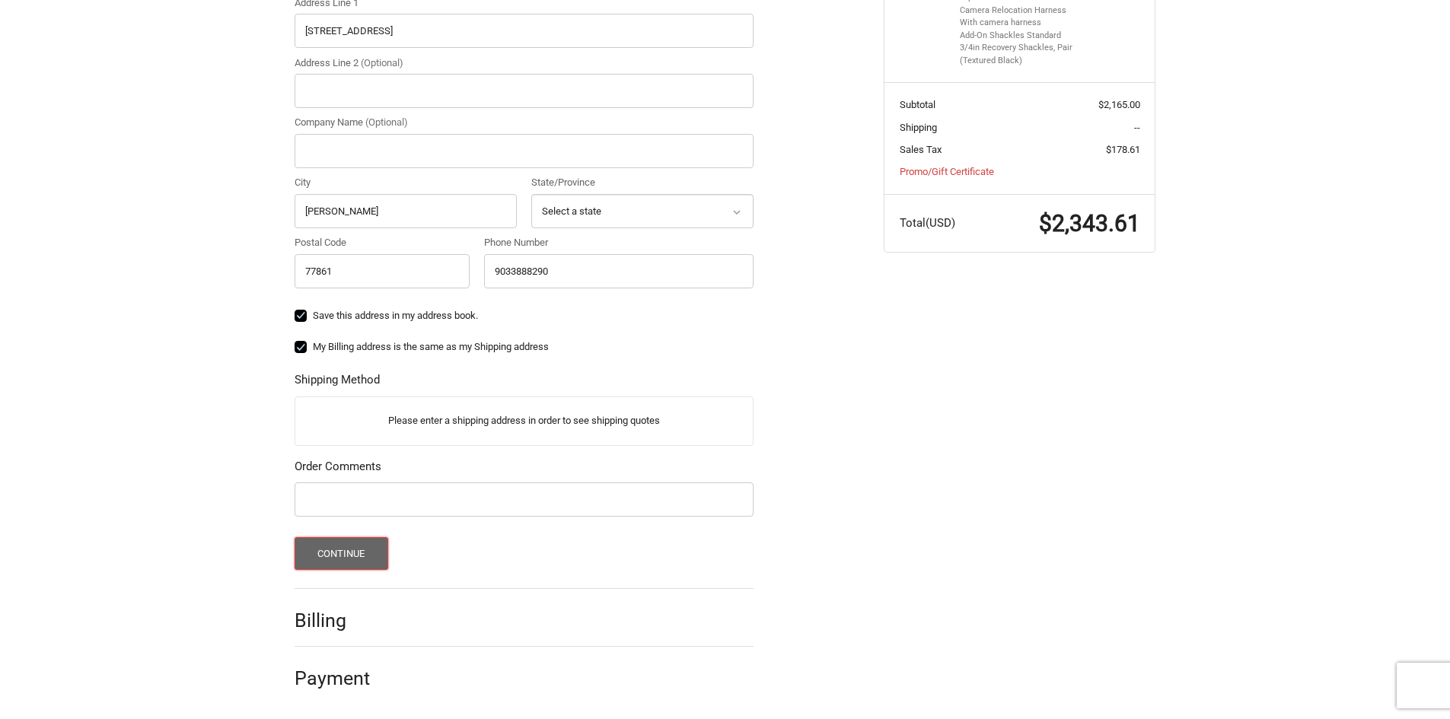
click at [342, 550] on button "Continue" at bounding box center [342, 553] width 94 height 33
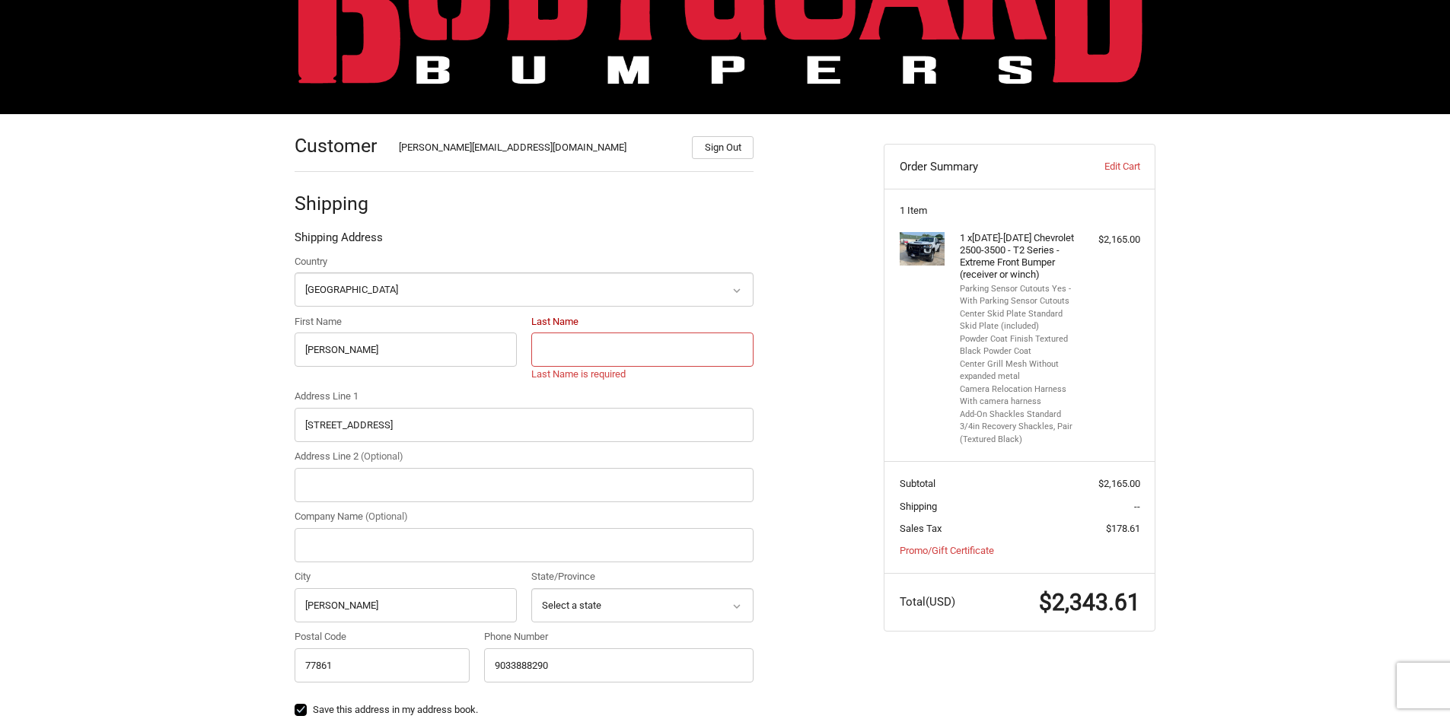
scroll to position [103, 0]
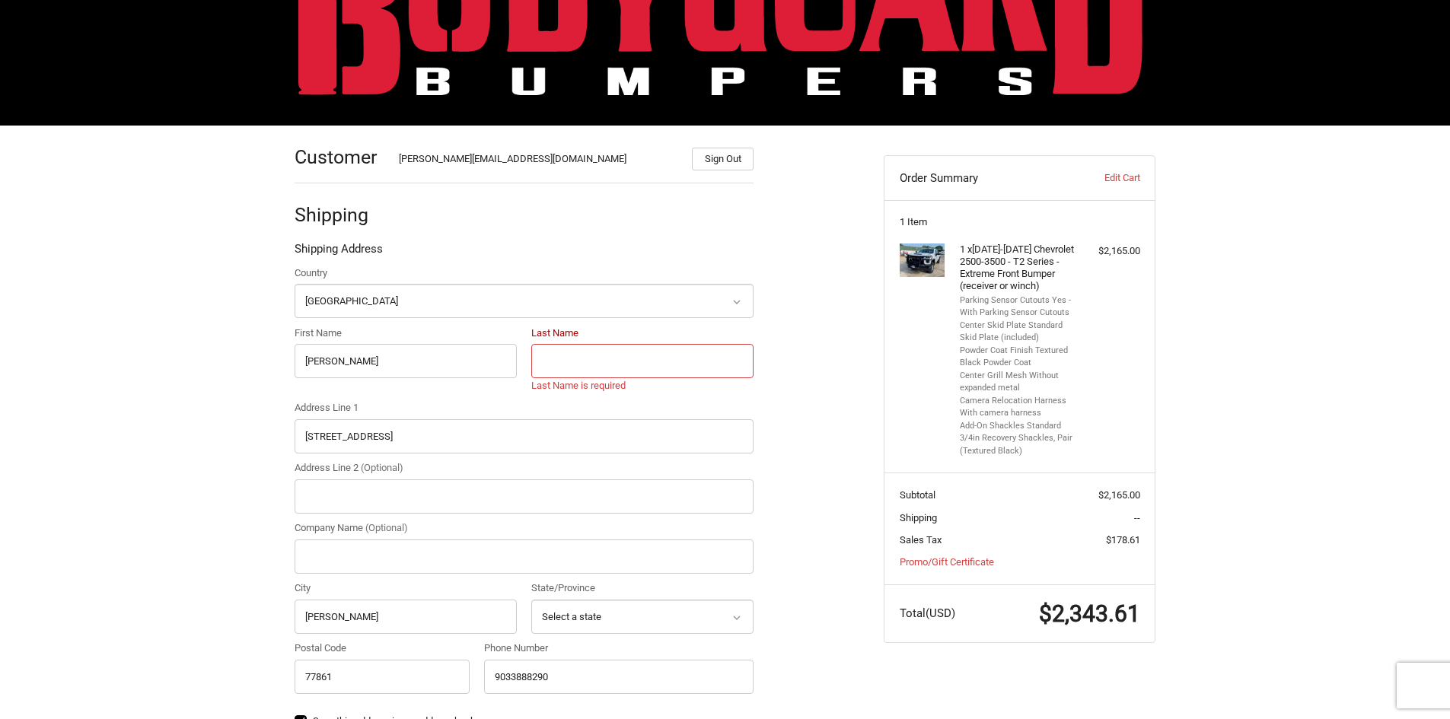
click at [611, 373] on input "Last Name" at bounding box center [642, 361] width 222 height 34
type input "BATES"
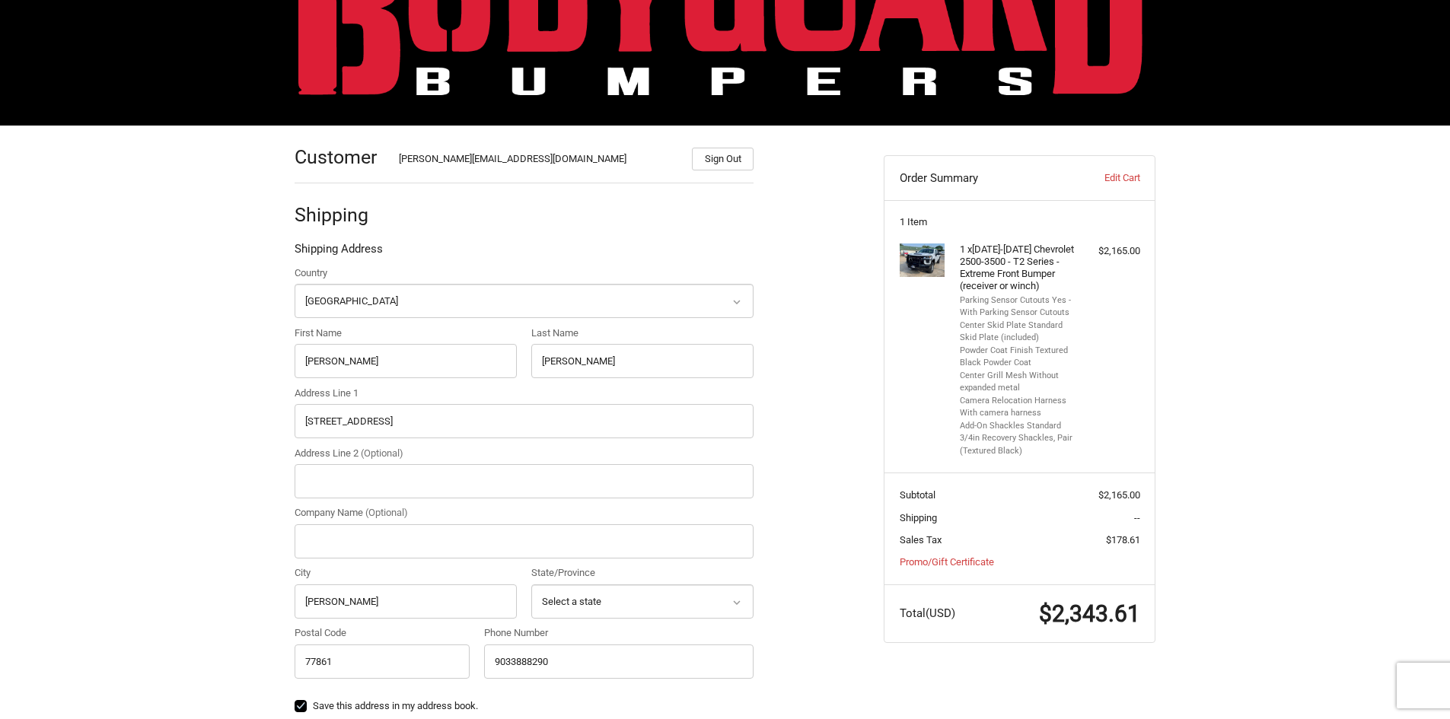
click at [825, 490] on div "Customer dalton.bates35@yahoo.com Sign Out Shipping Shipping Address Country Se…" at bounding box center [577, 618] width 589 height 984
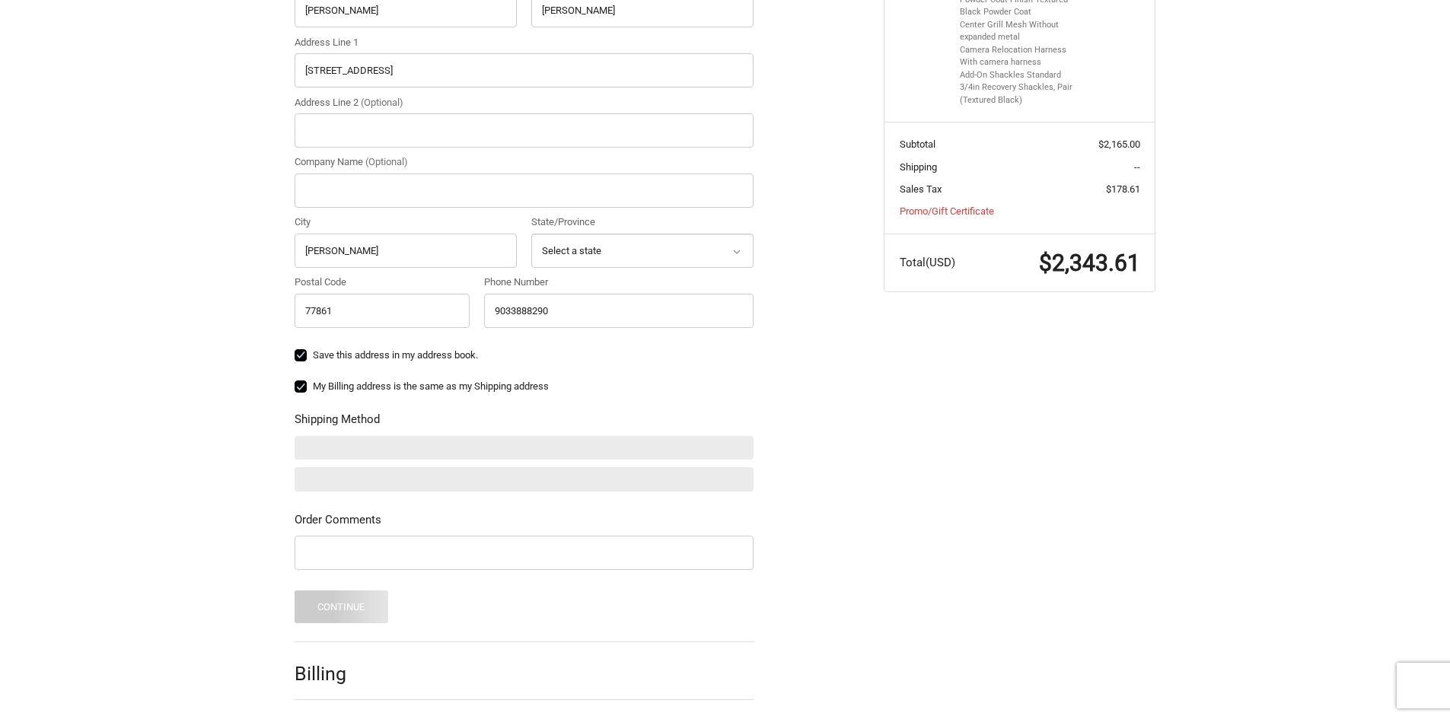
scroll to position [507, 0]
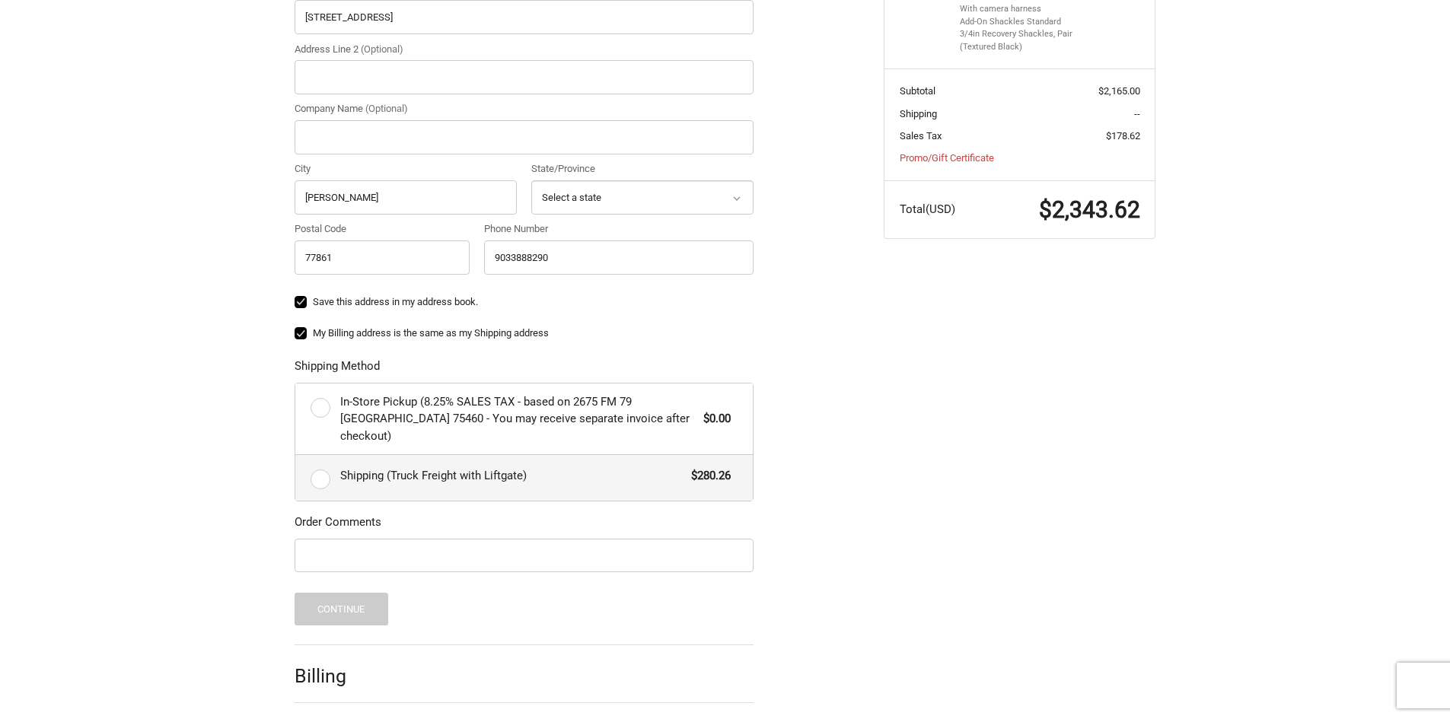
click at [323, 466] on label "Shipping (Truck Freight with Liftgate) $280.26" at bounding box center [524, 478] width 458 height 46
click at [296, 456] on input "Shipping (Truck Freight with Liftgate) $280.26" at bounding box center [295, 455] width 1 height 1
radio input "true"
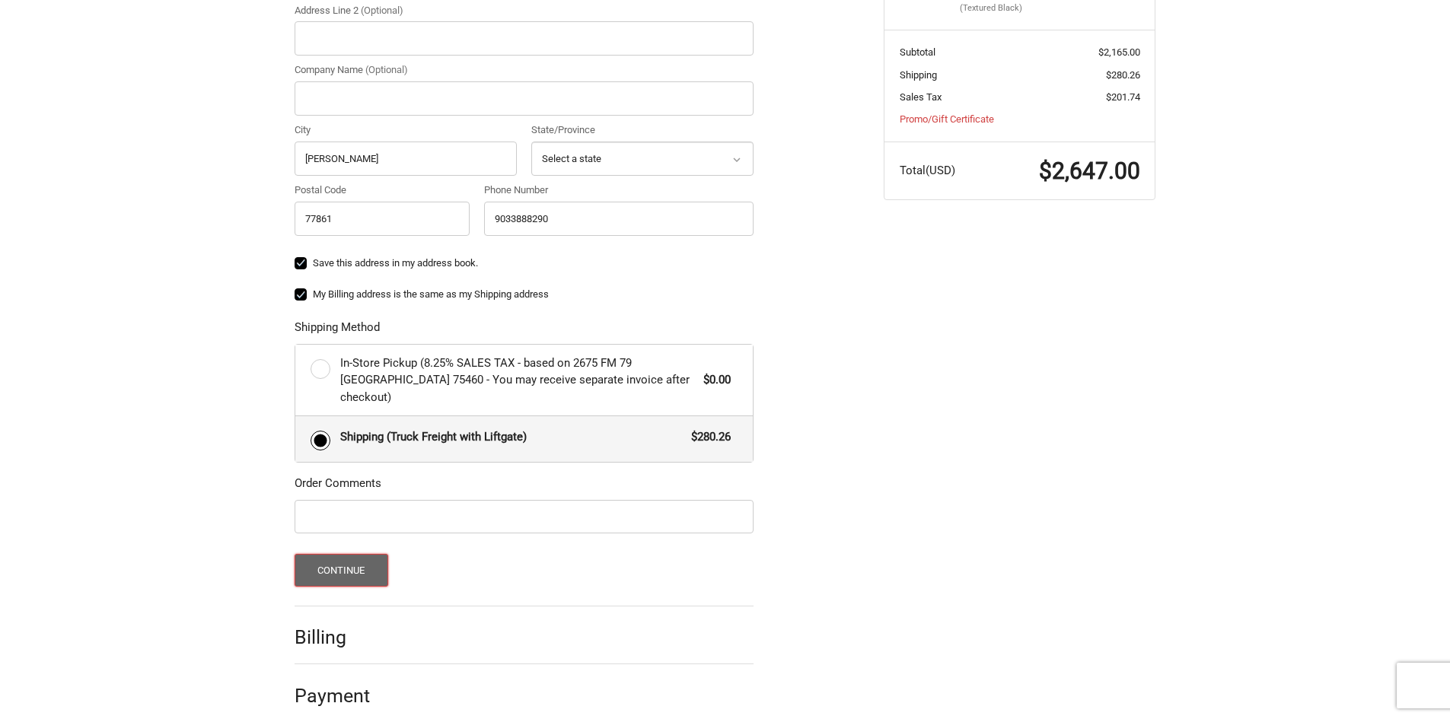
click at [345, 554] on button "Continue" at bounding box center [342, 570] width 94 height 33
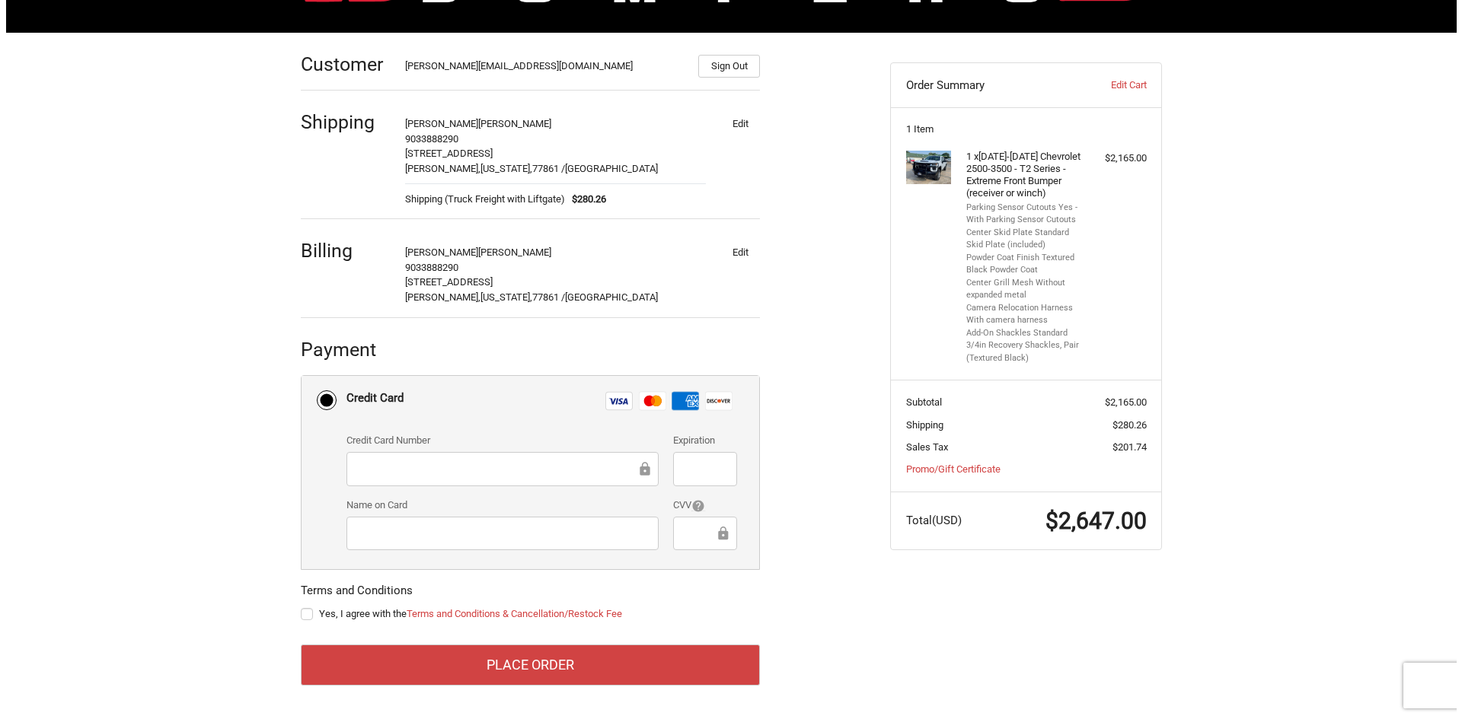
scroll to position [0, 0]
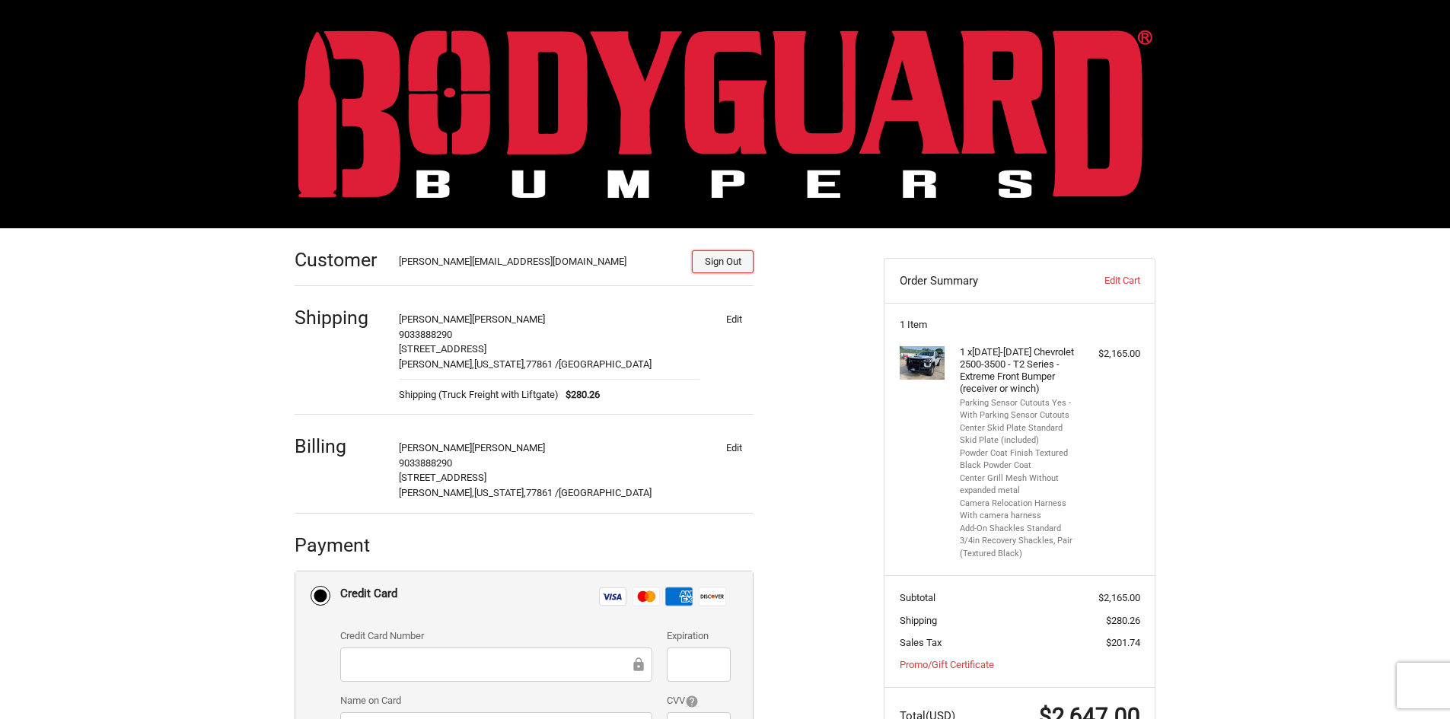
click at [710, 263] on button "Sign Out" at bounding box center [723, 261] width 62 height 23
